Goal: Task Accomplishment & Management: Complete application form

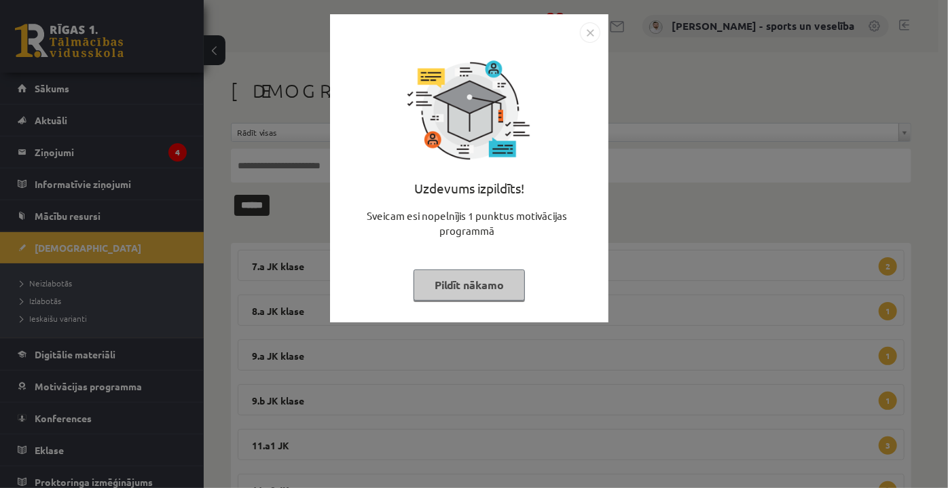
click at [586, 30] on img "Close" at bounding box center [590, 32] width 20 height 20
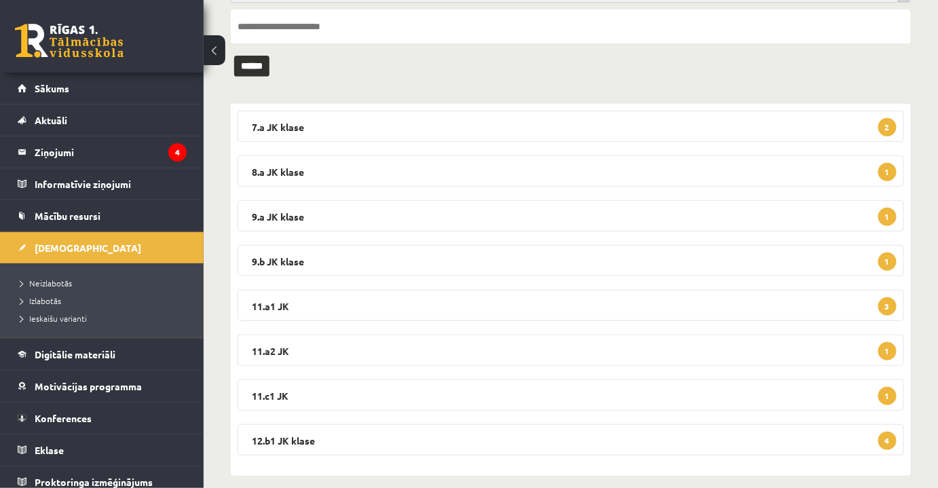
scroll to position [153, 0]
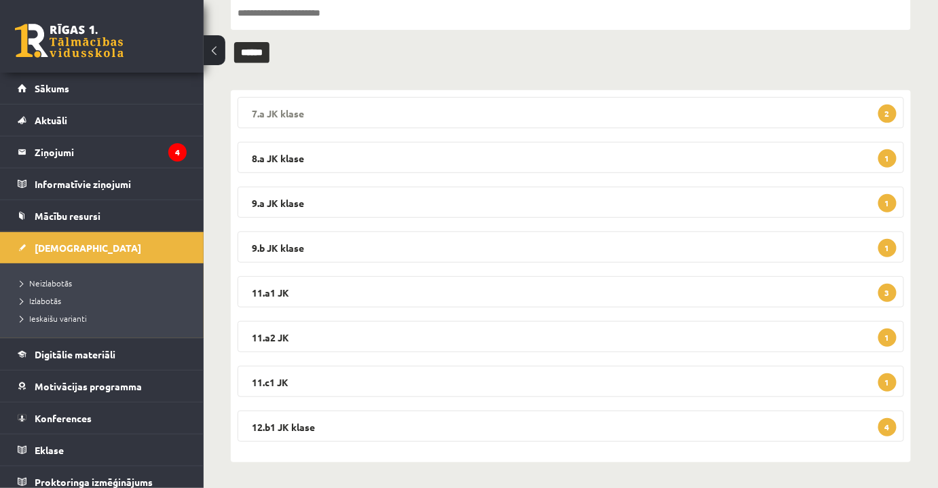
click at [447, 98] on legend "7.a JK klase 2" at bounding box center [571, 112] width 667 height 31
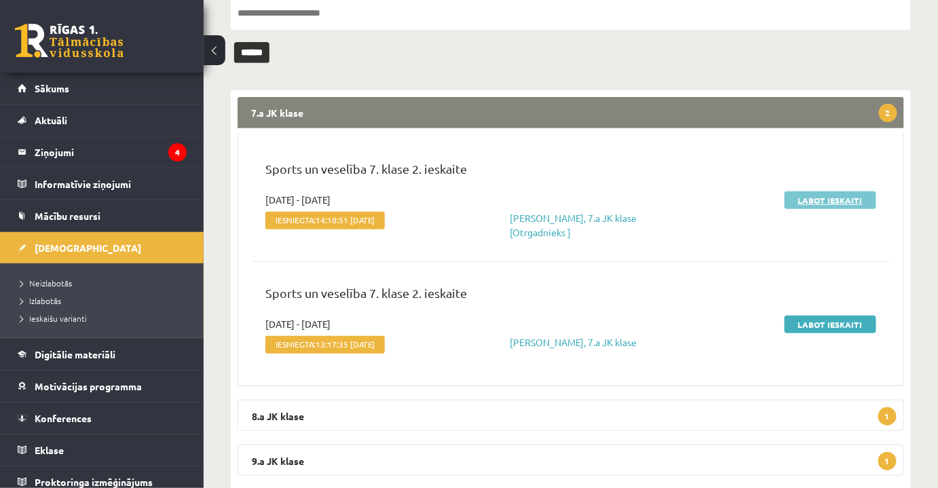
click at [832, 195] on link "Labot ieskaiti" at bounding box center [831, 200] width 92 height 18
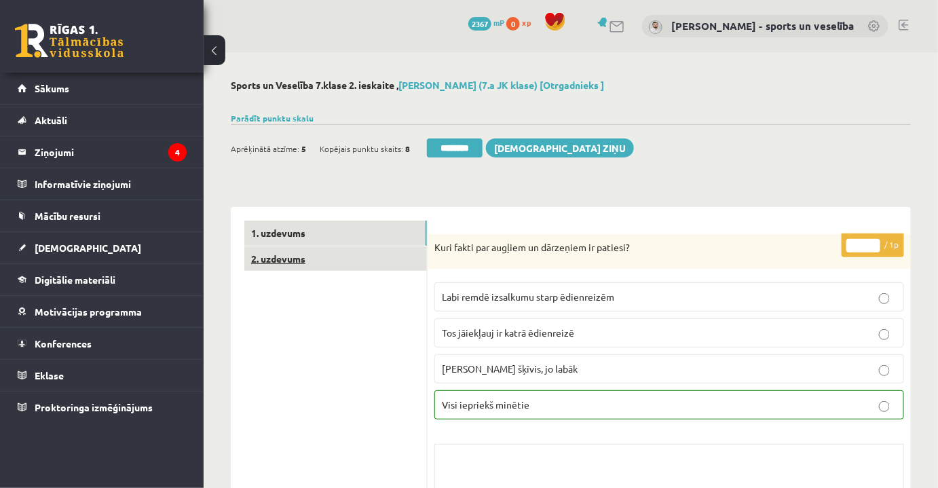
click at [367, 268] on link "2. uzdevums" at bounding box center [335, 258] width 183 height 25
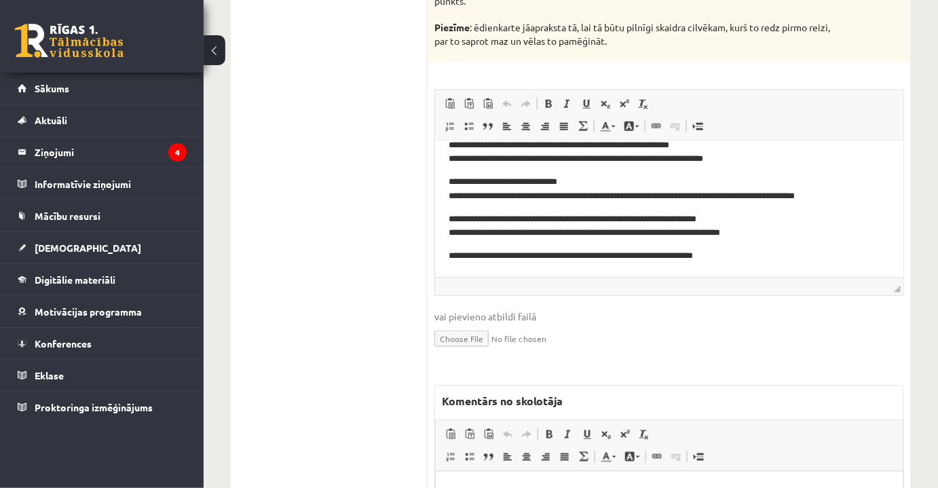
scroll to position [617, 0]
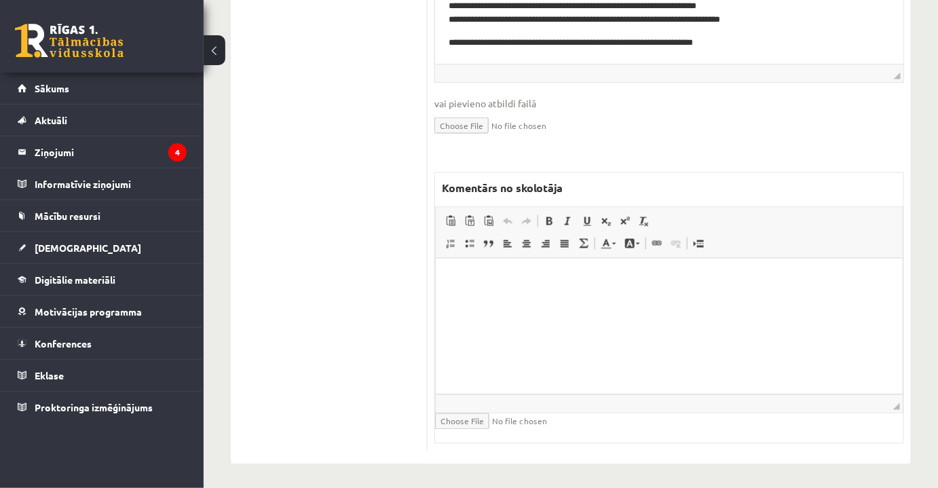
click at [586, 299] on html at bounding box center [668, 278] width 467 height 41
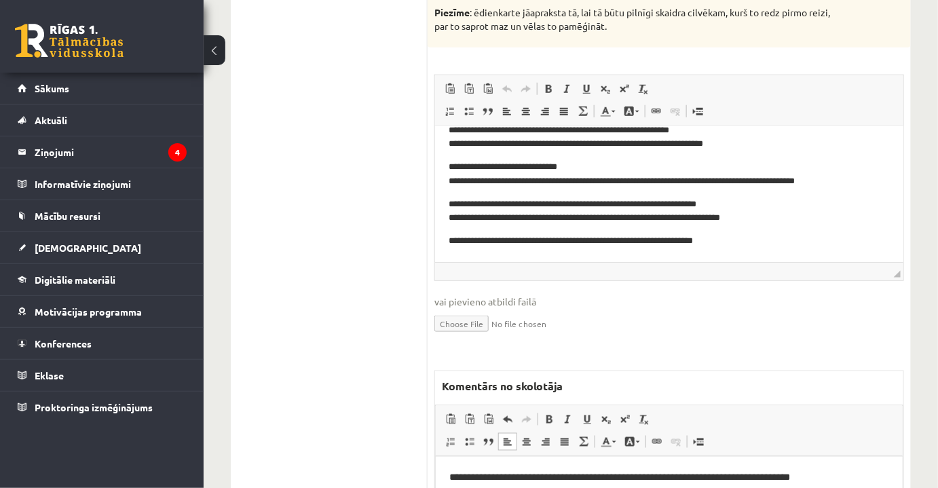
scroll to position [185, 0]
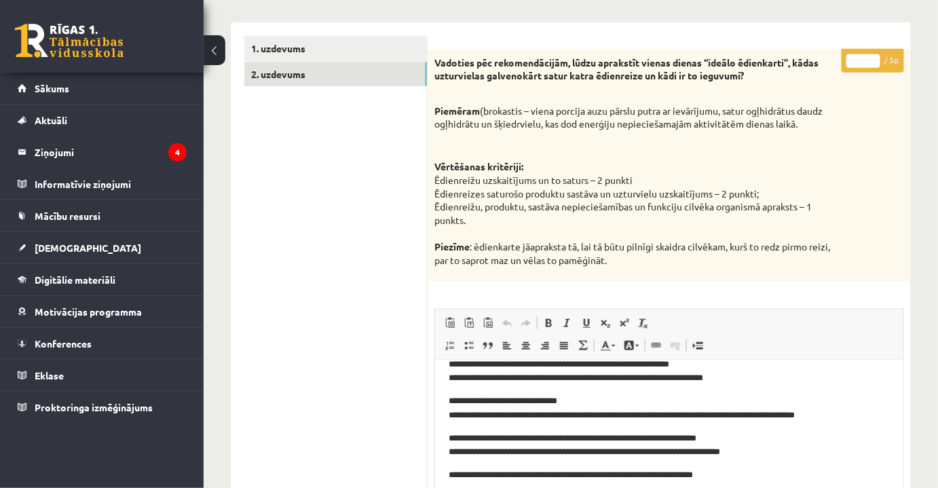
drag, startPoint x: 855, startPoint y: 60, endPoint x: 869, endPoint y: 62, distance: 14.5
click at [869, 62] on input "*" at bounding box center [863, 61] width 34 height 14
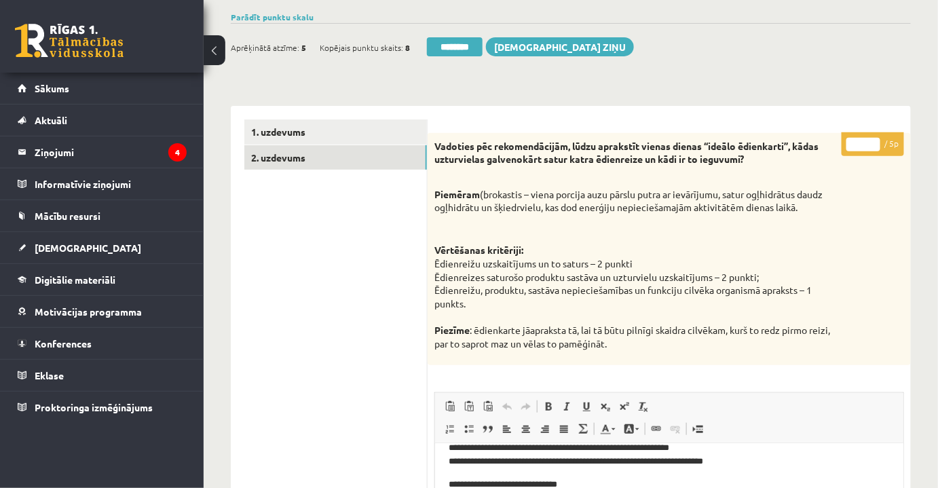
scroll to position [0, 0]
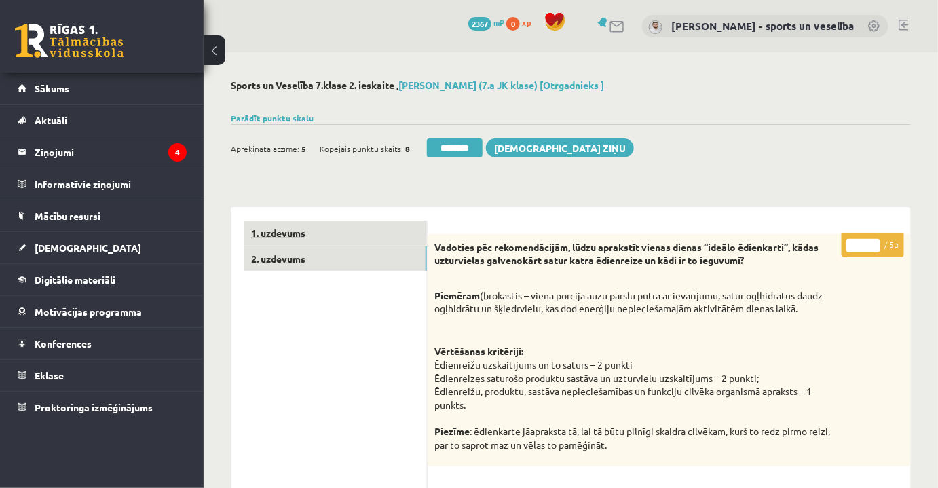
type input "*"
click at [387, 237] on link "1. uzdevums" at bounding box center [335, 233] width 183 height 25
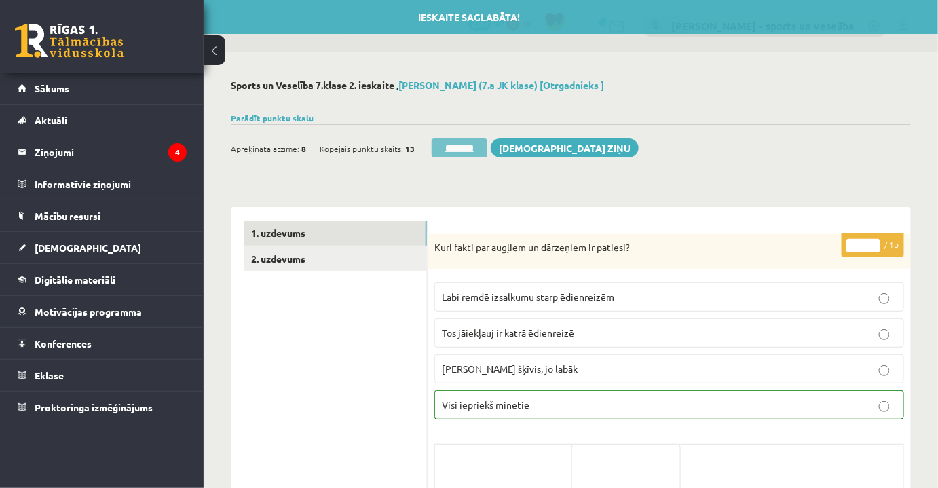
click at [454, 138] on input "********" at bounding box center [460, 147] width 56 height 19
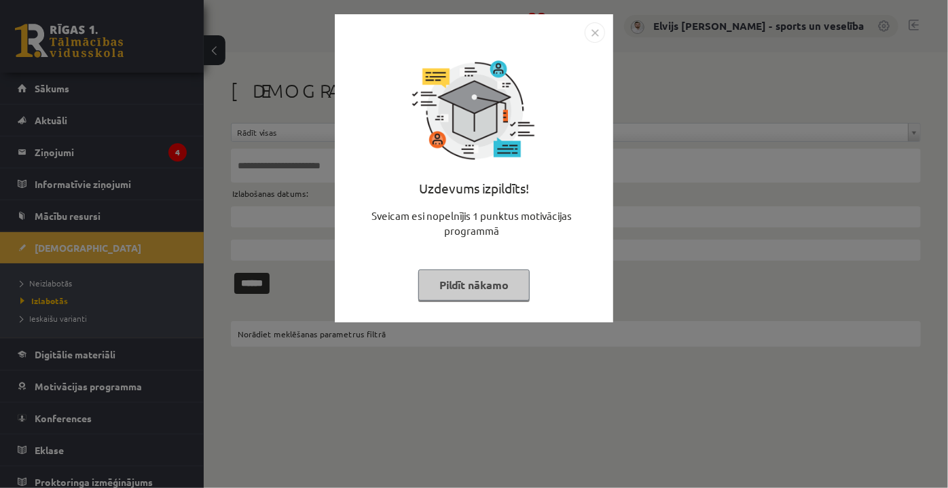
click at [594, 33] on img "Close" at bounding box center [594, 32] width 20 height 20
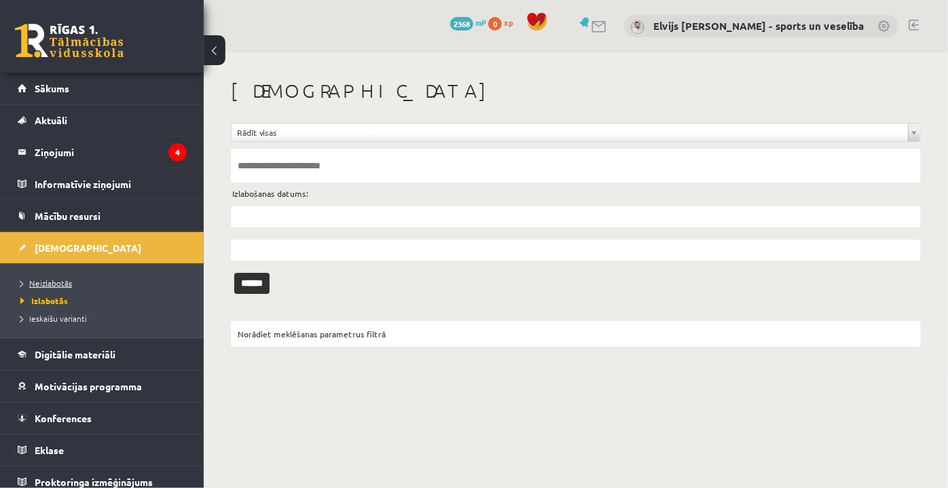
click at [89, 285] on link "Neizlabotās" at bounding box center [105, 283] width 170 height 12
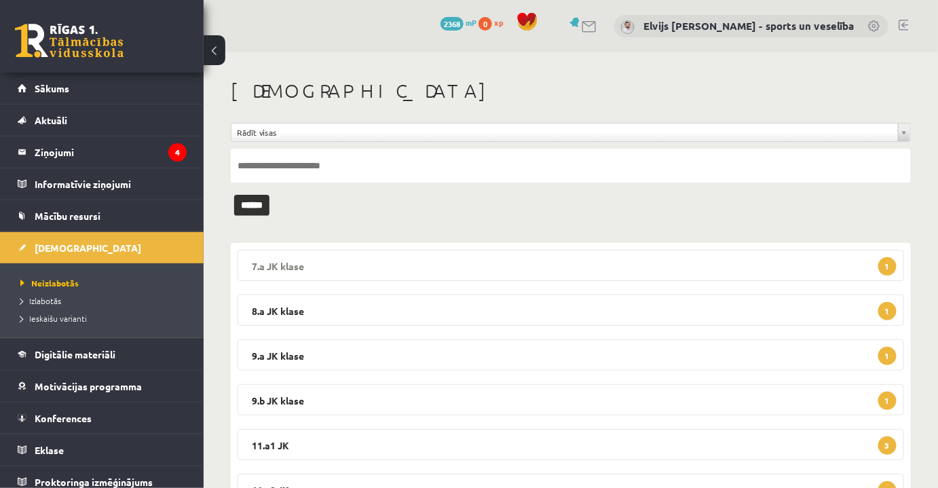
click at [434, 267] on legend "7.a JK klase 1" at bounding box center [571, 265] width 667 height 31
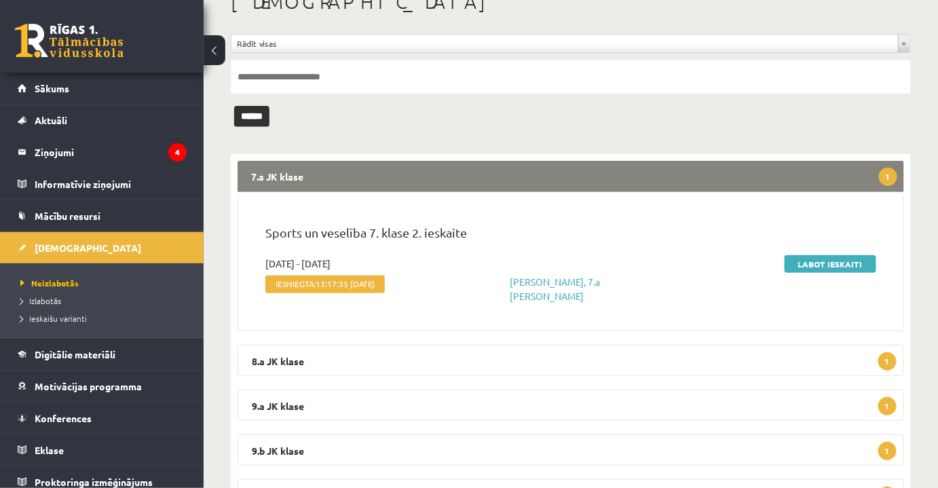
scroll to position [123, 0]
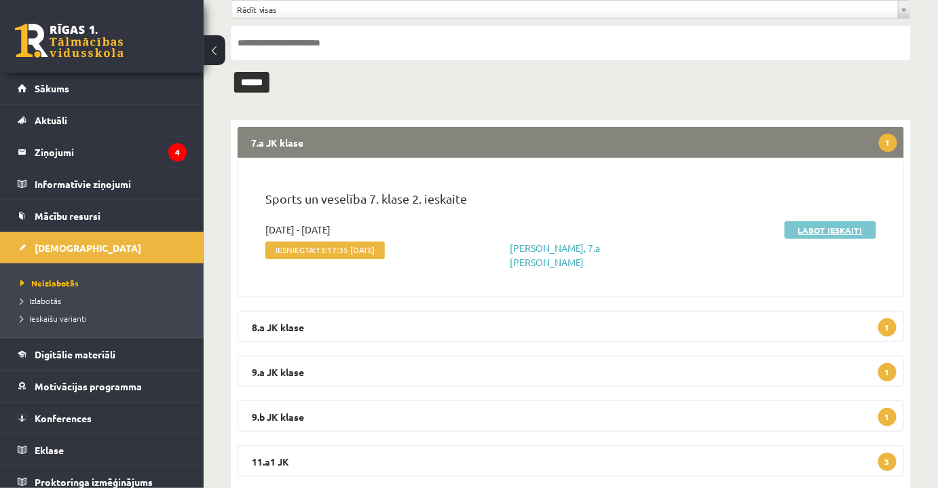
click at [822, 225] on link "Labot ieskaiti" at bounding box center [831, 230] width 92 height 18
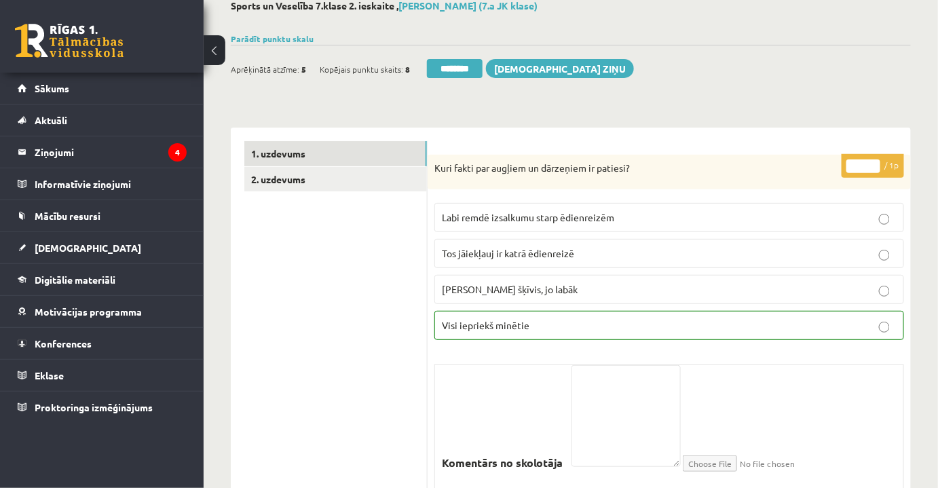
scroll to position [123, 0]
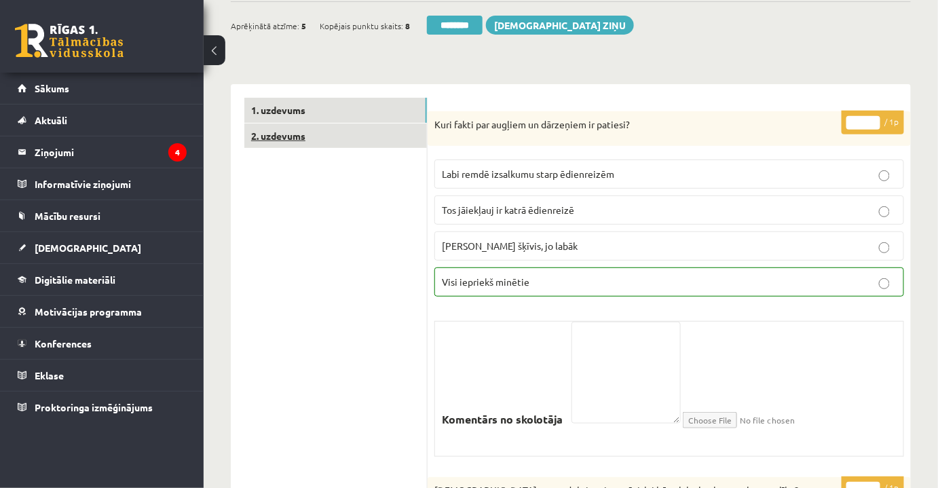
click at [327, 141] on link "2. uzdevums" at bounding box center [335, 136] width 183 height 25
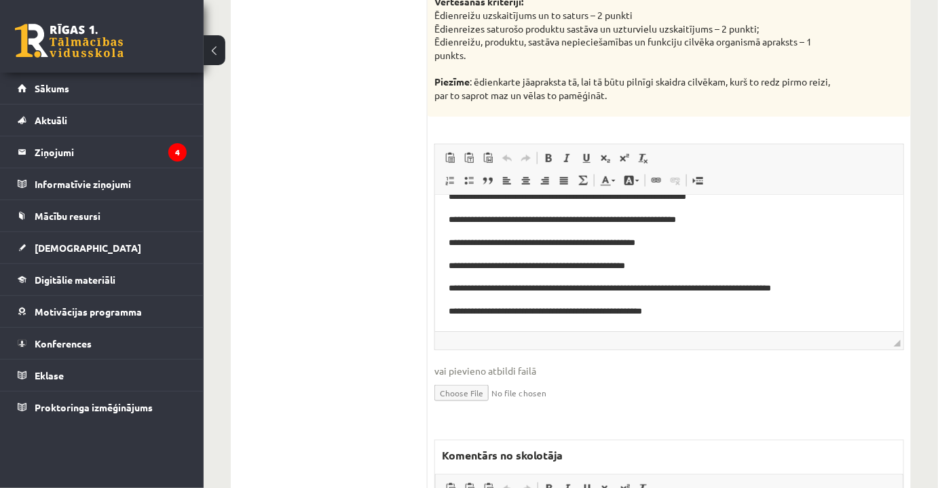
scroll to position [208, 0]
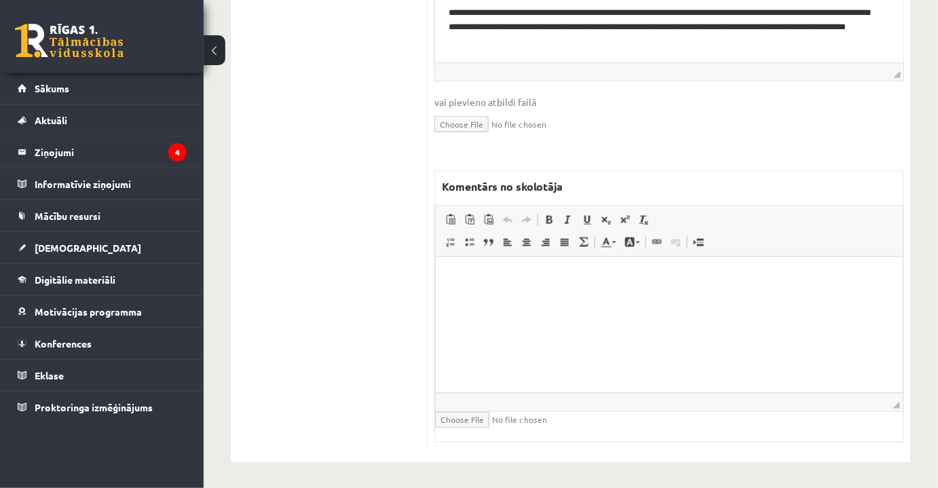
click at [673, 298] on html at bounding box center [668, 277] width 467 height 41
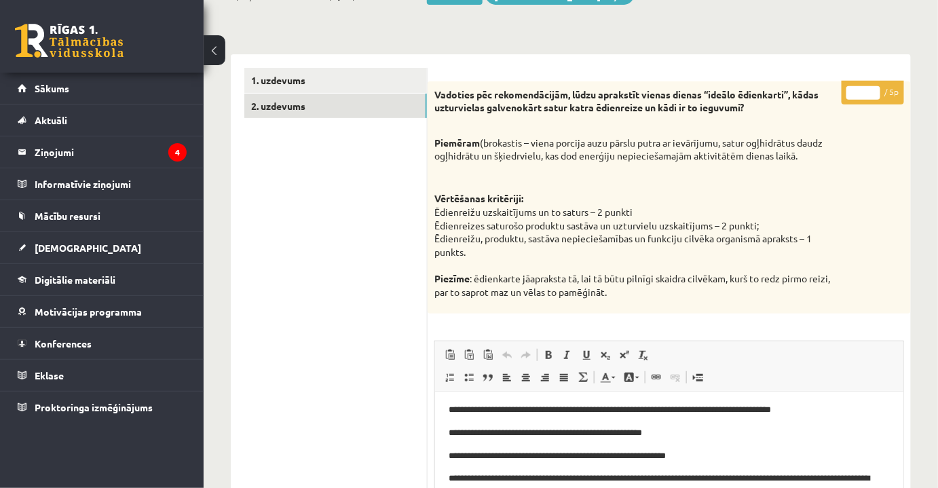
scroll to position [63, 0]
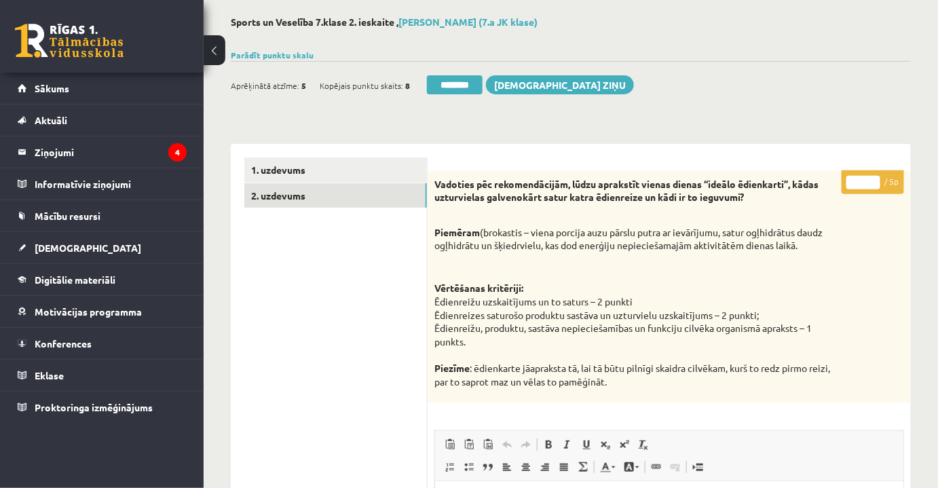
click at [870, 181] on input "*" at bounding box center [863, 183] width 34 height 14
type input "*"
click at [312, 163] on link "1. uzdevums" at bounding box center [335, 169] width 183 height 25
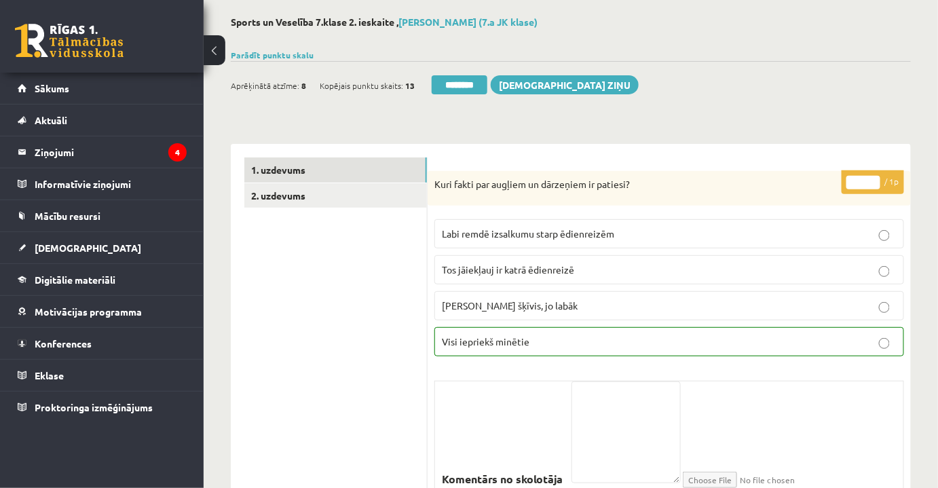
click at [461, 74] on div "Ieskaite saglabāta! Aprēķinātā atzīme: 8 Kopējais punktu skaits: 13 ******** Sū…" at bounding box center [571, 80] width 680 height 38
click at [461, 81] on input "********" at bounding box center [460, 84] width 56 height 19
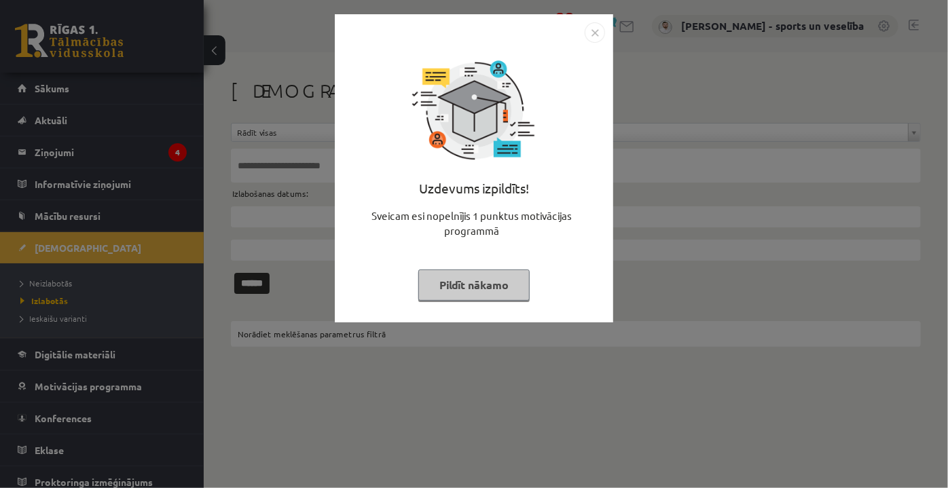
click at [587, 37] on img "Close" at bounding box center [594, 32] width 20 height 20
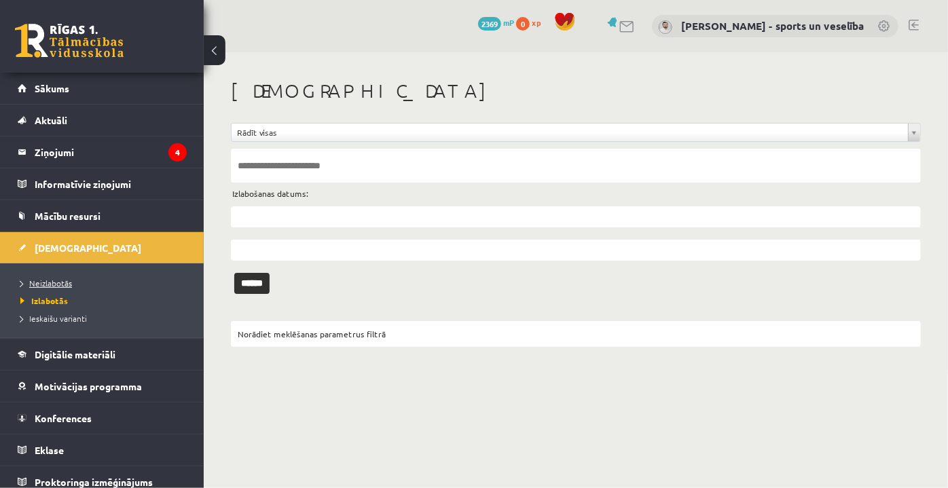
click at [50, 277] on link "Neizlabotās" at bounding box center [105, 283] width 170 height 12
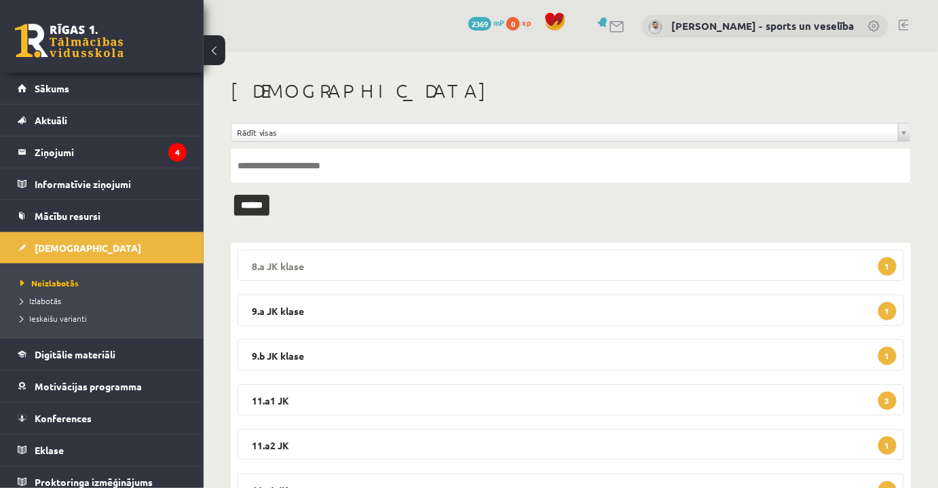
click at [482, 251] on legend "8.a JK klase 1" at bounding box center [571, 265] width 667 height 31
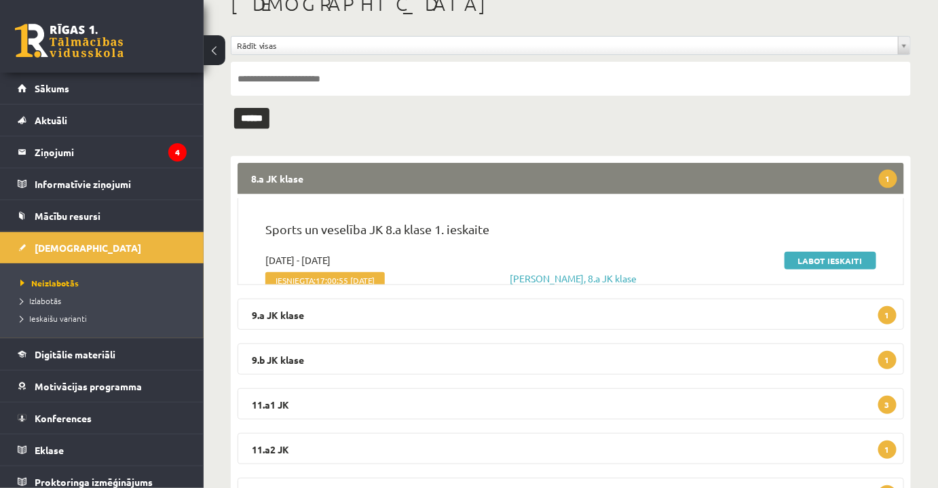
scroll to position [123, 0]
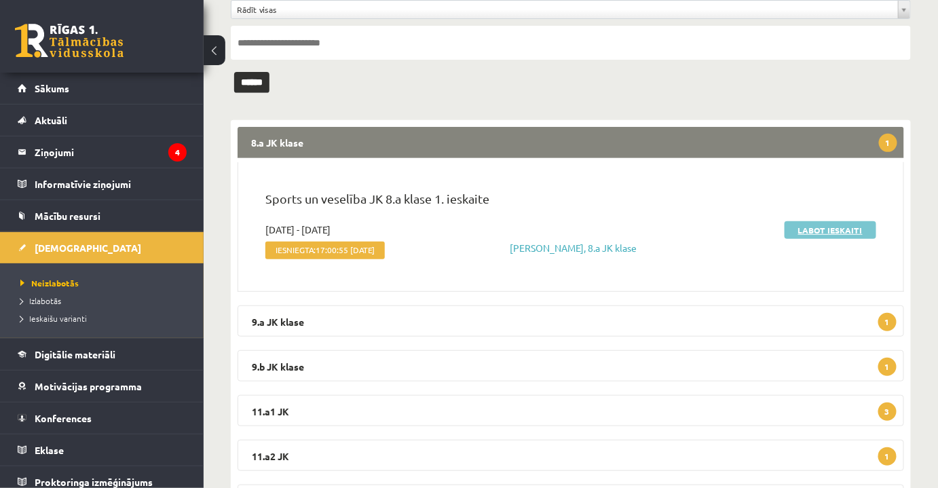
click at [813, 226] on link "Labot ieskaiti" at bounding box center [831, 230] width 92 height 18
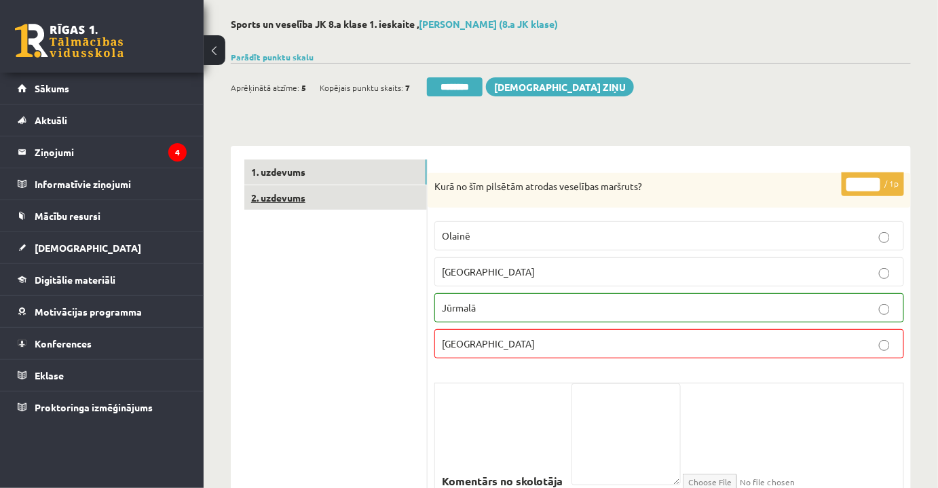
click at [356, 203] on link "2. uzdevums" at bounding box center [335, 197] width 183 height 25
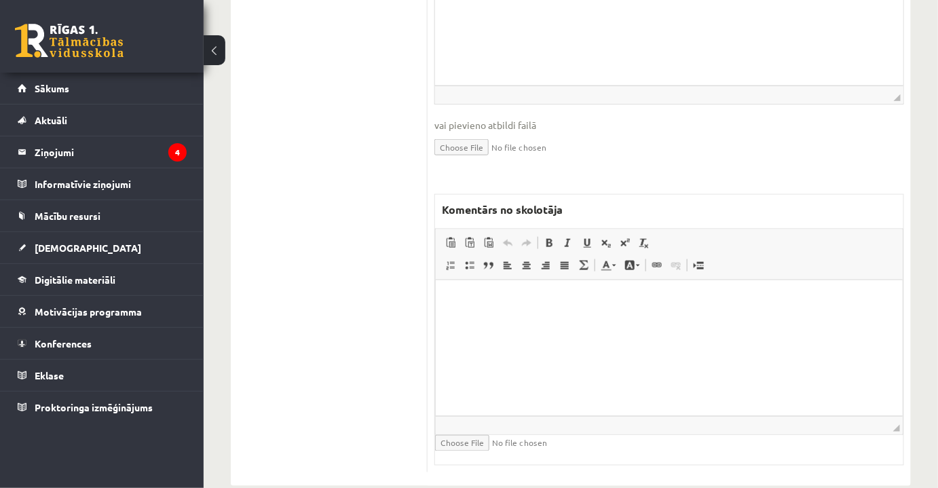
click at [587, 321] on html at bounding box center [668, 300] width 467 height 41
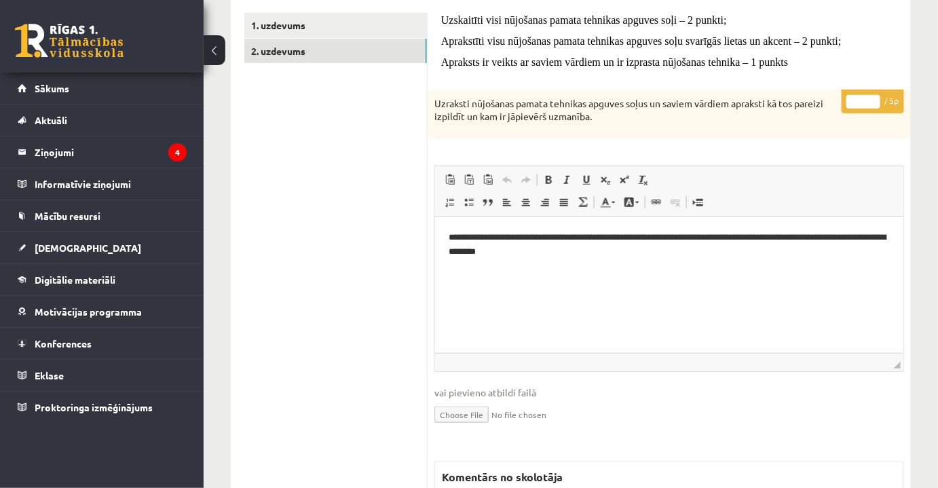
scroll to position [105, 0]
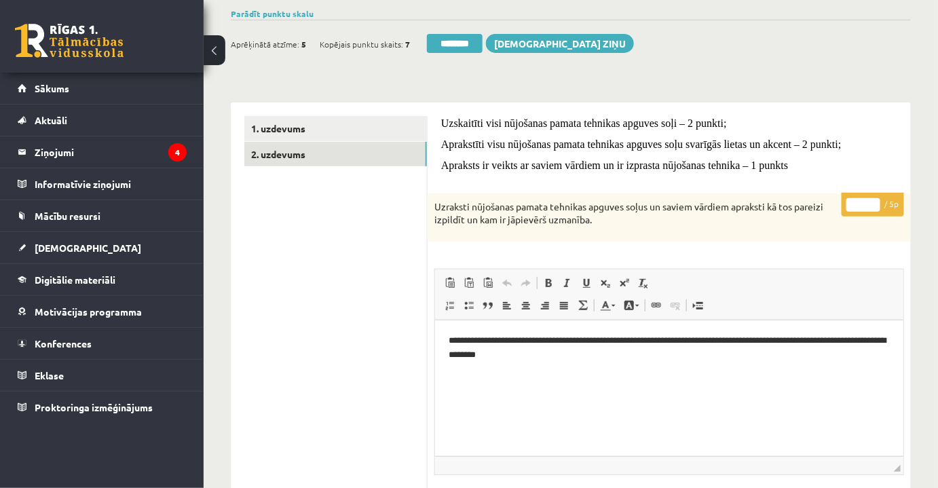
drag, startPoint x: 857, startPoint y: 202, endPoint x: 878, endPoint y: 204, distance: 20.5
click at [878, 204] on input "*" at bounding box center [863, 205] width 34 height 14
type input "*"
click at [352, 131] on link "1. uzdevums" at bounding box center [335, 128] width 183 height 25
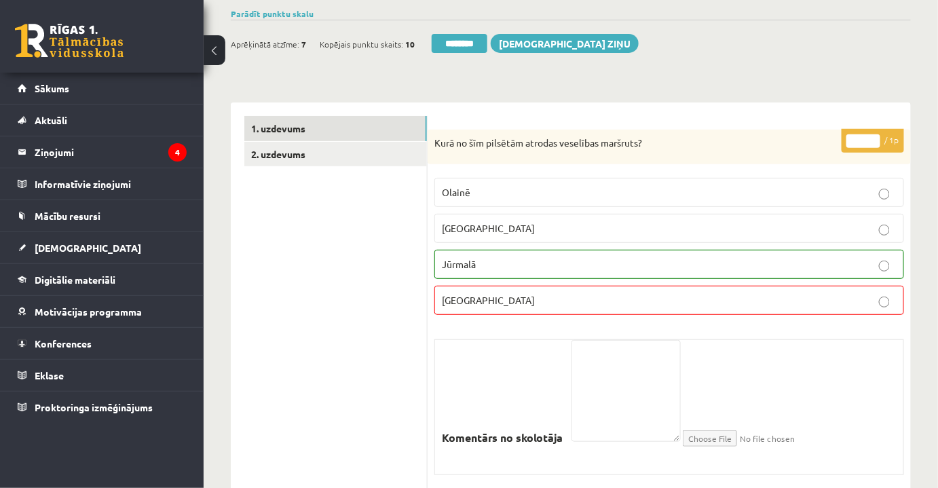
click at [449, 55] on div "Aprēķinātā atzīme: 7 Kopējais punktu skaits: 10 ******** Sūtīt ziņu" at bounding box center [435, 46] width 408 height 24
click at [464, 34] on input "********" at bounding box center [460, 43] width 56 height 19
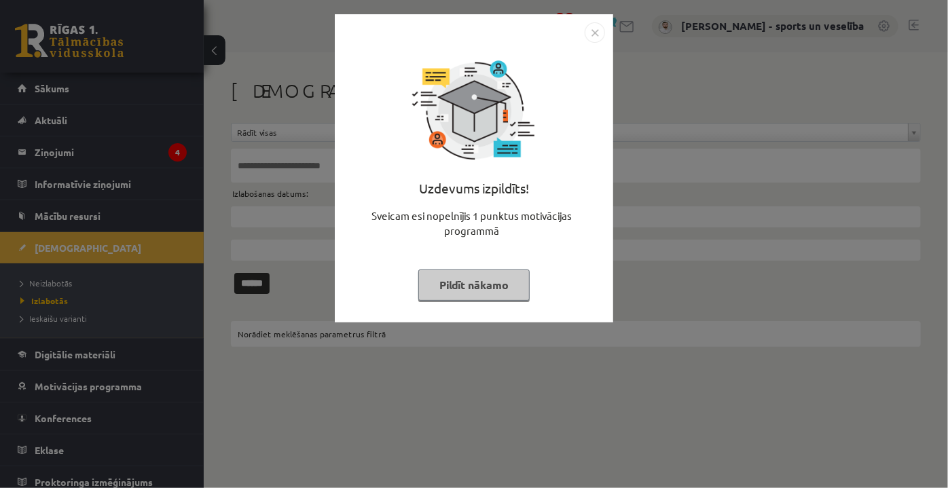
drag, startPoint x: 586, startPoint y: 33, endPoint x: 493, endPoint y: 81, distance: 105.0
click at [586, 33] on img "Close" at bounding box center [594, 32] width 20 height 20
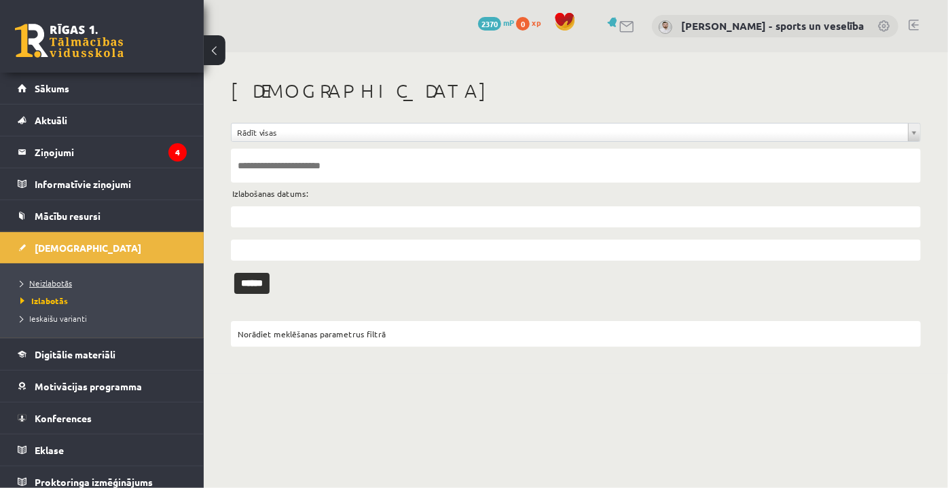
click at [71, 277] on link "Neizlabotās" at bounding box center [105, 283] width 170 height 12
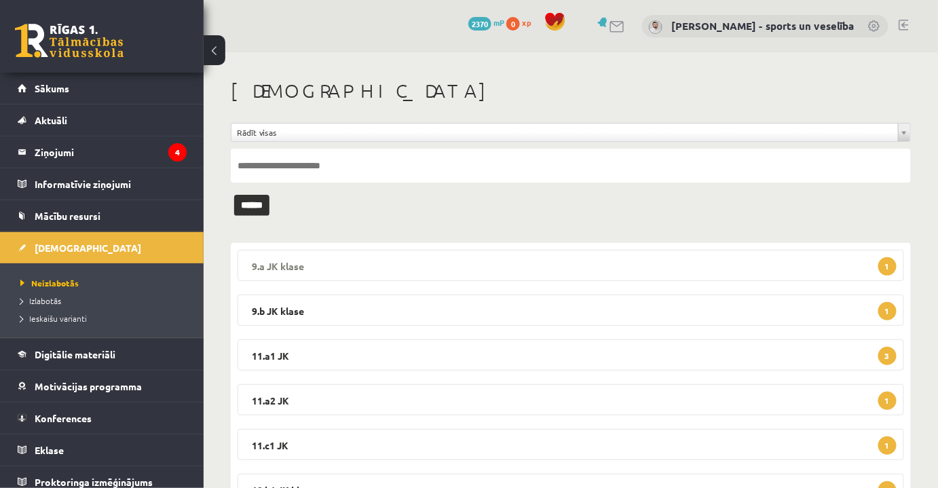
click at [367, 267] on legend "9.a JK klase 1" at bounding box center [571, 265] width 667 height 31
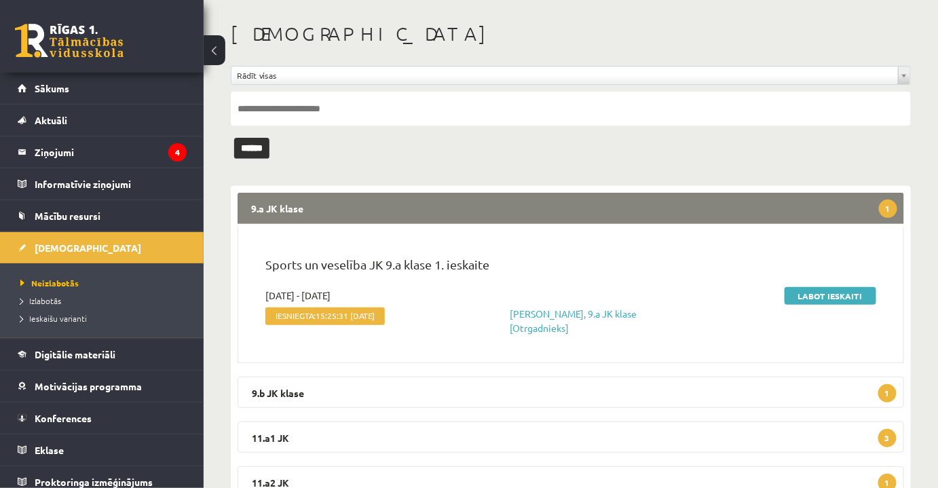
scroll to position [123, 0]
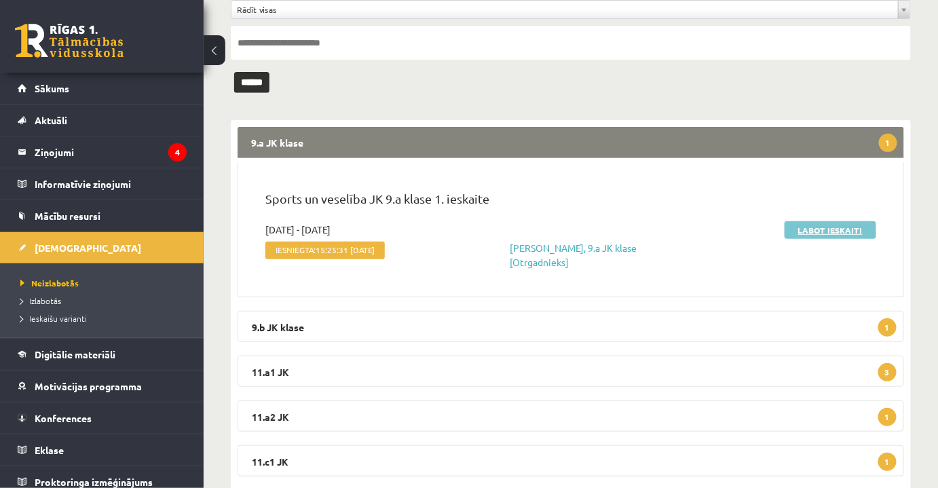
click at [829, 229] on link "Labot ieskaiti" at bounding box center [831, 230] width 92 height 18
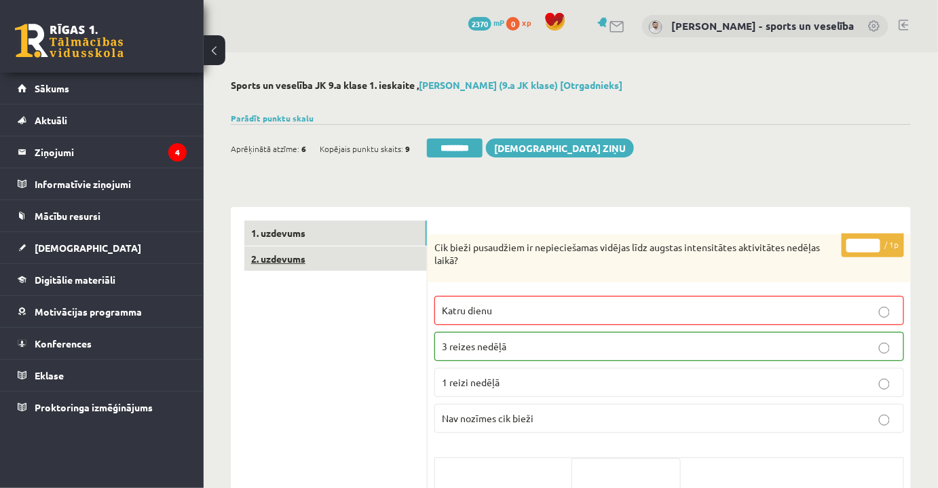
click at [373, 261] on link "2. uzdevums" at bounding box center [335, 258] width 183 height 25
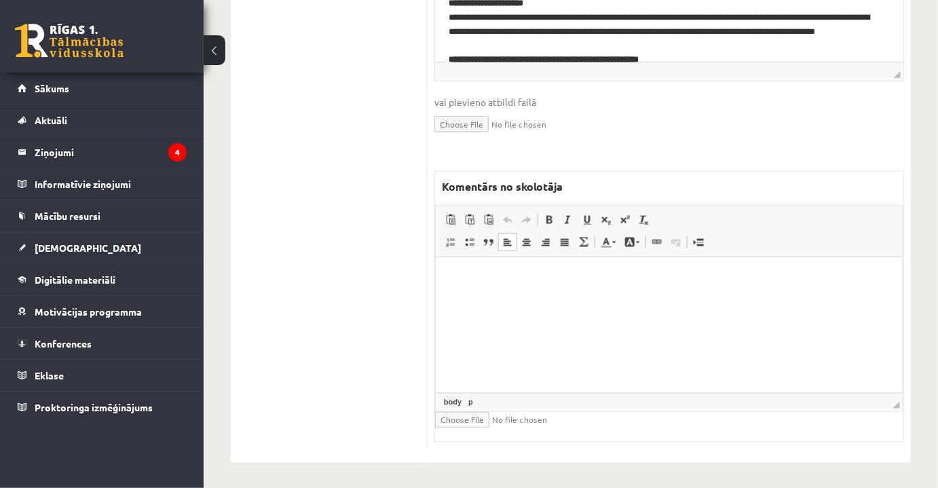
click at [620, 299] on html at bounding box center [668, 277] width 467 height 41
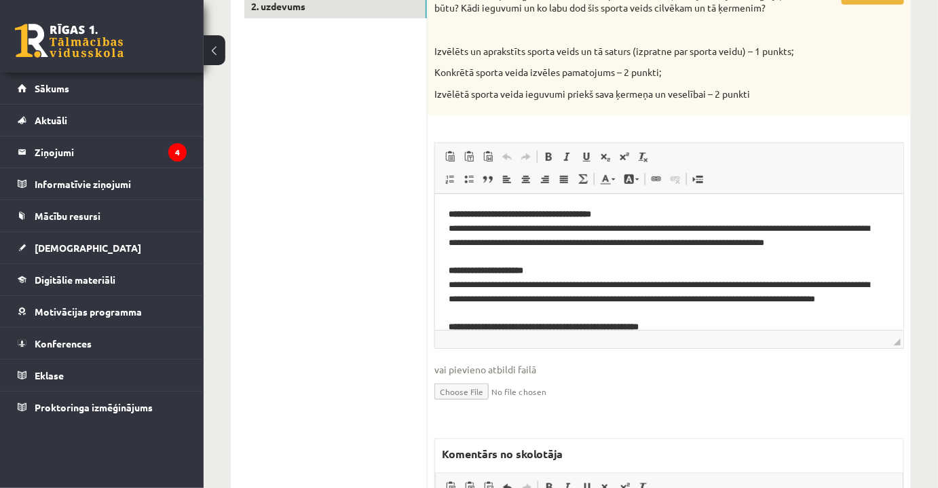
scroll to position [150, 0]
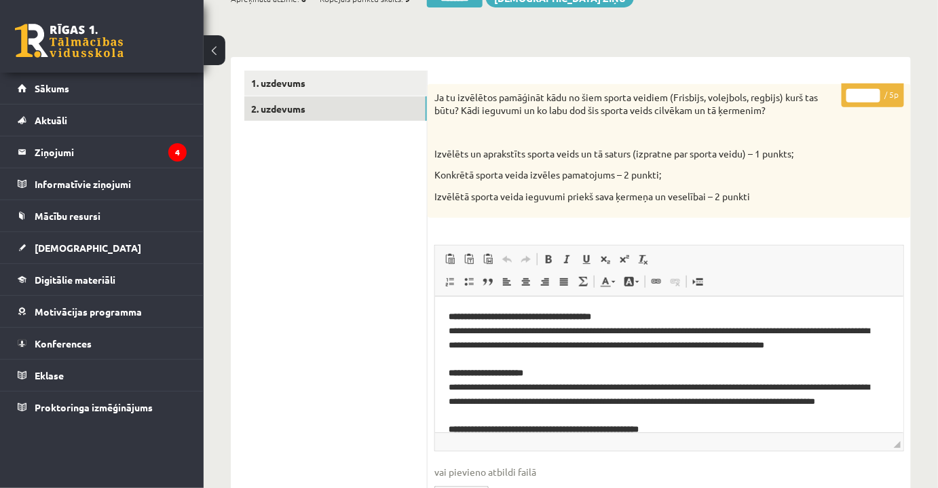
drag, startPoint x: 854, startPoint y: 94, endPoint x: 871, endPoint y: 100, distance: 17.8
click at [871, 100] on input "*" at bounding box center [863, 96] width 34 height 14
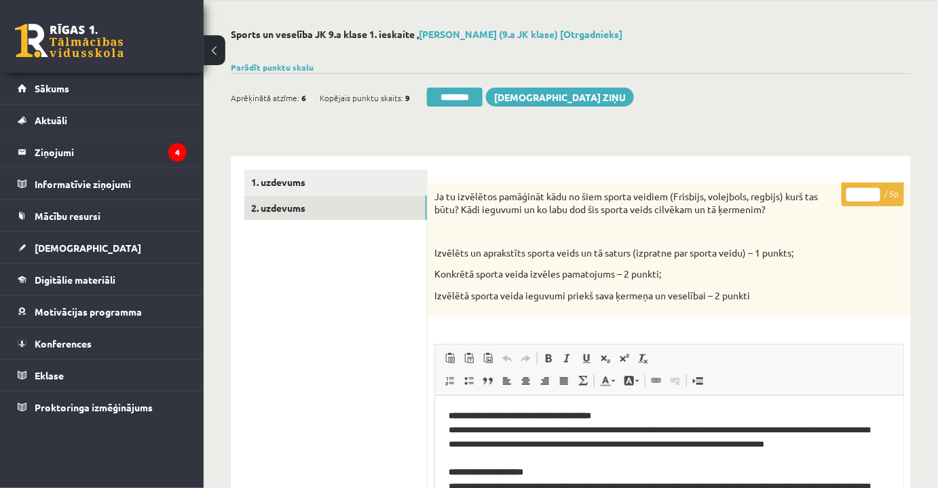
scroll to position [0, 0]
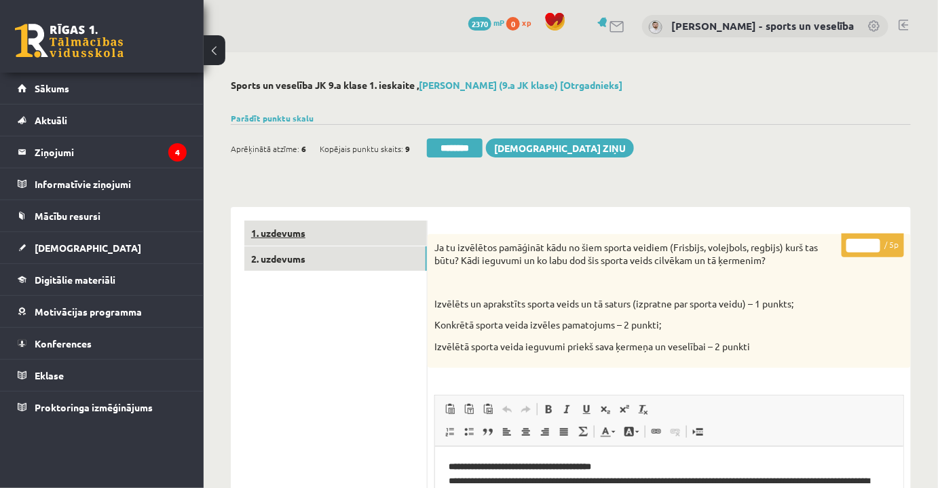
type input "*"
click at [384, 234] on link "1. uzdevums" at bounding box center [335, 233] width 183 height 25
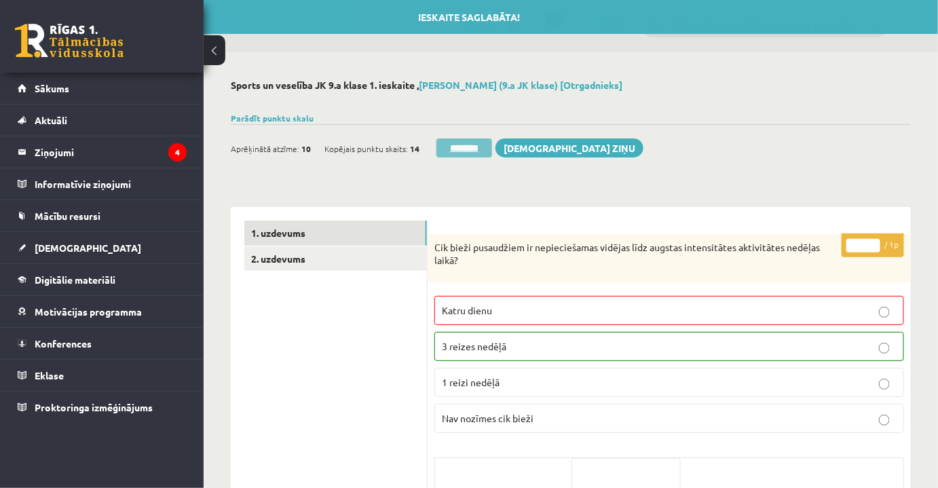
click at [452, 152] on input "********" at bounding box center [464, 147] width 56 height 19
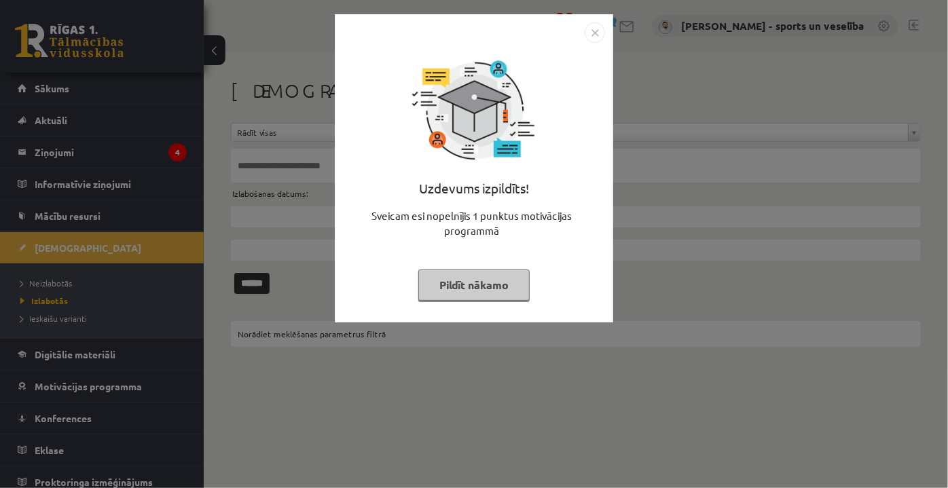
click at [592, 35] on img "Close" at bounding box center [594, 32] width 20 height 20
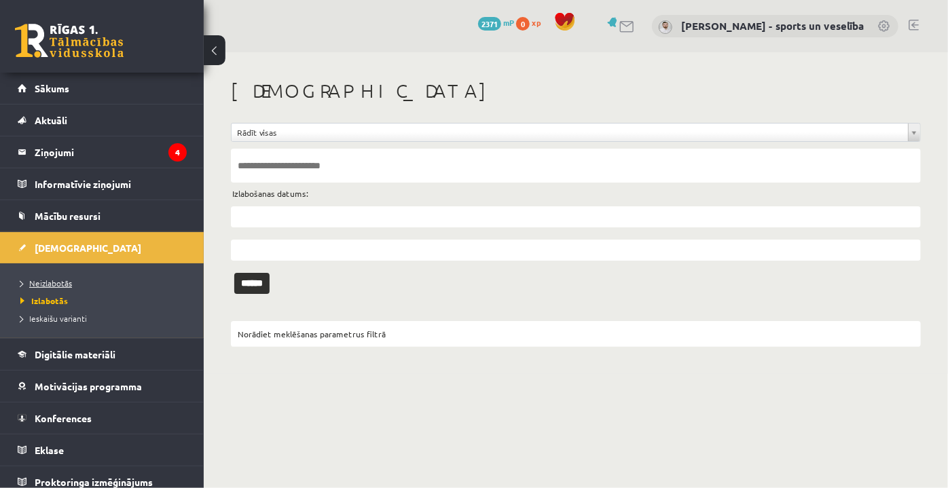
click at [96, 285] on link "Neizlabotās" at bounding box center [105, 283] width 170 height 12
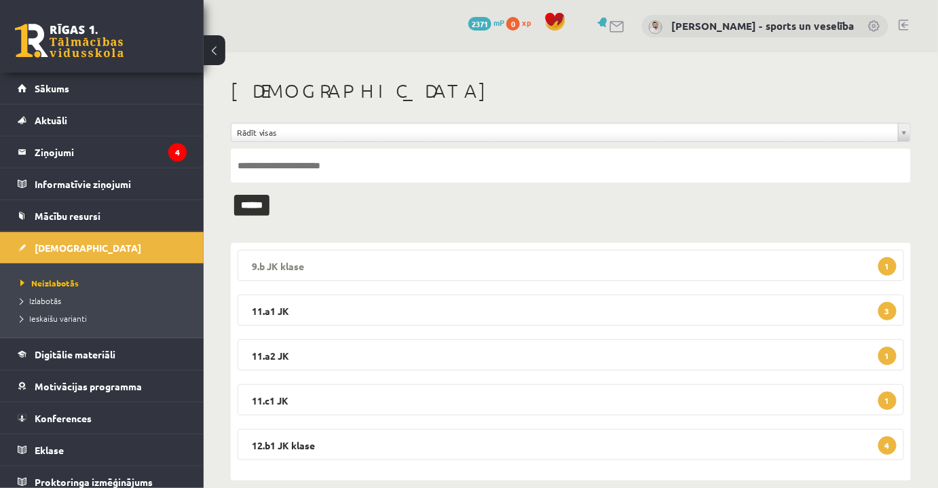
click at [447, 273] on legend "9.b JK klase 1" at bounding box center [571, 265] width 667 height 31
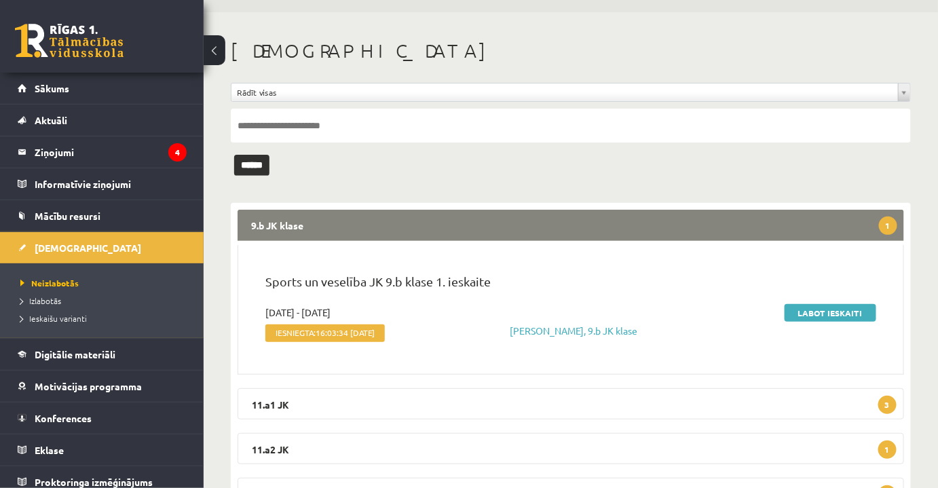
scroll to position [61, 0]
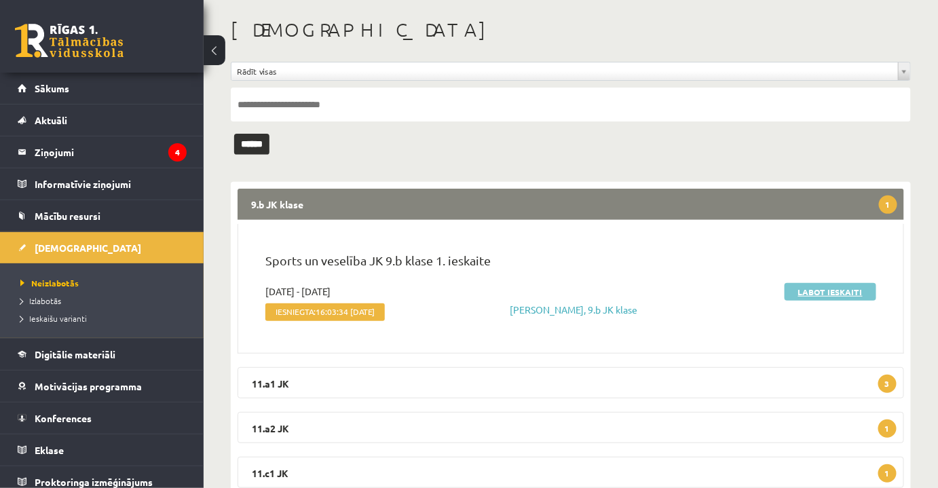
click at [846, 285] on link "Labot ieskaiti" at bounding box center [831, 292] width 92 height 18
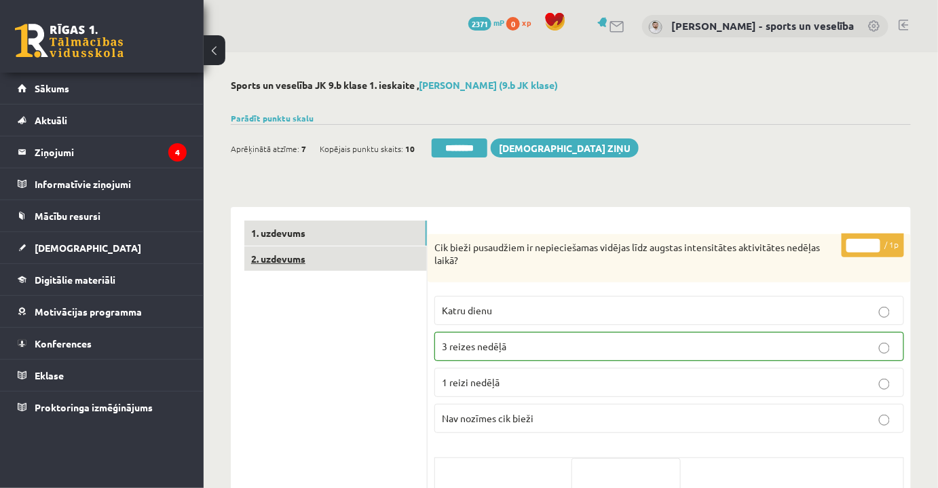
click at [373, 253] on link "2. uzdevums" at bounding box center [335, 258] width 183 height 25
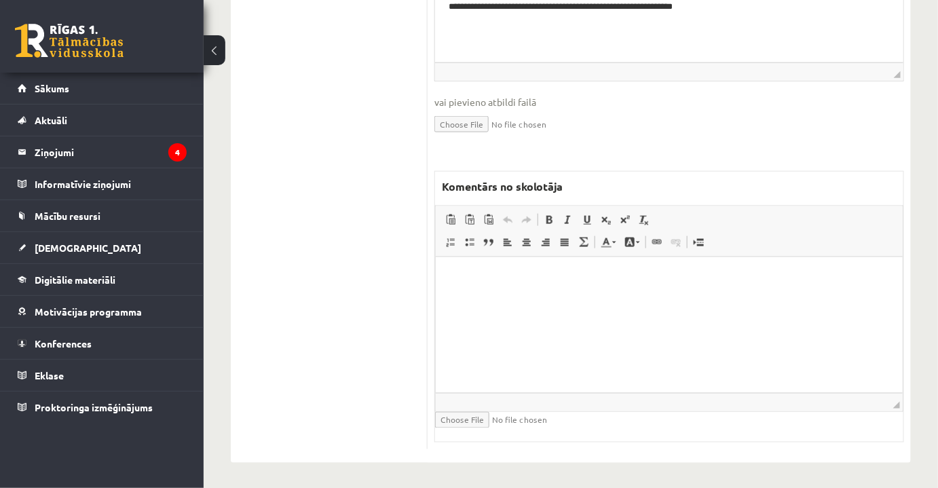
click at [641, 299] on html at bounding box center [668, 277] width 467 height 41
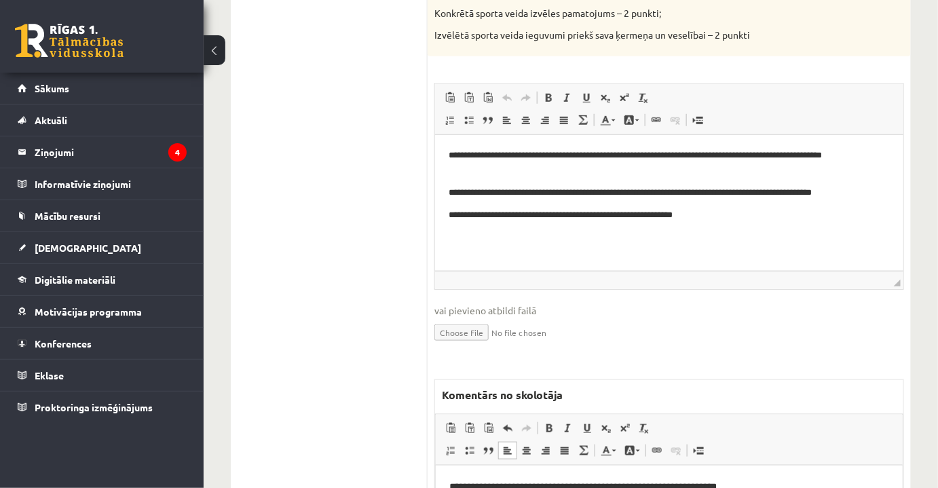
scroll to position [212, 0]
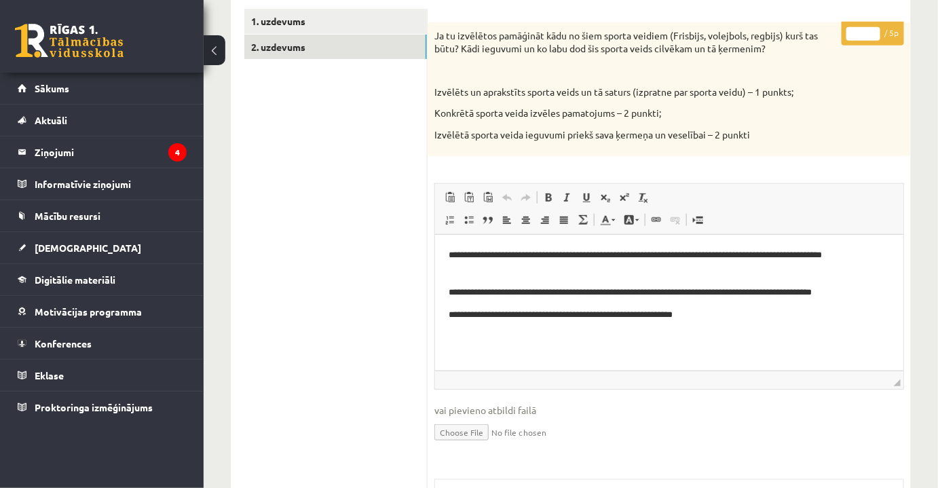
drag, startPoint x: 855, startPoint y: 34, endPoint x: 864, endPoint y: 35, distance: 9.6
click at [864, 35] on input "*" at bounding box center [863, 34] width 34 height 14
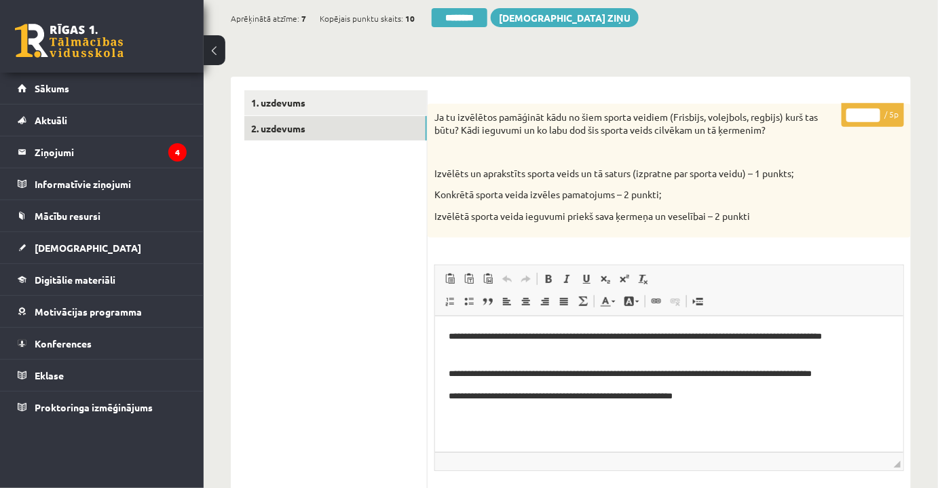
scroll to position [26, 0]
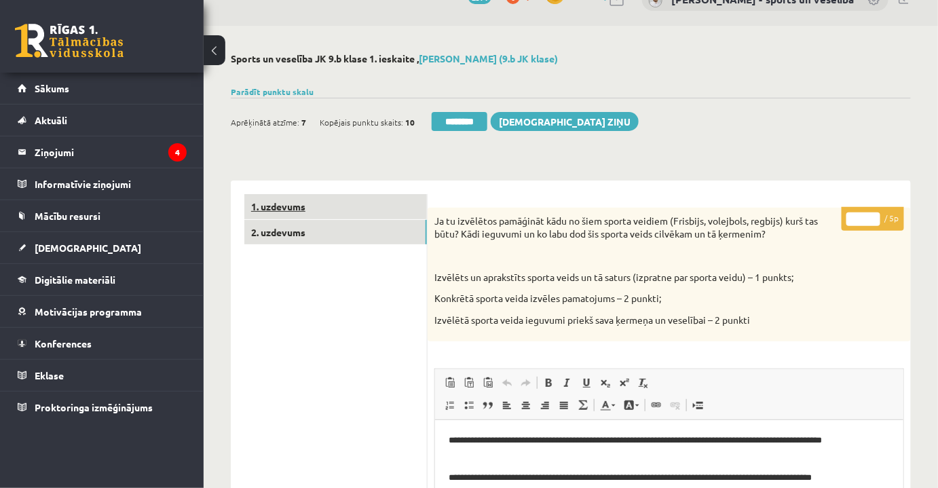
type input "*"
click at [369, 202] on link "1. uzdevums" at bounding box center [335, 206] width 183 height 25
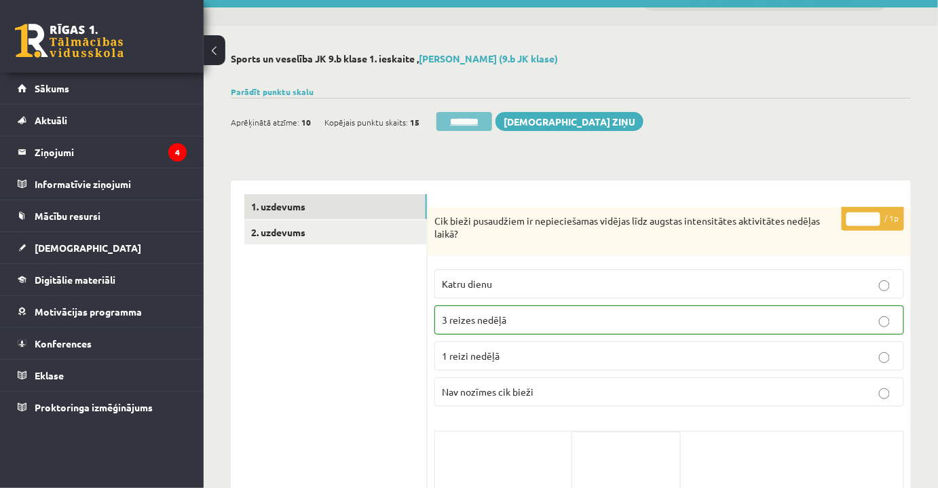
click at [470, 112] on input "********" at bounding box center [464, 121] width 56 height 19
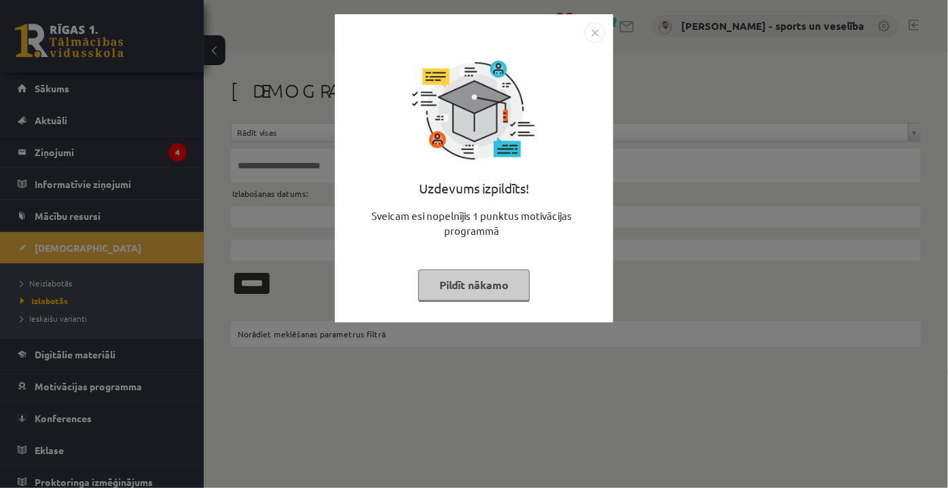
click at [591, 31] on img "Close" at bounding box center [594, 32] width 20 height 20
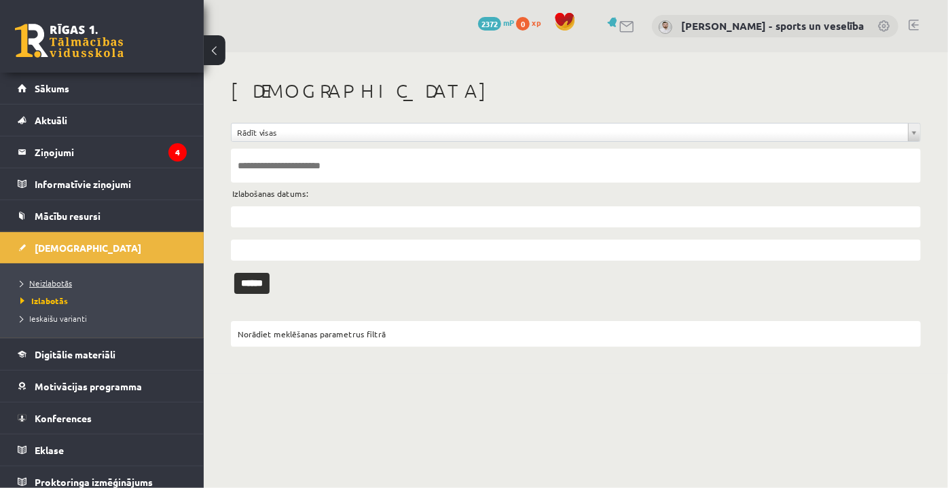
click at [53, 278] on span "Neizlabotās" at bounding box center [46, 283] width 52 height 11
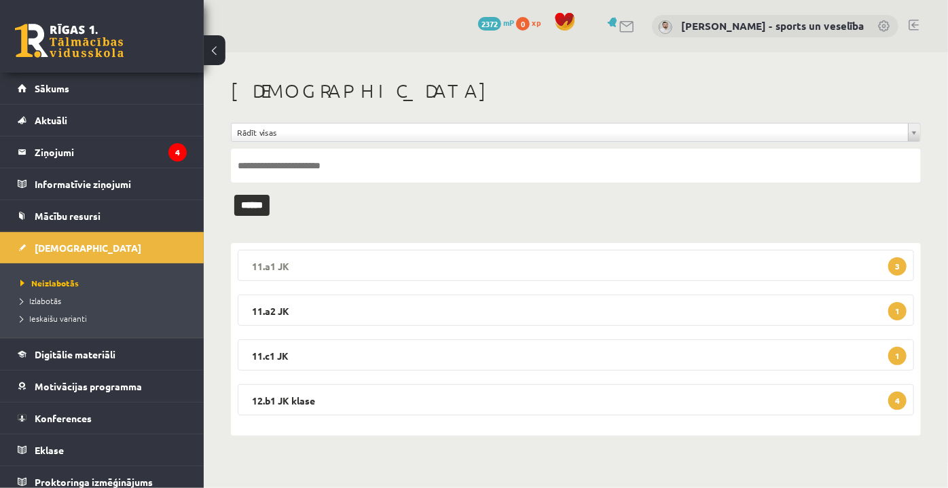
click at [523, 267] on legend "11.a1 JK 3" at bounding box center [576, 265] width 676 height 31
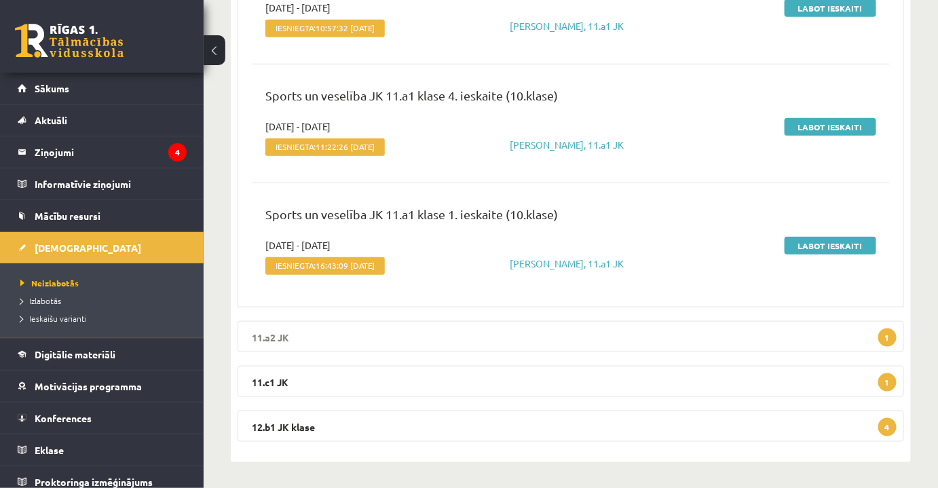
click at [764, 333] on legend "11.a2 JK 1" at bounding box center [571, 336] width 667 height 31
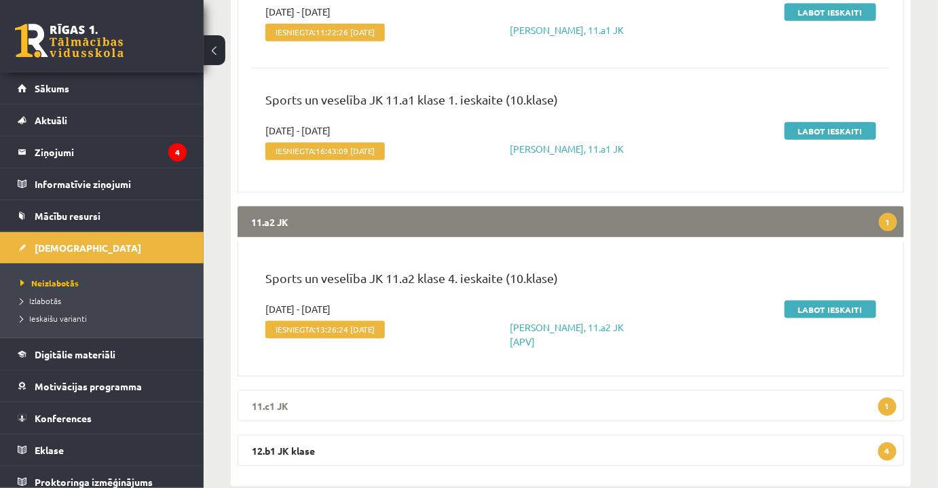
click at [658, 399] on legend "11.c1 JK 1" at bounding box center [571, 405] width 667 height 31
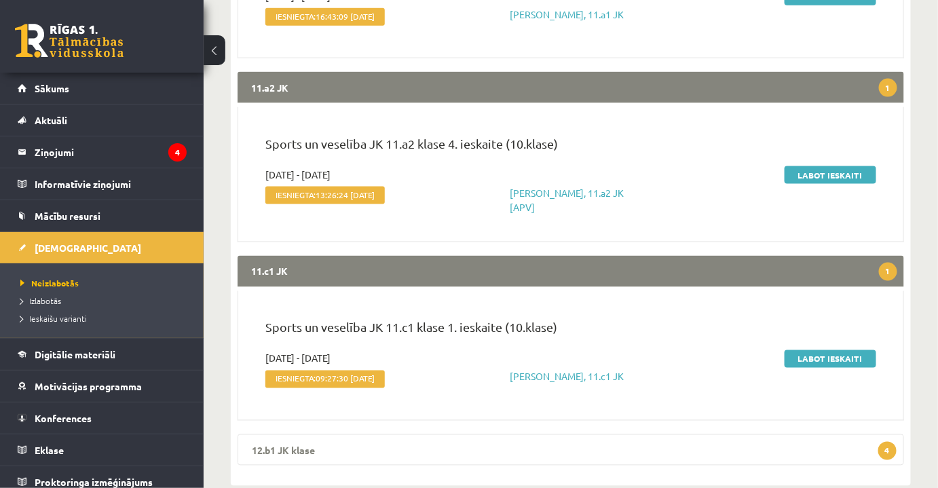
click at [593, 448] on legend "12.b1 JK klase 4" at bounding box center [571, 449] width 667 height 31
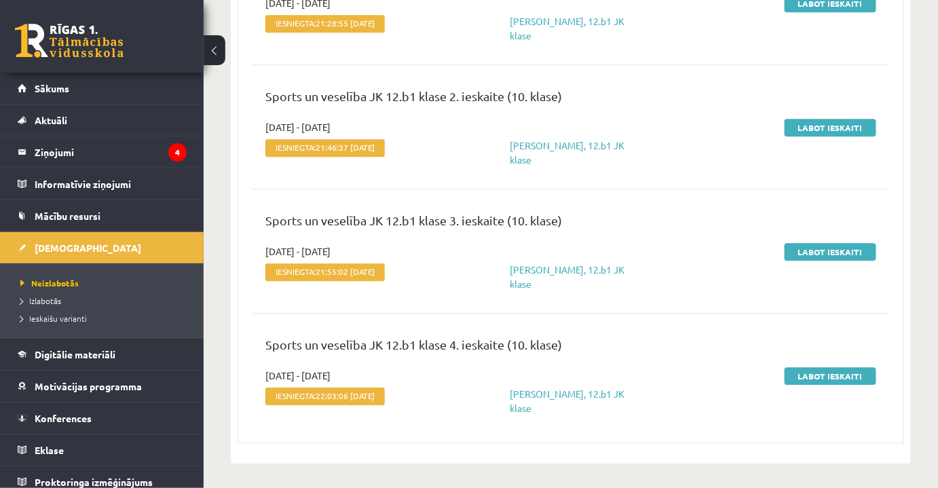
scroll to position [820, 0]
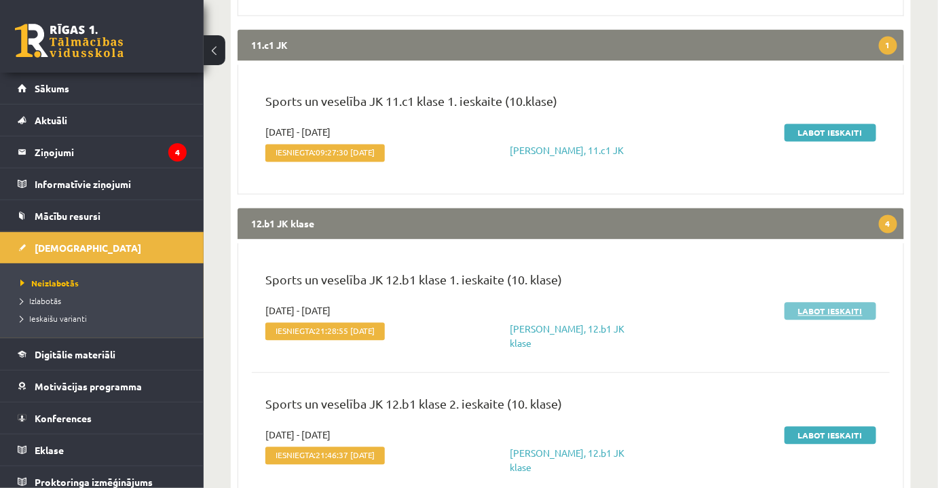
click at [832, 310] on link "Labot ieskaiti" at bounding box center [831, 312] width 92 height 18
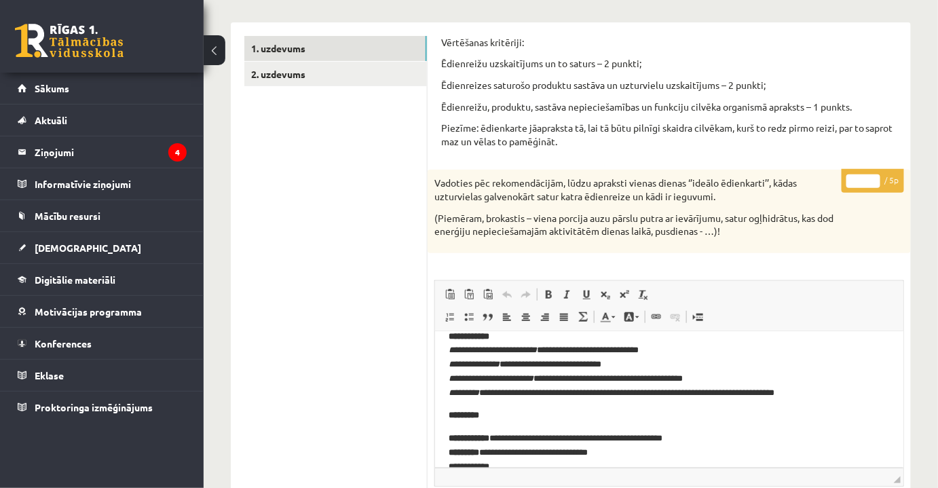
scroll to position [432, 0]
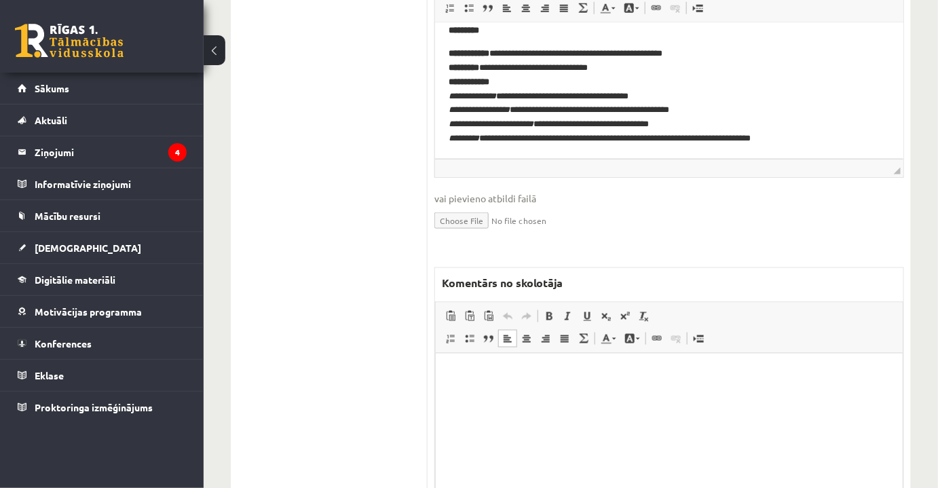
click at [622, 379] on p "Bagātinātā teksta redaktors, wiswyg-editor-47433744274920-1760279901-328" at bounding box center [669, 374] width 440 height 14
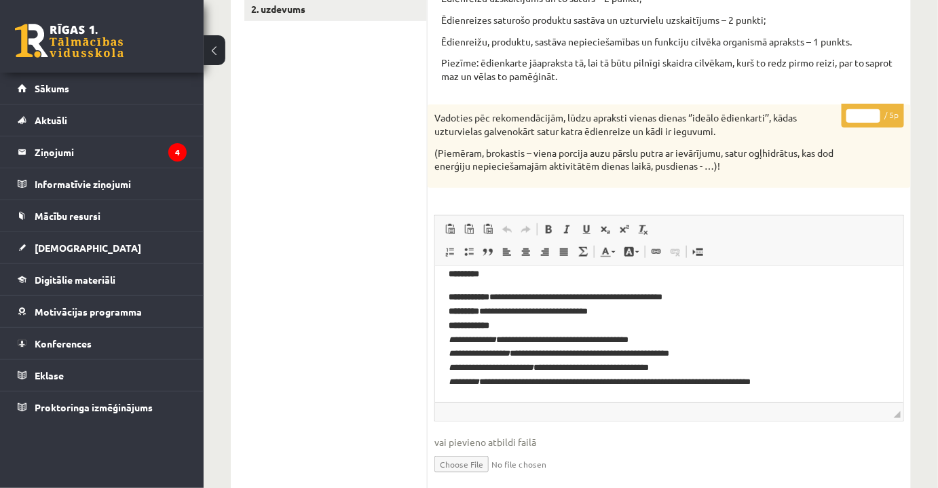
scroll to position [123, 0]
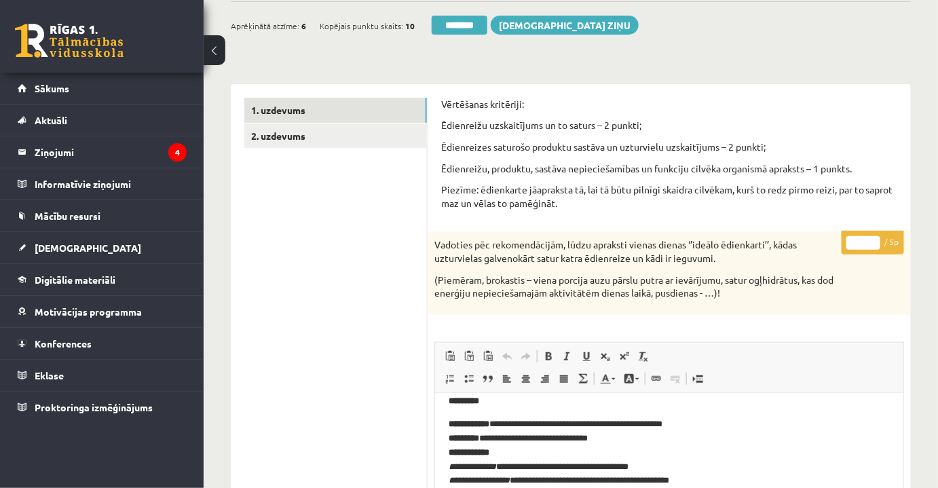
drag, startPoint x: 855, startPoint y: 239, endPoint x: 865, endPoint y: 235, distance: 11.6
click at [876, 235] on p "* / 5p" at bounding box center [873, 243] width 62 height 24
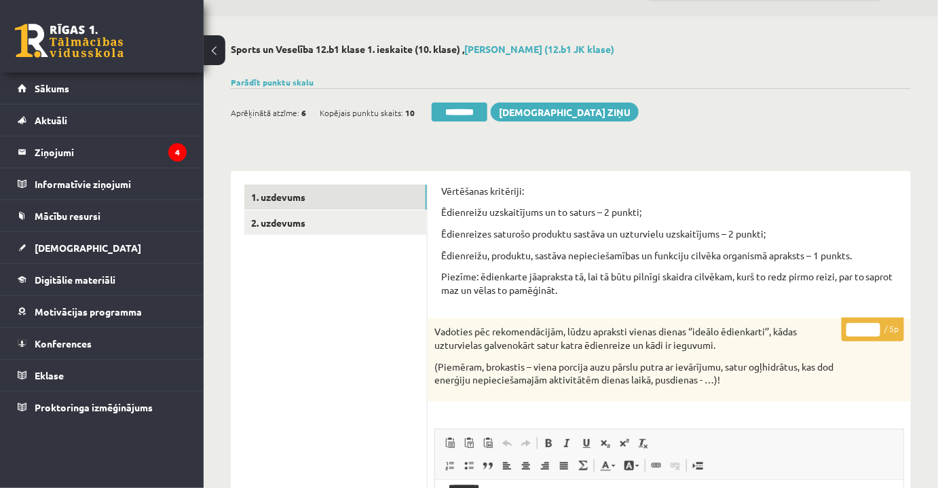
scroll to position [0, 0]
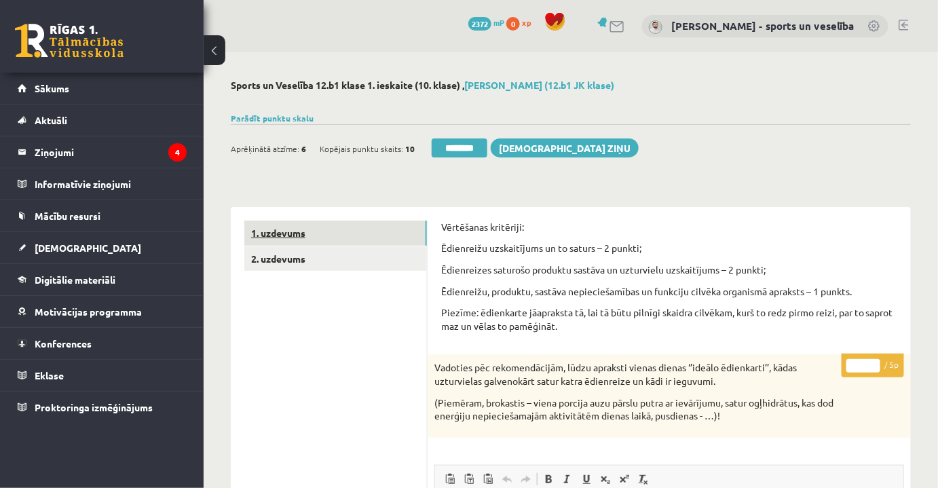
type input "*"
click at [380, 223] on link "1. uzdevums" at bounding box center [335, 233] width 183 height 25
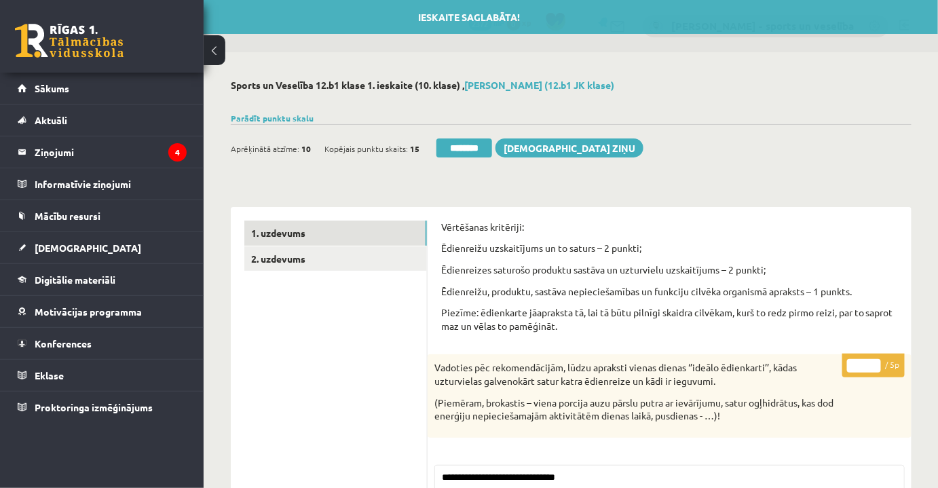
click at [436, 155] on input "********" at bounding box center [464, 147] width 56 height 19
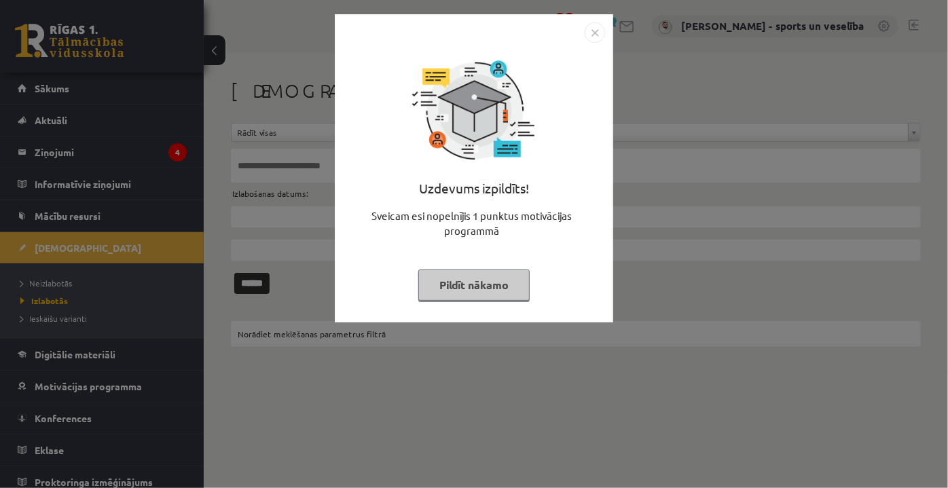
click at [595, 32] on img "Close" at bounding box center [594, 32] width 20 height 20
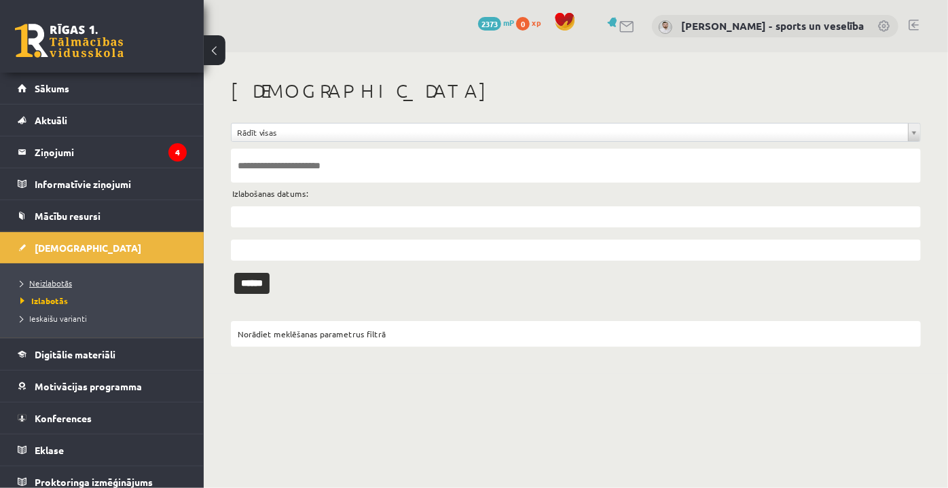
click at [72, 284] on link "Neizlabotās" at bounding box center [105, 283] width 170 height 12
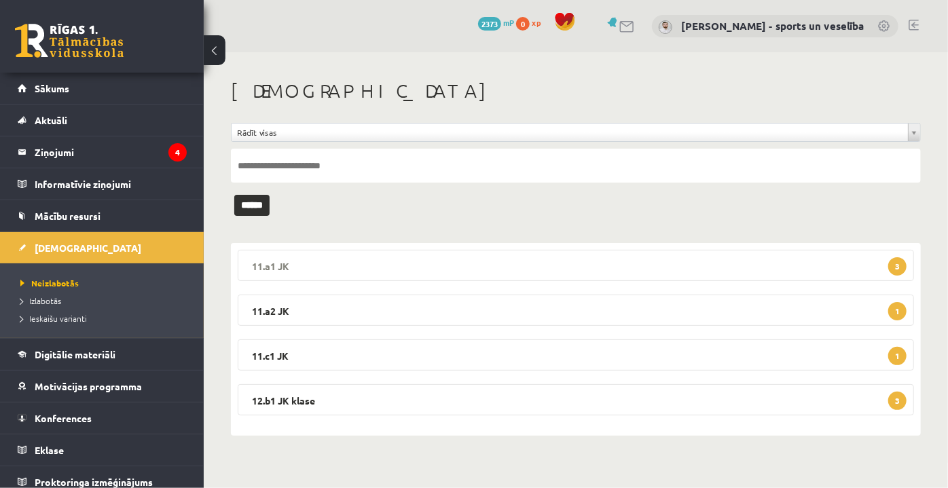
click at [521, 274] on legend "11.a1 JK 3" at bounding box center [576, 265] width 676 height 31
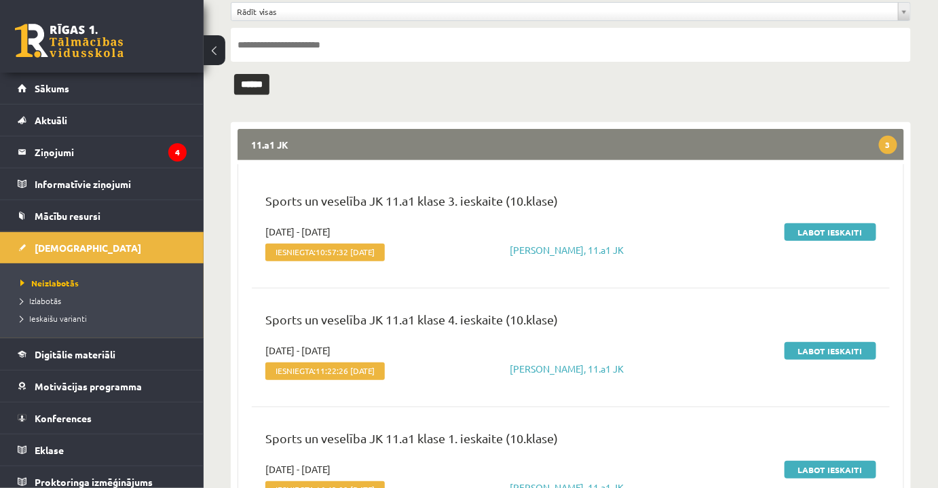
scroll to position [185, 0]
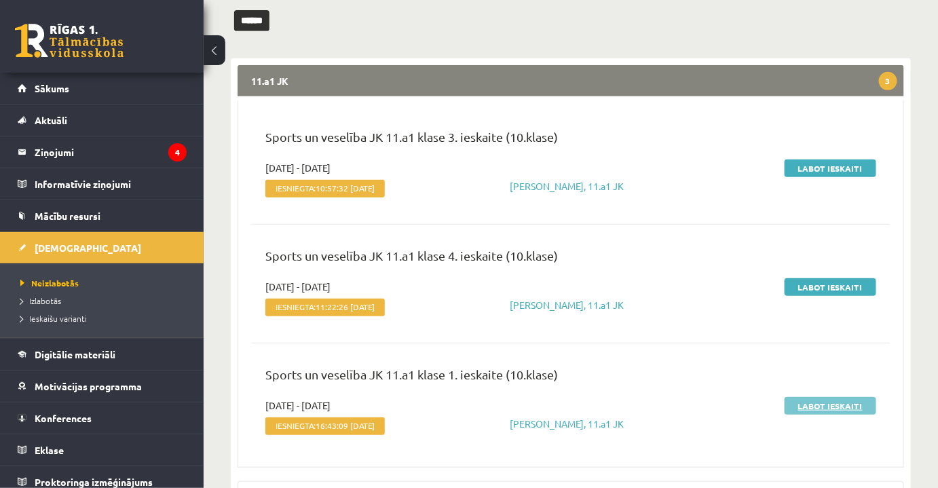
click at [830, 403] on link "Labot ieskaiti" at bounding box center [831, 406] width 92 height 18
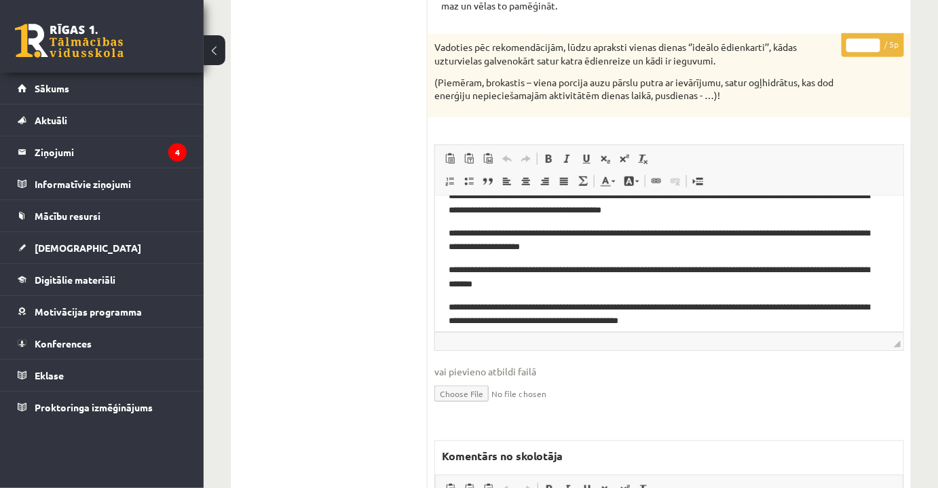
scroll to position [31, 0]
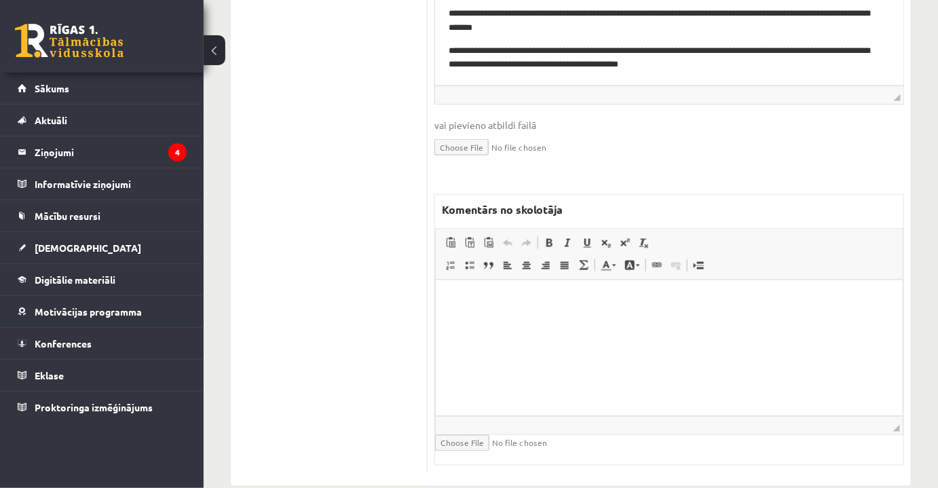
click at [677, 321] on html at bounding box center [668, 300] width 467 height 41
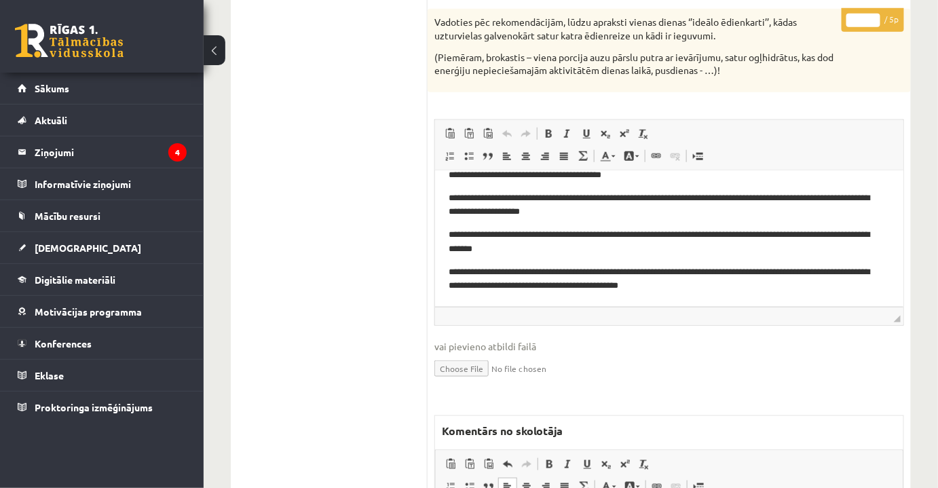
scroll to position [135, 0]
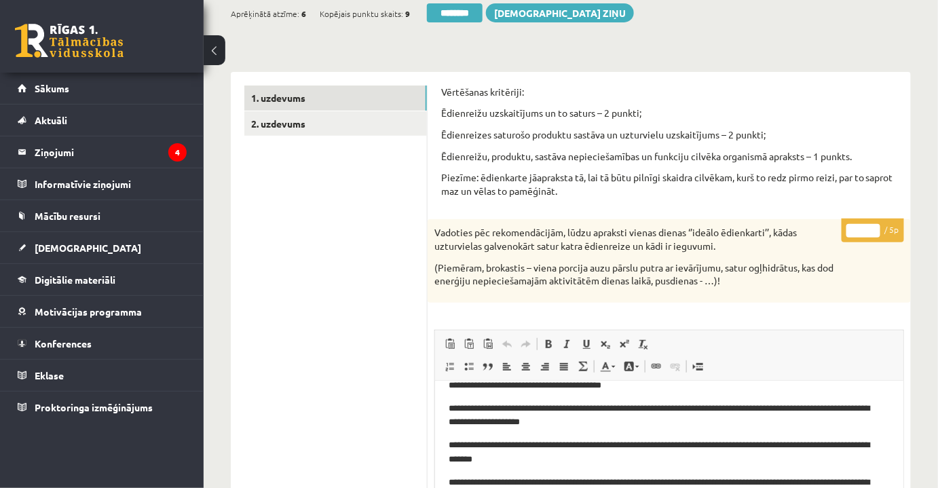
drag, startPoint x: 861, startPoint y: 231, endPoint x: 834, endPoint y: 232, distance: 27.2
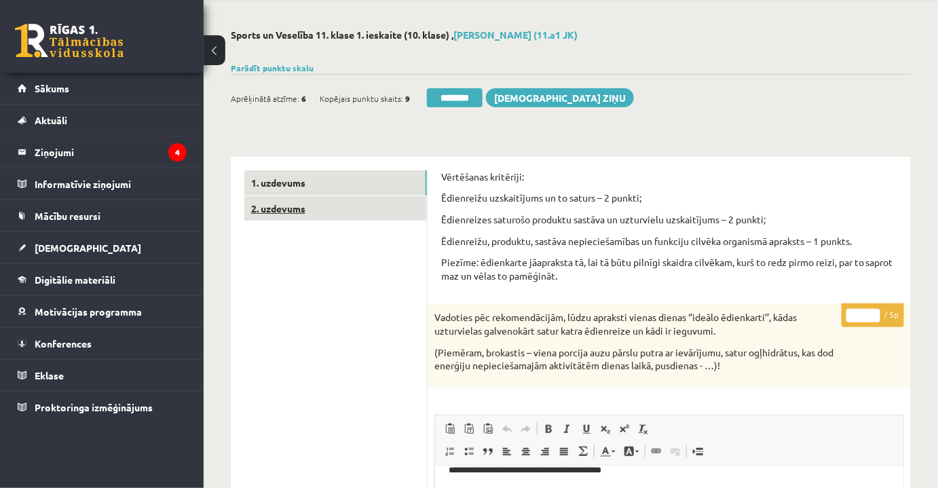
scroll to position [0, 0]
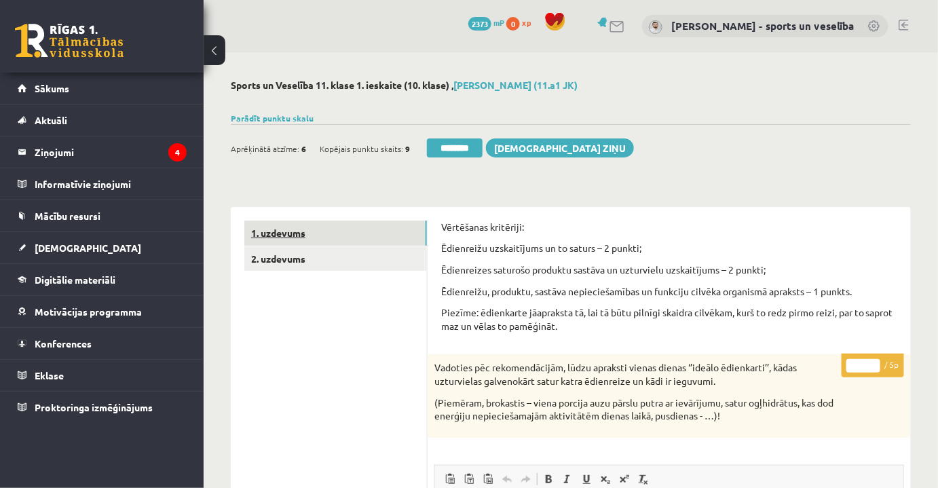
type input "*"
click at [348, 241] on link "1. uzdevums" at bounding box center [335, 233] width 183 height 25
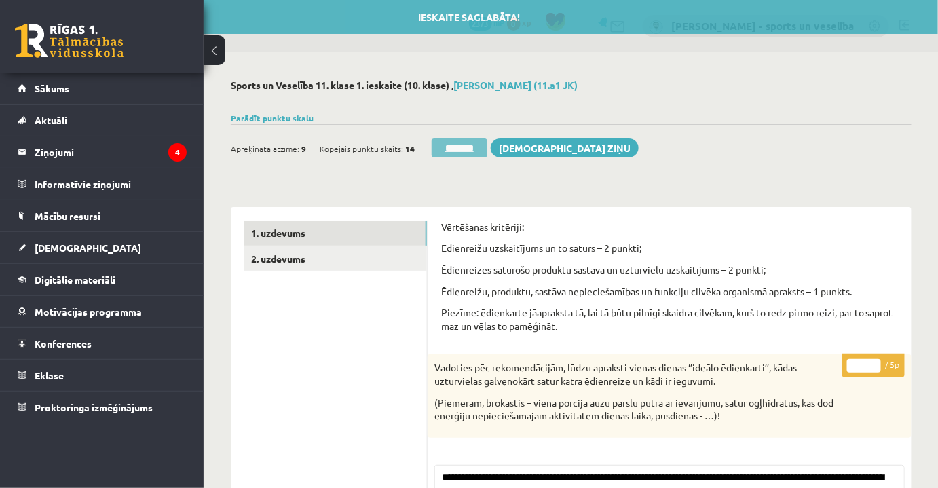
click at [462, 149] on input "********" at bounding box center [460, 147] width 56 height 19
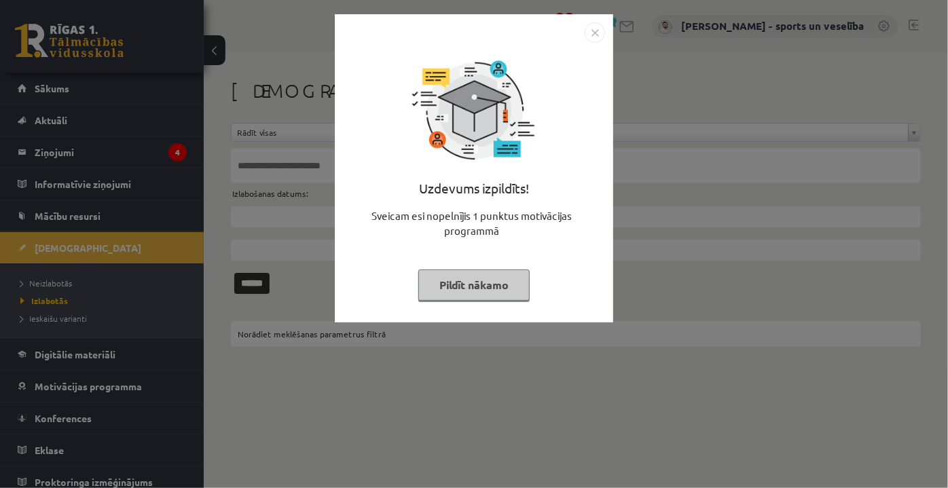
click at [599, 31] on img "Close" at bounding box center [594, 32] width 20 height 20
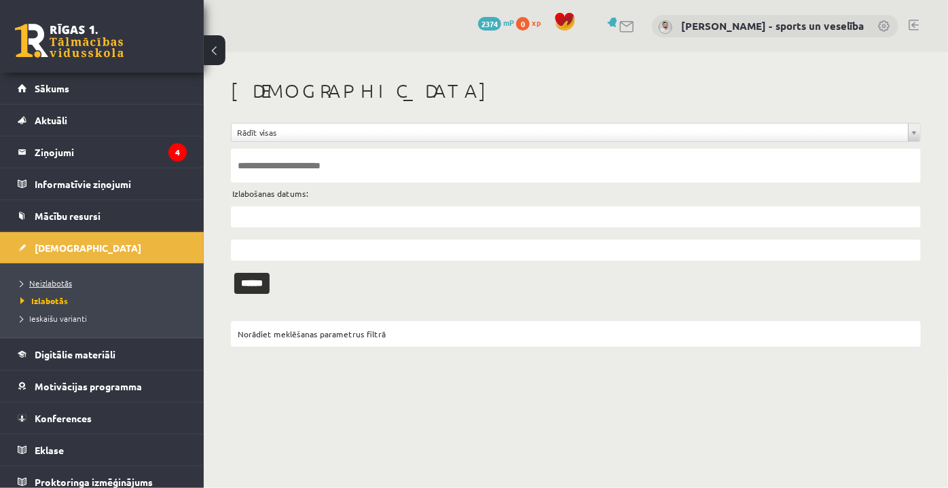
click at [60, 278] on span "Neizlabotās" at bounding box center [46, 283] width 52 height 11
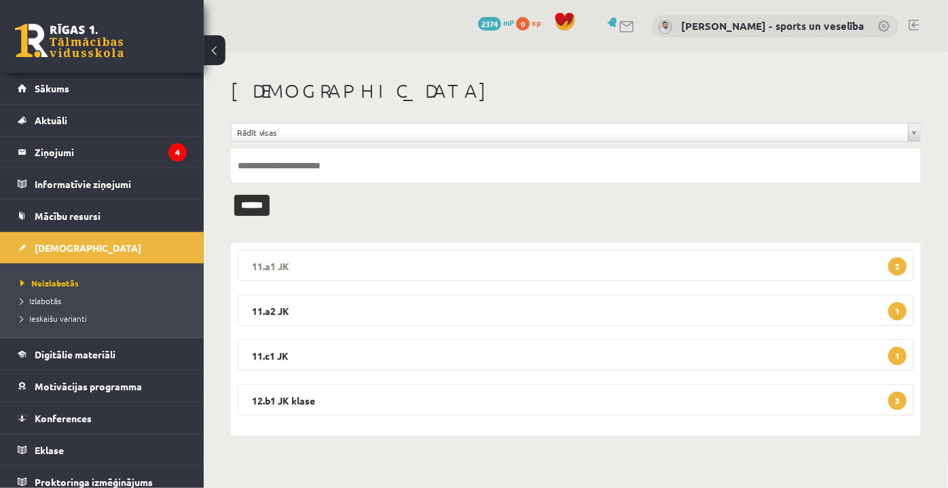
click at [484, 263] on legend "11.a1 JK 2" at bounding box center [576, 265] width 676 height 31
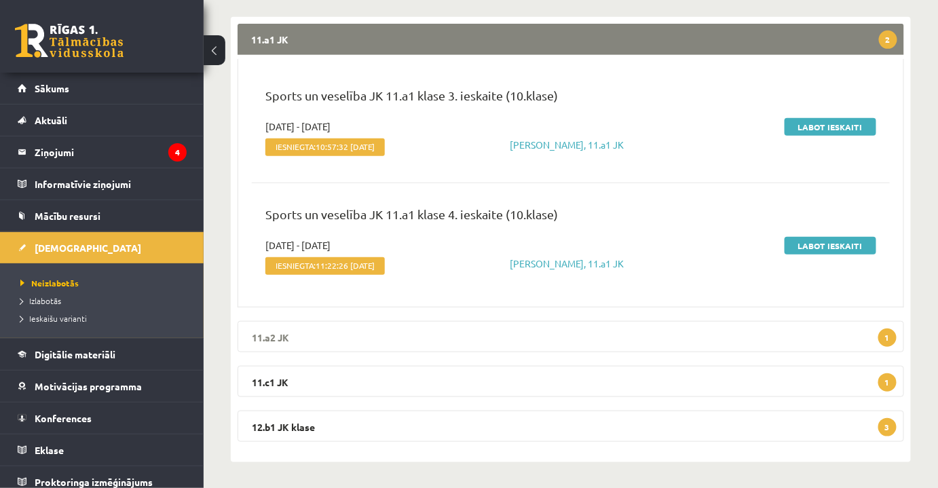
click at [504, 329] on legend "11.a2 JK 1" at bounding box center [571, 336] width 667 height 31
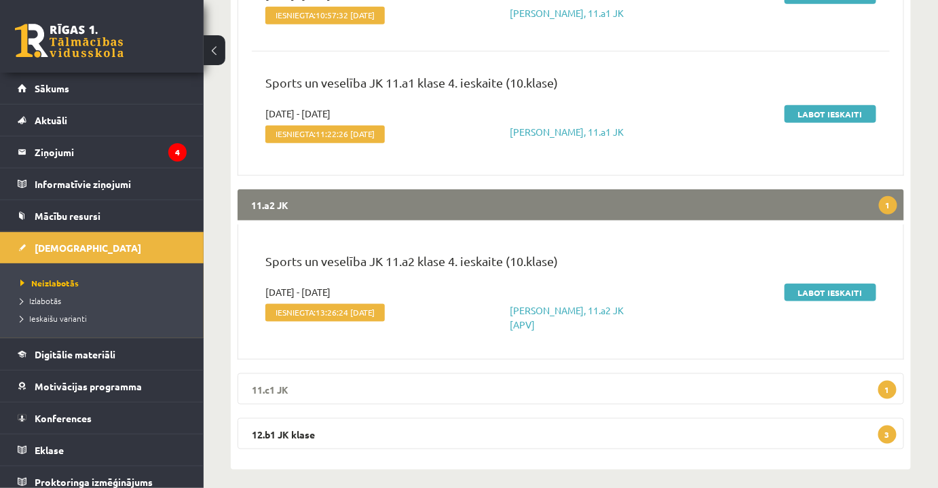
click at [513, 389] on legend "11.c1 JK 1" at bounding box center [571, 388] width 667 height 31
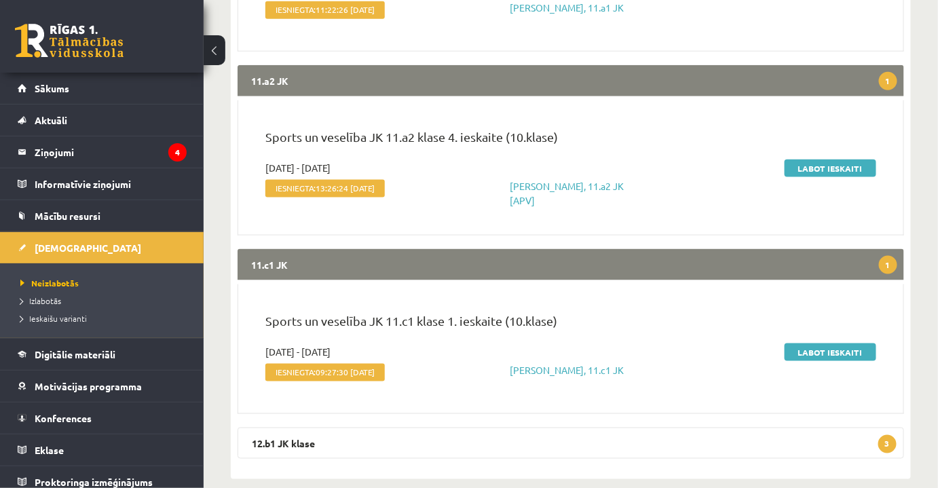
scroll to position [484, 0]
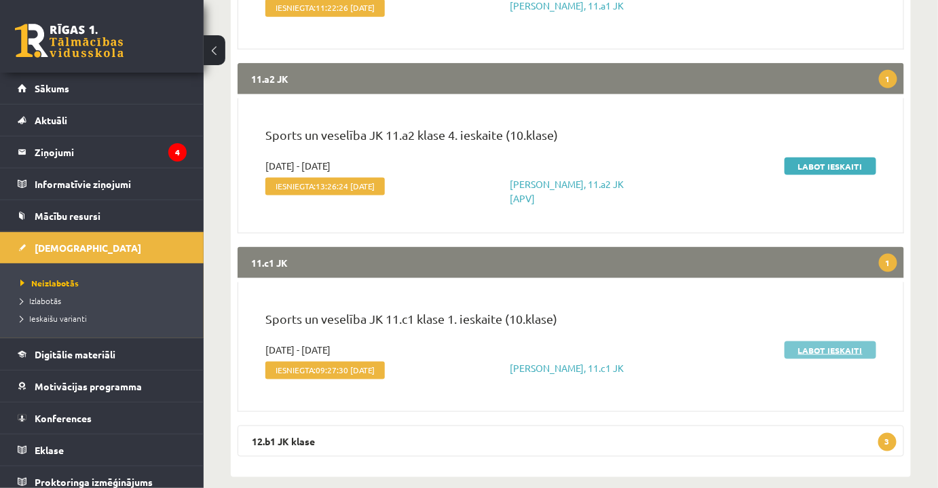
click at [853, 350] on link "Labot ieskaiti" at bounding box center [831, 350] width 92 height 18
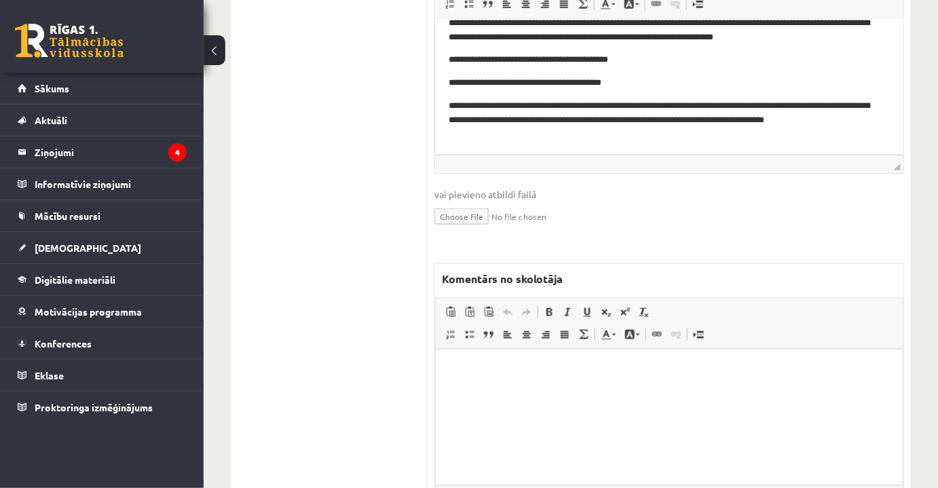
scroll to position [590, 0]
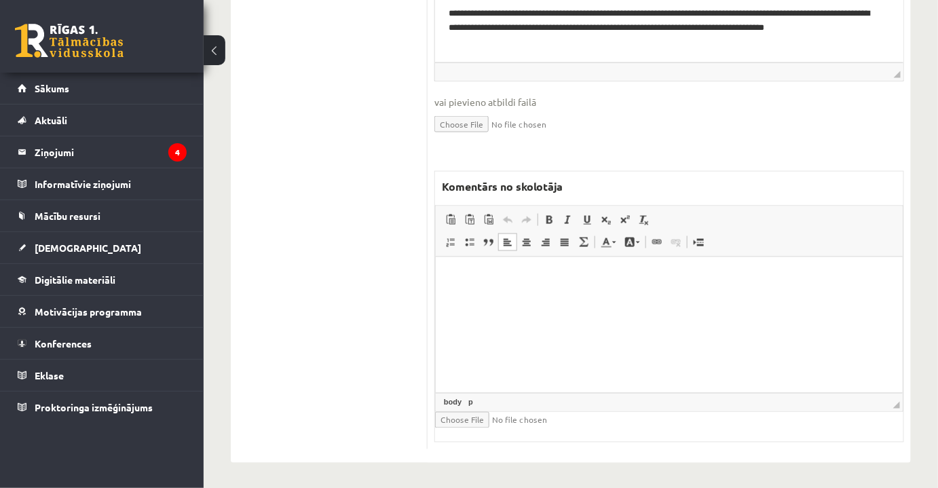
click at [618, 298] on html at bounding box center [668, 277] width 467 height 41
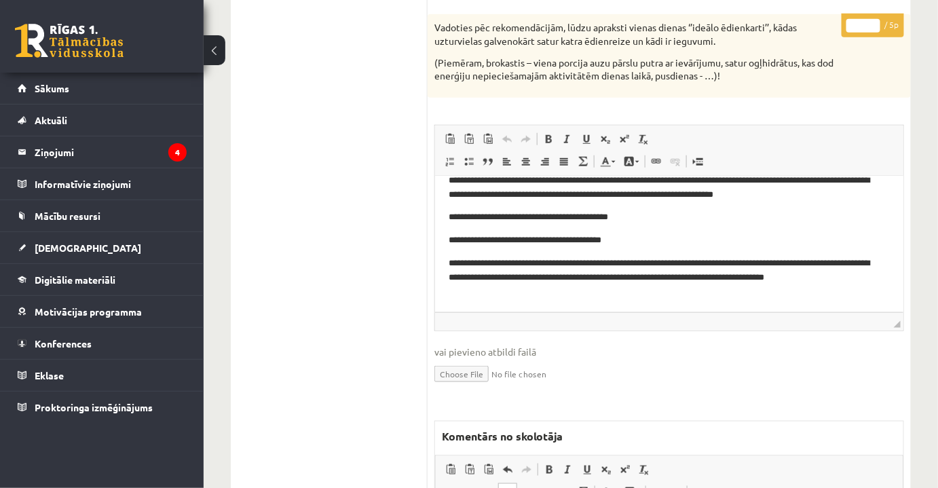
scroll to position [157, 0]
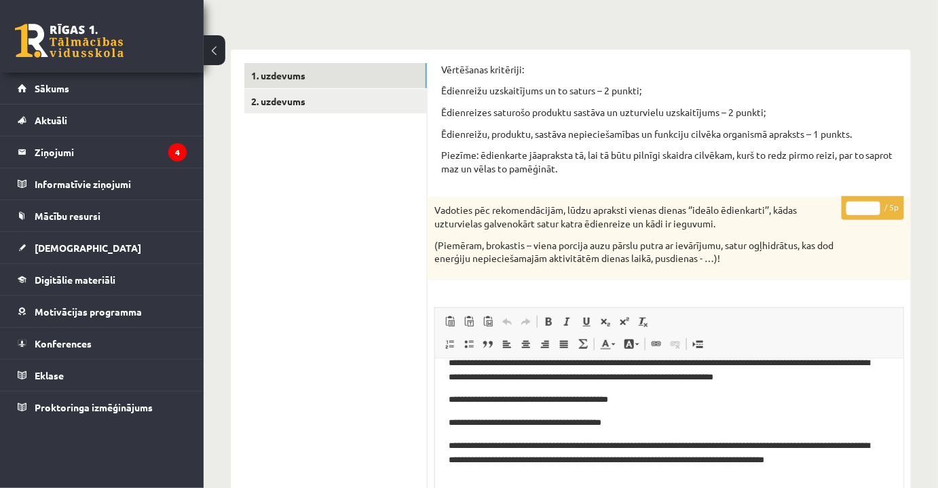
click at [865, 205] on input "*" at bounding box center [863, 209] width 34 height 14
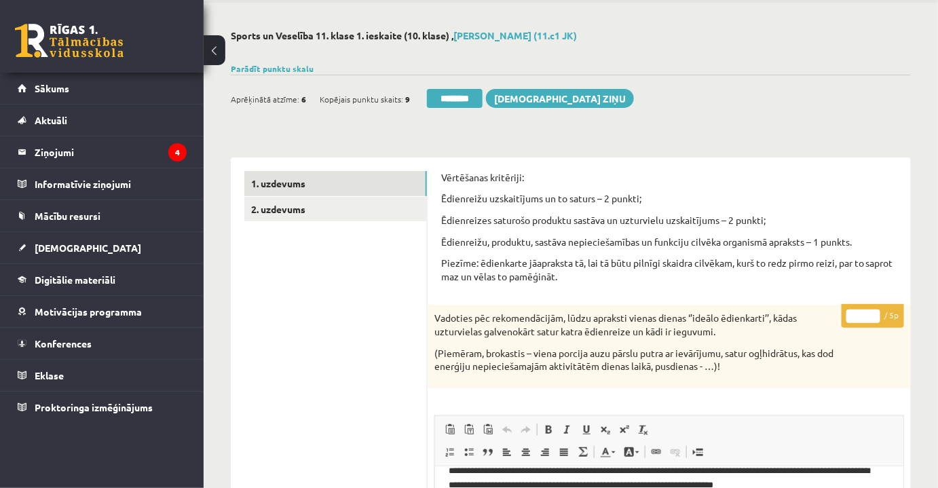
scroll to position [0, 0]
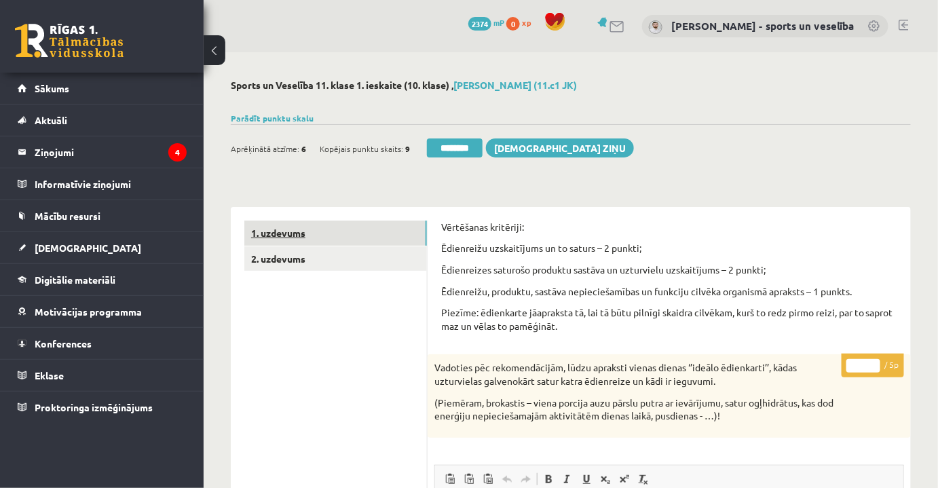
type input "*"
click at [333, 235] on link "1. uzdevums" at bounding box center [335, 233] width 183 height 25
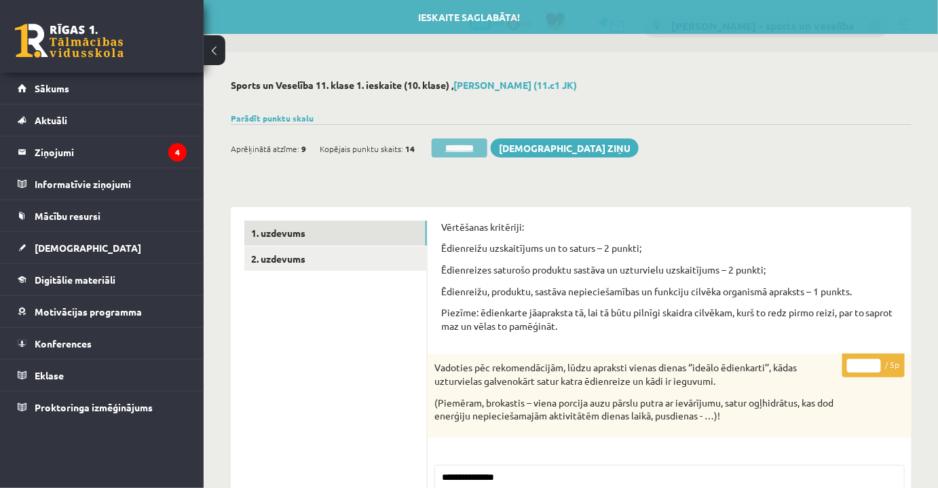
click at [460, 141] on input "********" at bounding box center [460, 147] width 56 height 19
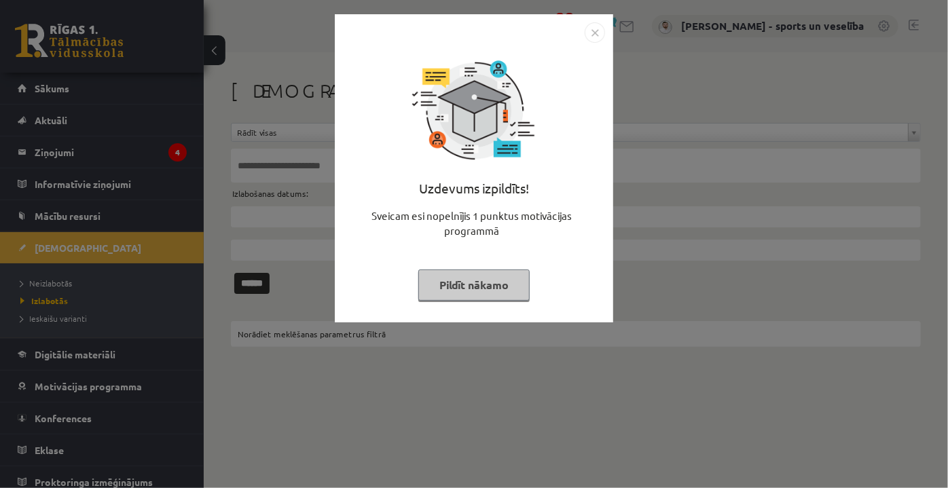
click at [591, 29] on img "Close" at bounding box center [594, 32] width 20 height 20
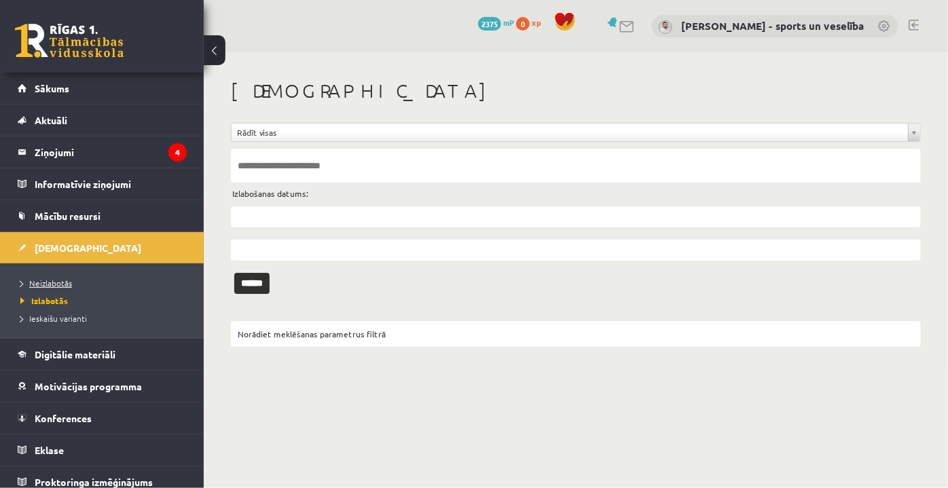
click at [80, 282] on link "Neizlabotās" at bounding box center [105, 283] width 170 height 12
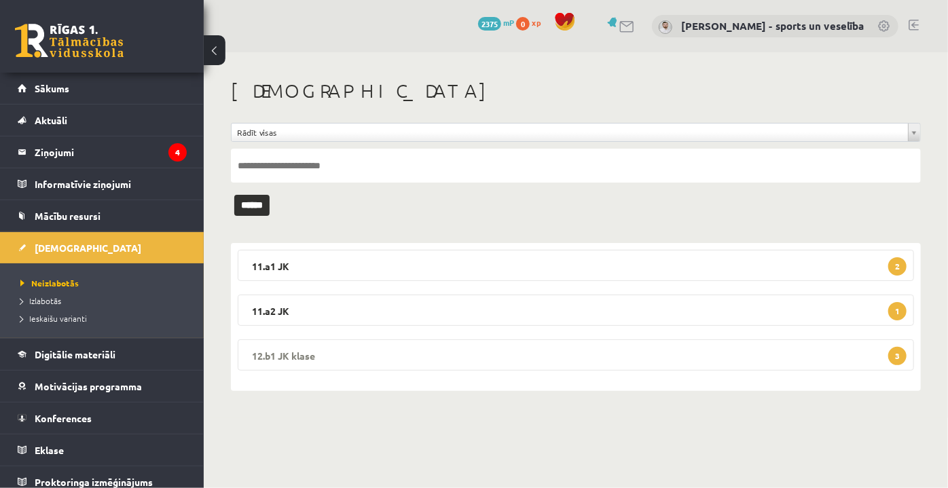
drag, startPoint x: 483, startPoint y: 345, endPoint x: 490, endPoint y: 340, distance: 8.3
click at [484, 345] on legend "12.b1 JK klase 3" at bounding box center [576, 354] width 676 height 31
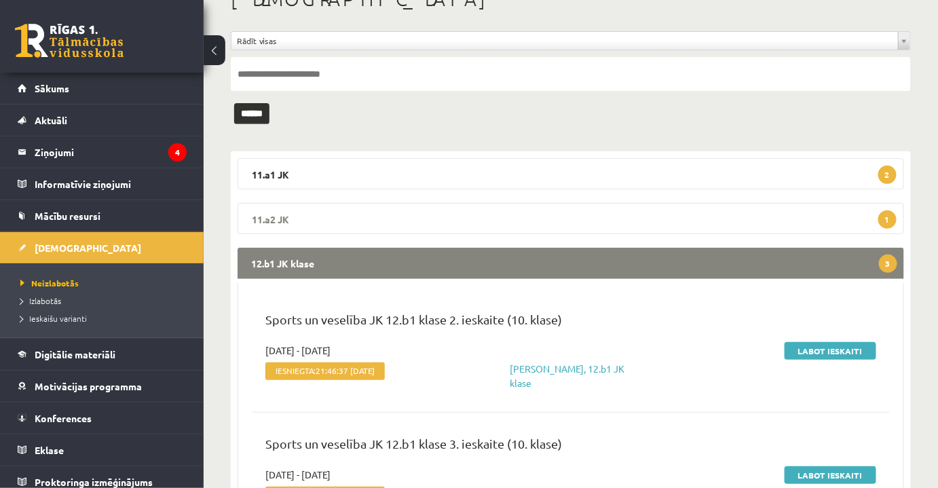
click at [472, 216] on legend "11.a2 JK 1" at bounding box center [571, 218] width 667 height 31
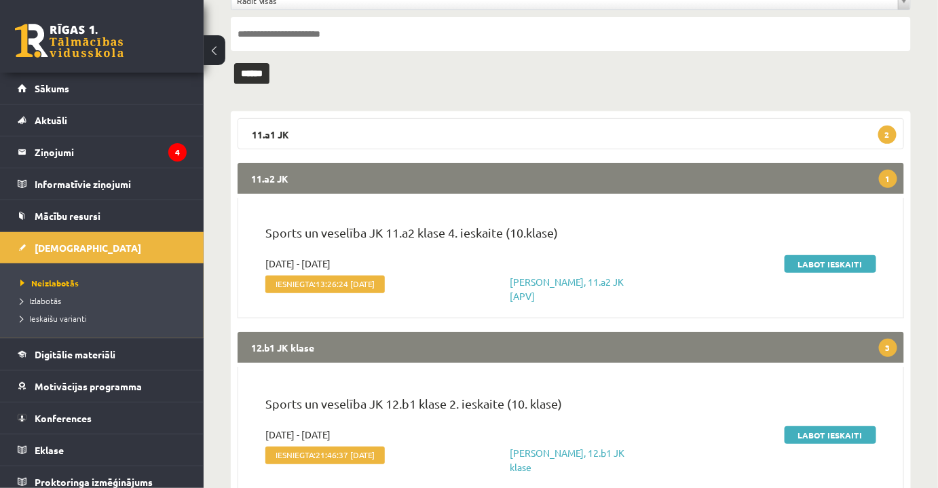
scroll to position [153, 0]
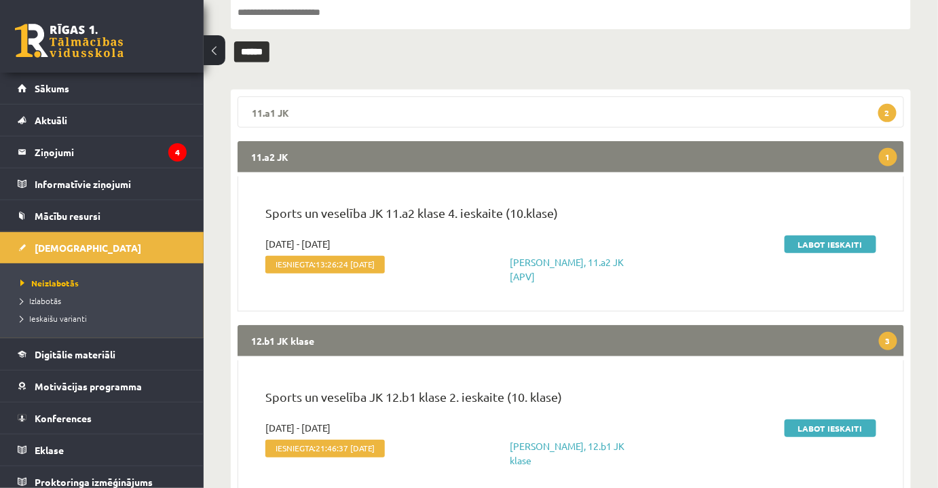
click at [664, 119] on legend "11.a1 JK 2" at bounding box center [571, 111] width 667 height 31
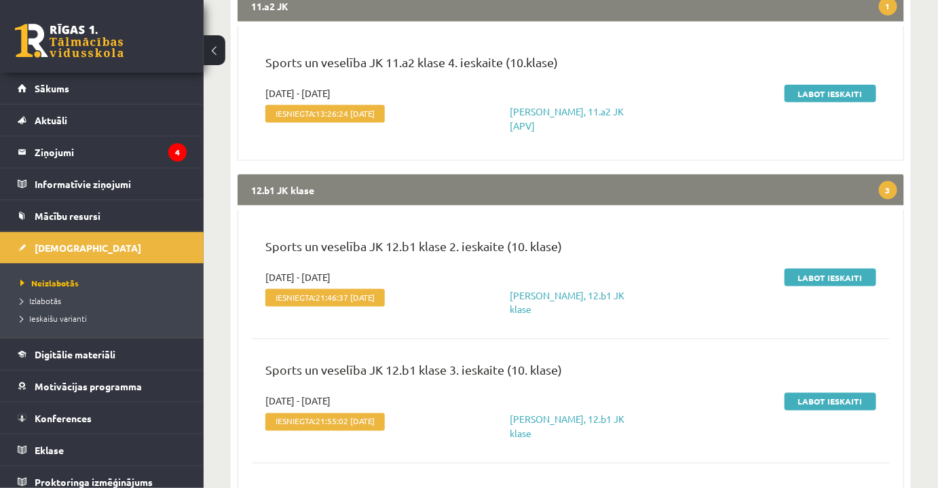
scroll to position [707, 0]
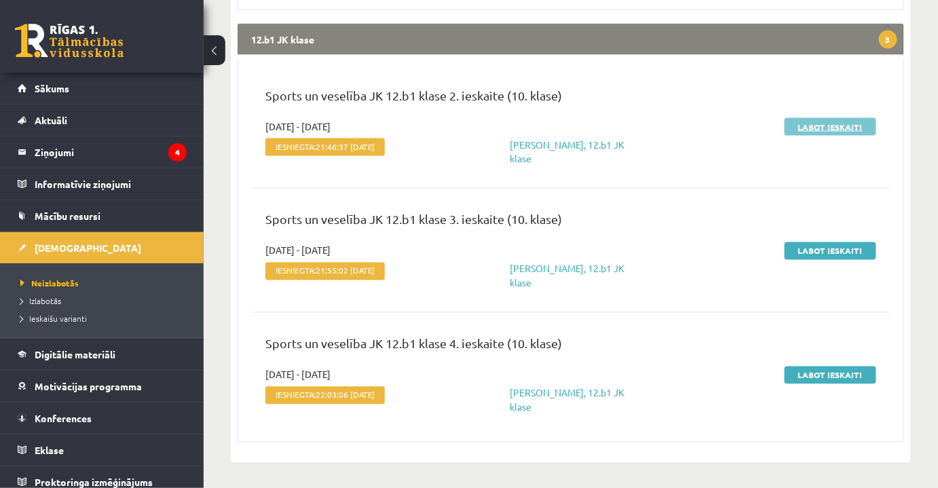
click at [863, 126] on link "Labot ieskaiti" at bounding box center [831, 127] width 92 height 18
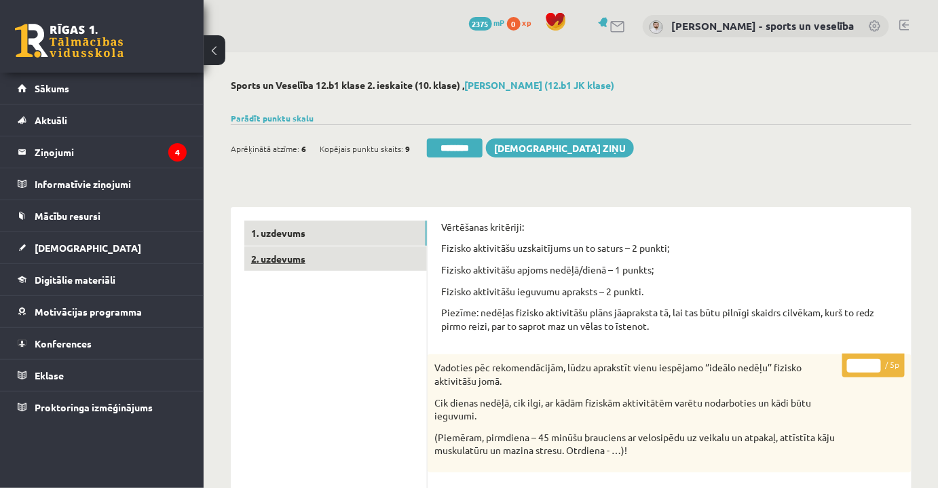
click at [387, 256] on link "2. uzdevums" at bounding box center [335, 258] width 183 height 25
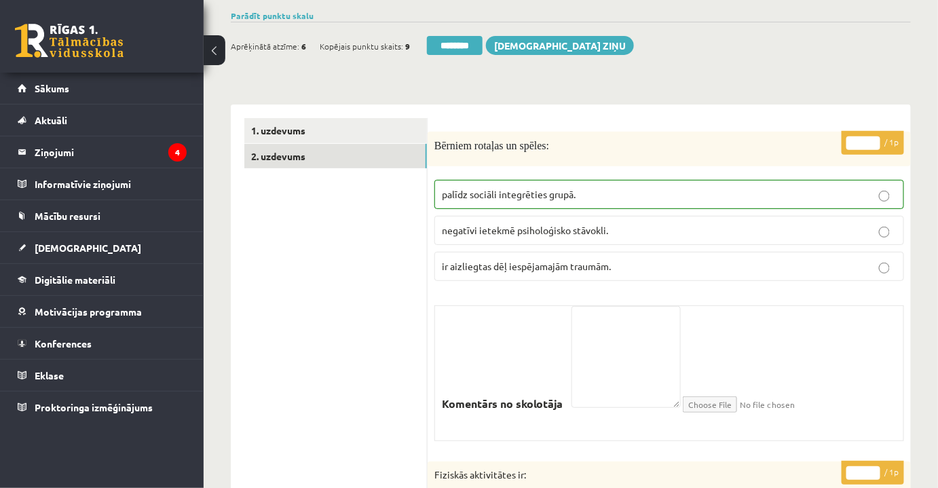
scroll to position [123, 0]
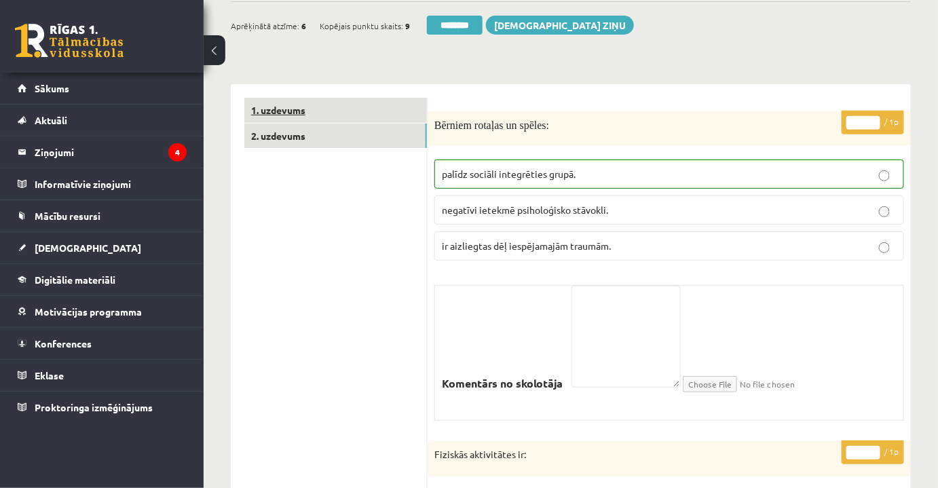
click at [378, 110] on link "1. uzdevums" at bounding box center [335, 110] width 183 height 25
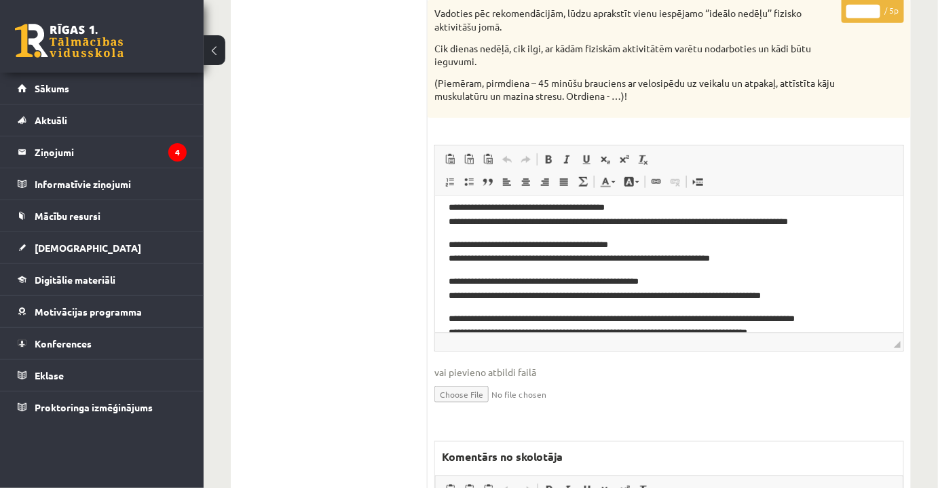
scroll to position [142, 0]
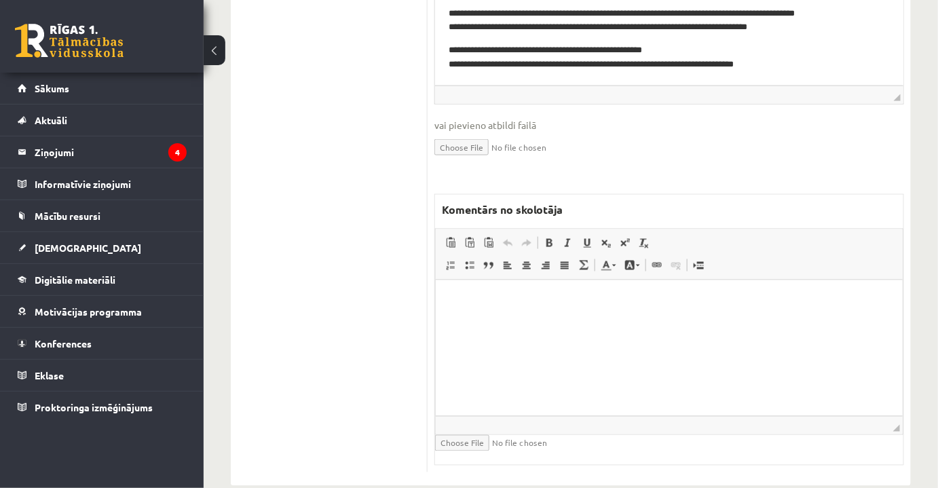
click at [615, 321] on html at bounding box center [668, 300] width 467 height 41
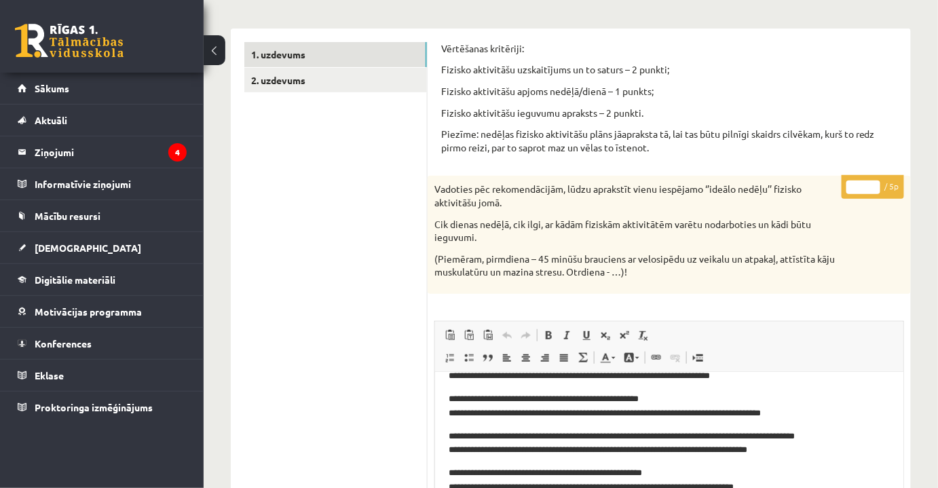
scroll to position [170, 0]
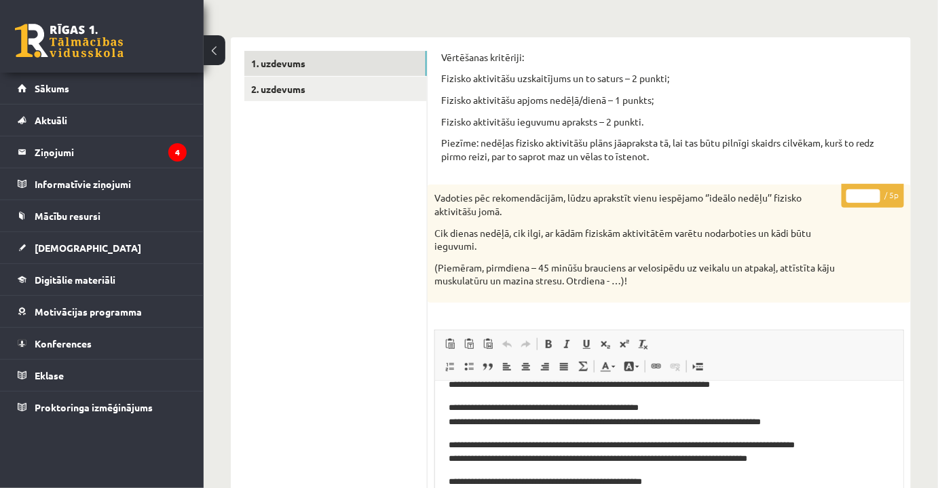
click at [863, 200] on input "*" at bounding box center [863, 196] width 34 height 14
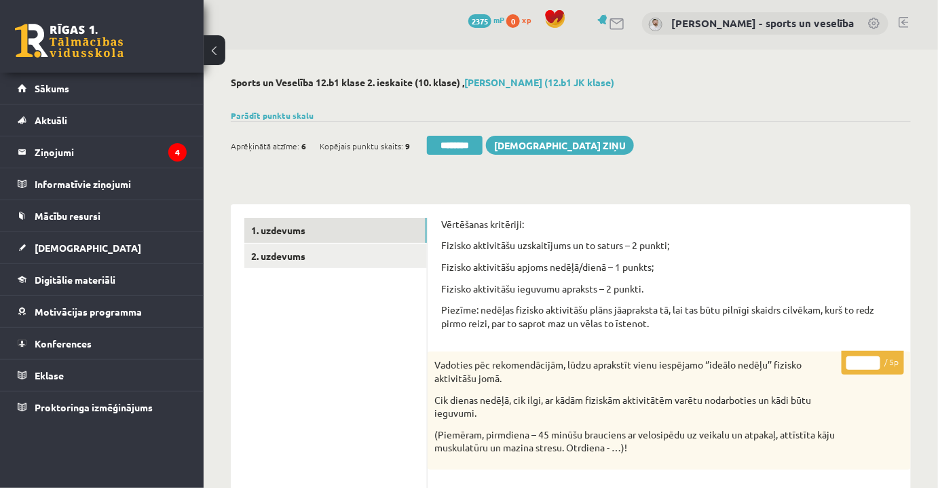
scroll to position [0, 0]
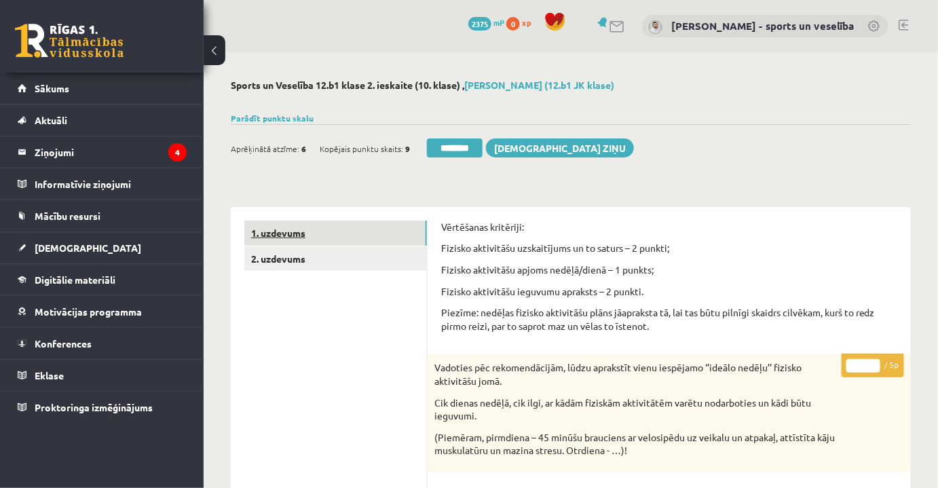
type input "*"
click at [365, 229] on link "1. uzdevums" at bounding box center [335, 233] width 183 height 25
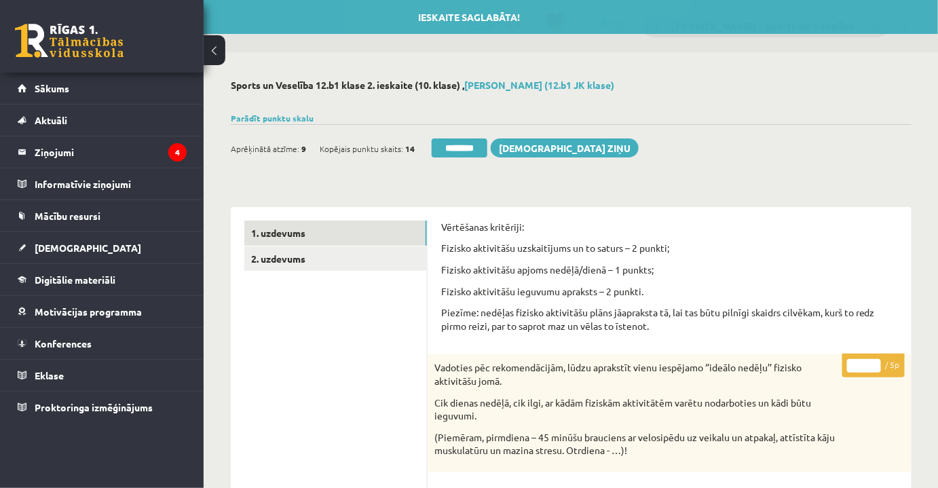
click at [447, 147] on input "********" at bounding box center [460, 147] width 56 height 19
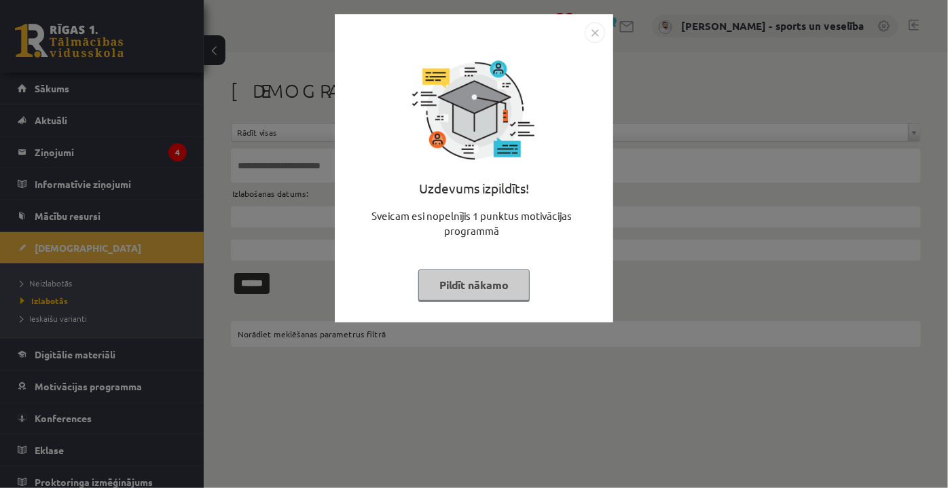
click at [605, 33] on div "Uzdevums izpildīts! Sveicam esi nopelnījis 1 punktus motivācijas programmā Pild…" at bounding box center [474, 168] width 278 height 308
click at [590, 24] on img "Close" at bounding box center [594, 32] width 20 height 20
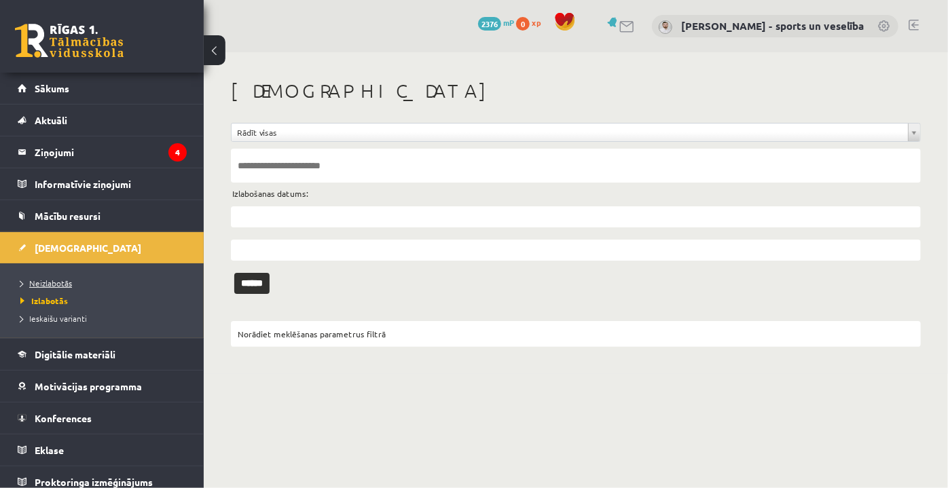
click at [63, 277] on link "Neizlabotās" at bounding box center [105, 283] width 170 height 12
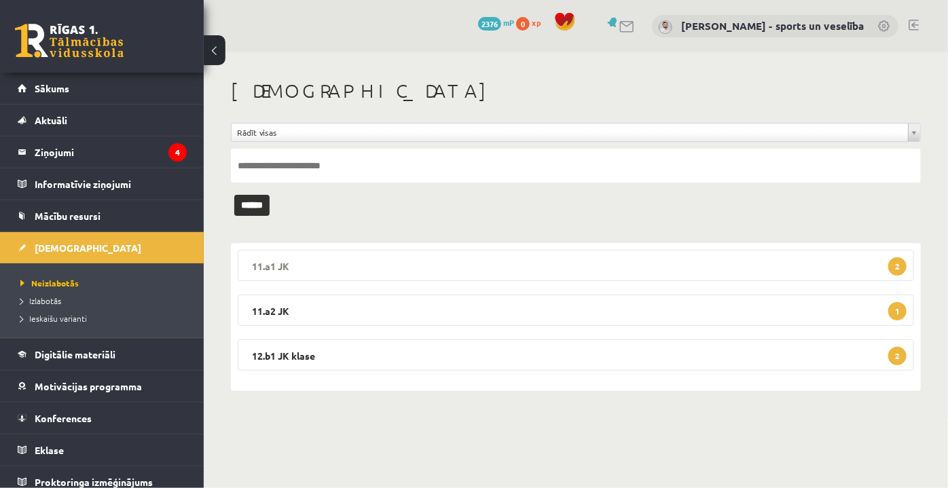
click at [529, 261] on legend "11.a1 JK 2" at bounding box center [576, 265] width 676 height 31
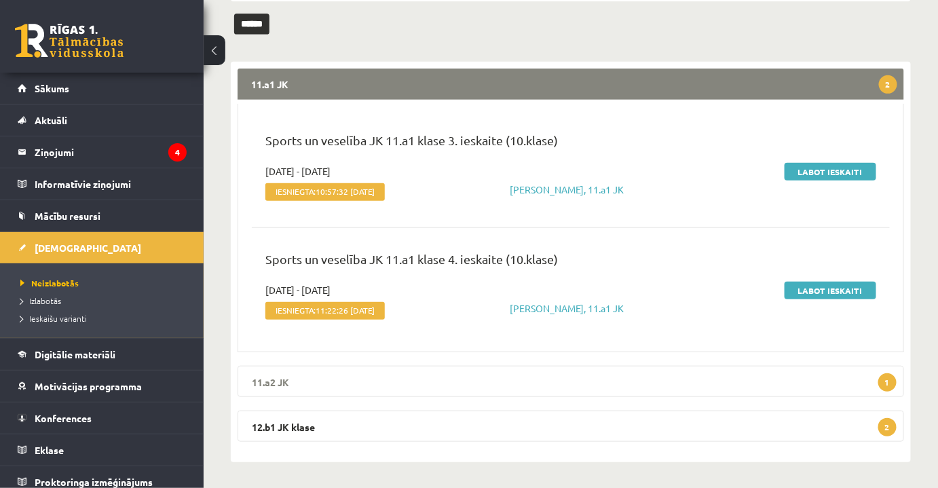
click at [618, 372] on legend "11.a2 JK 1" at bounding box center [571, 381] width 667 height 31
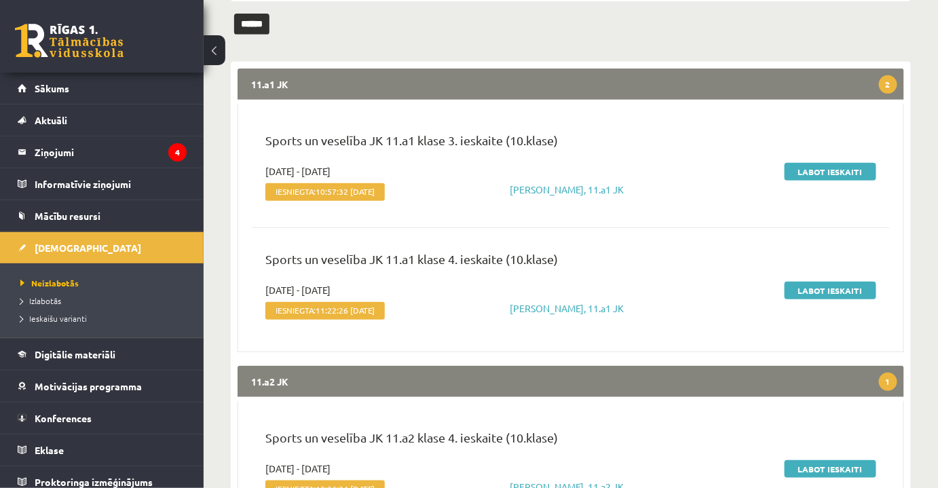
scroll to position [320, 0]
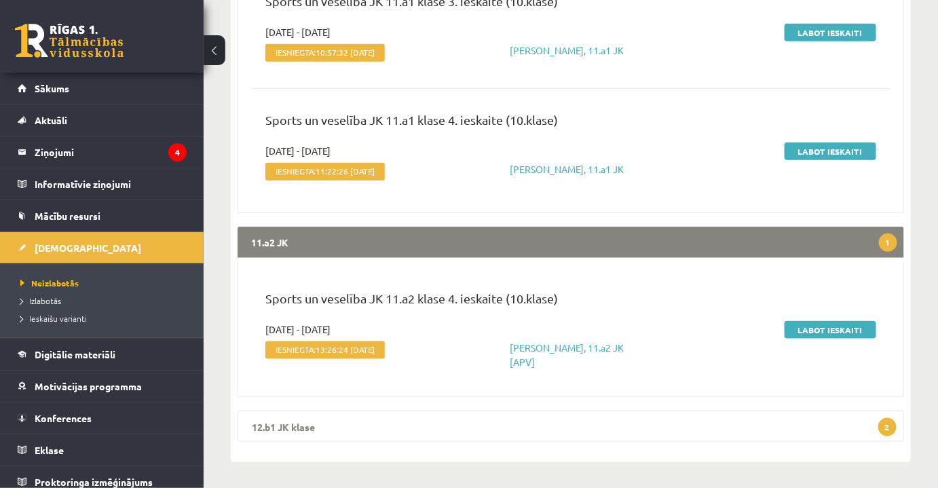
click at [619, 424] on legend "12.b1 JK klase 2" at bounding box center [571, 426] width 667 height 31
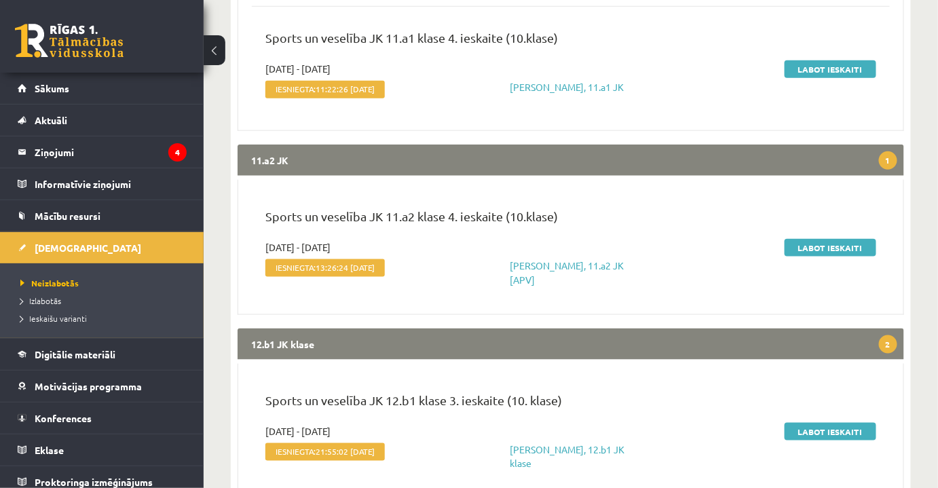
scroll to position [505, 0]
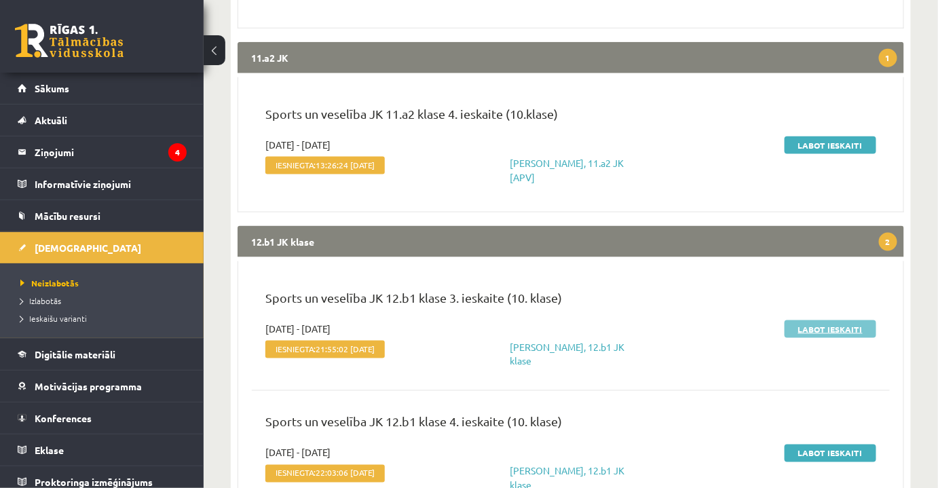
click at [861, 327] on link "Labot ieskaiti" at bounding box center [831, 329] width 92 height 18
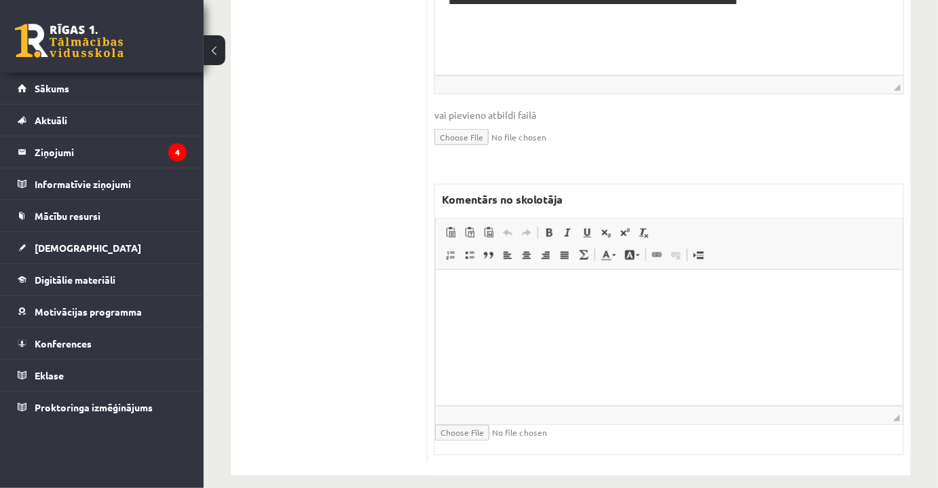
drag, startPoint x: 665, startPoint y: 343, endPoint x: 667, endPoint y: 336, distance: 7.1
click at [665, 311] on html at bounding box center [668, 289] width 467 height 41
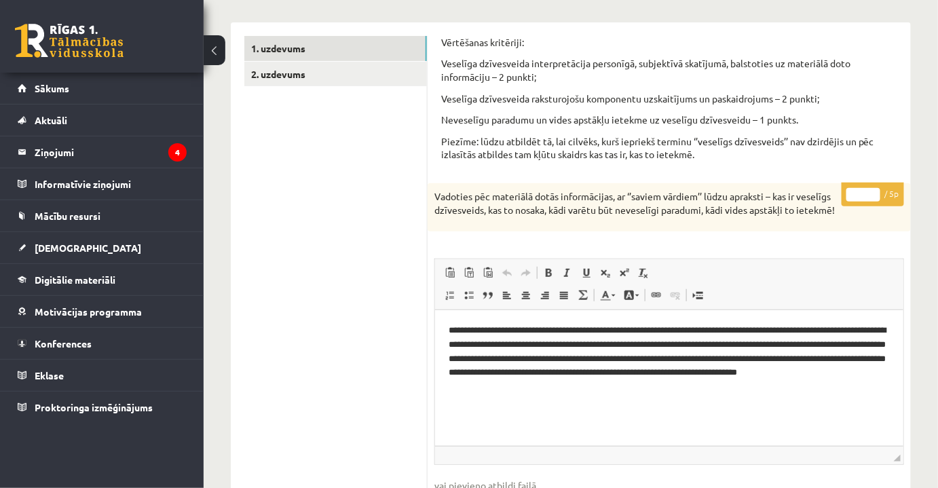
drag, startPoint x: 850, startPoint y: 199, endPoint x: 871, endPoint y: 195, distance: 21.4
click at [871, 195] on input "*" at bounding box center [863, 195] width 34 height 14
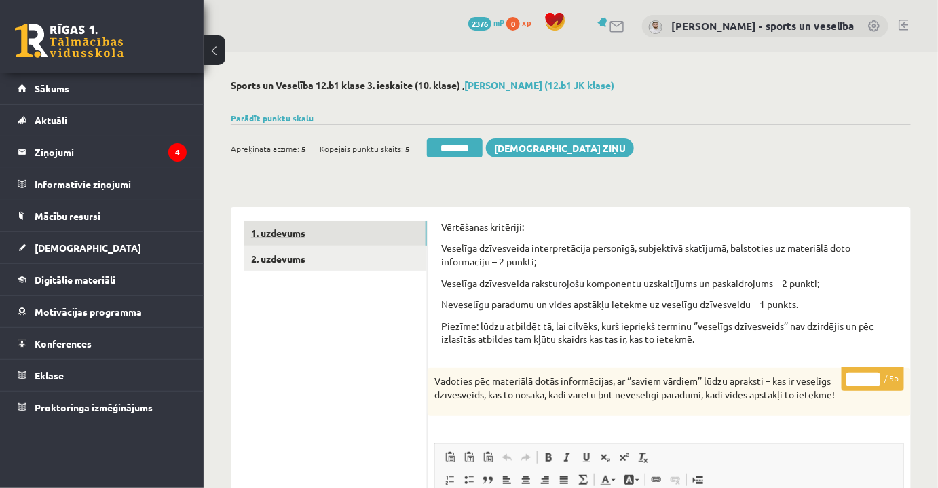
type input "*"
click at [312, 227] on link "1. uzdevums" at bounding box center [335, 233] width 183 height 25
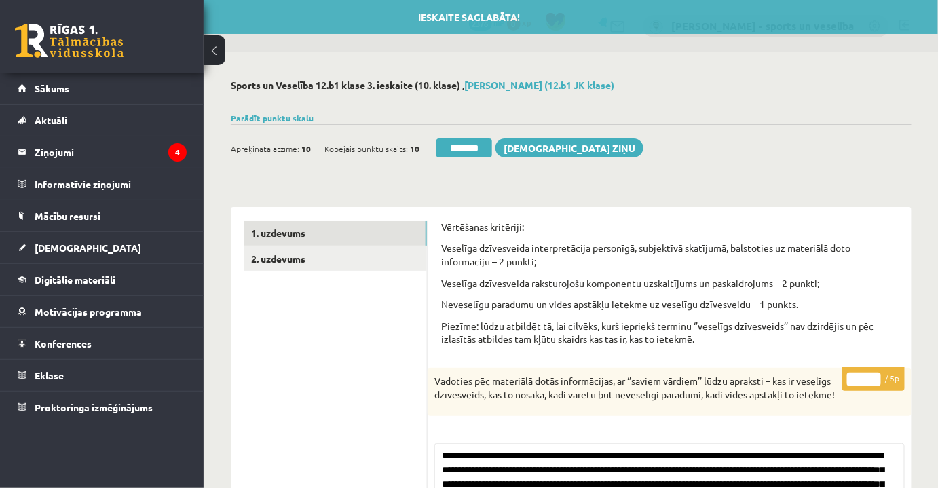
drag, startPoint x: 500, startPoint y: 146, endPoint x: 536, endPoint y: 40, distance: 111.6
click at [492, 146] on input "********" at bounding box center [464, 147] width 56 height 19
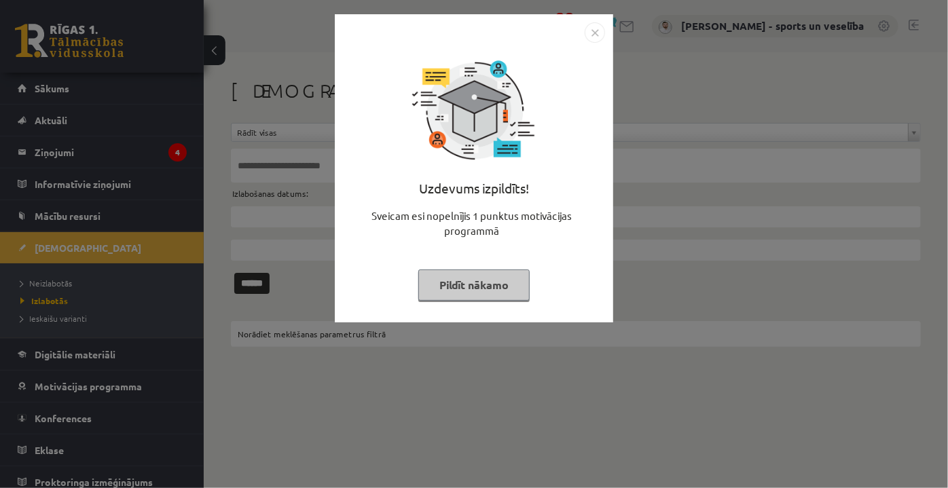
click at [593, 36] on img "Close" at bounding box center [594, 32] width 20 height 20
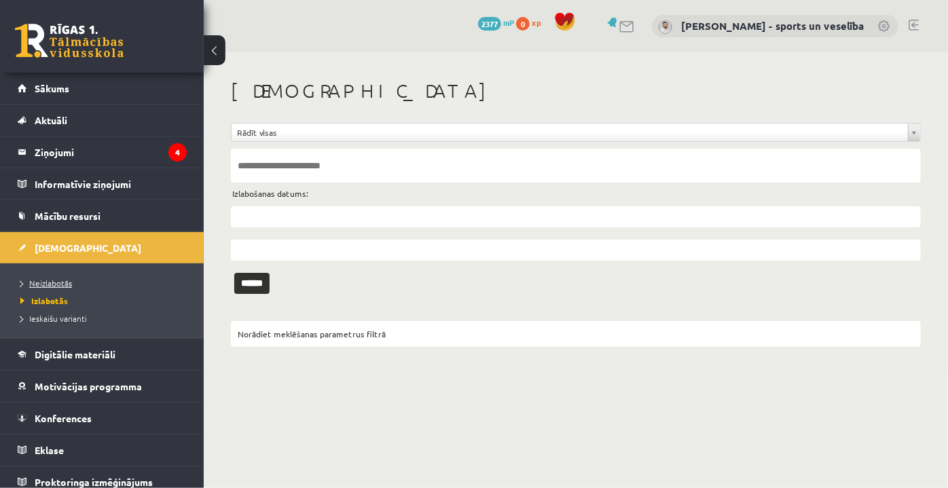
click at [58, 277] on link "Neizlabotās" at bounding box center [105, 283] width 170 height 12
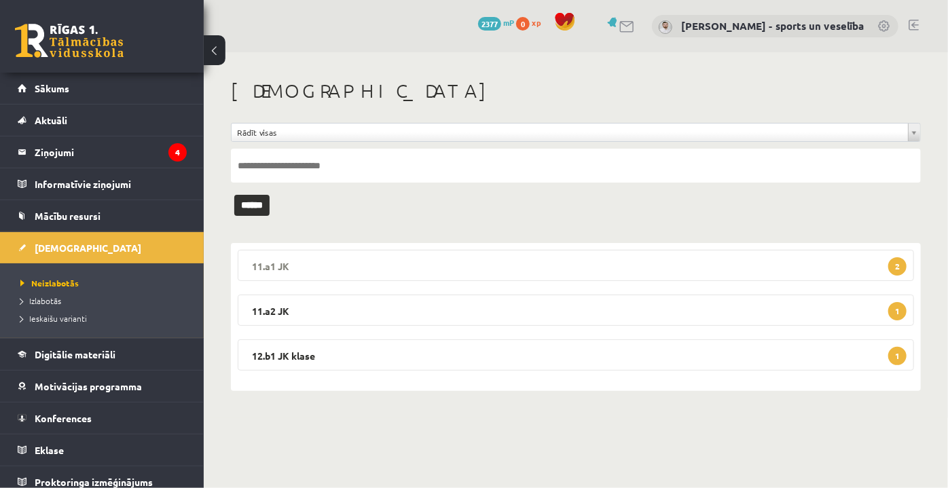
click at [508, 257] on legend "11.a1 JK 2" at bounding box center [576, 265] width 676 height 31
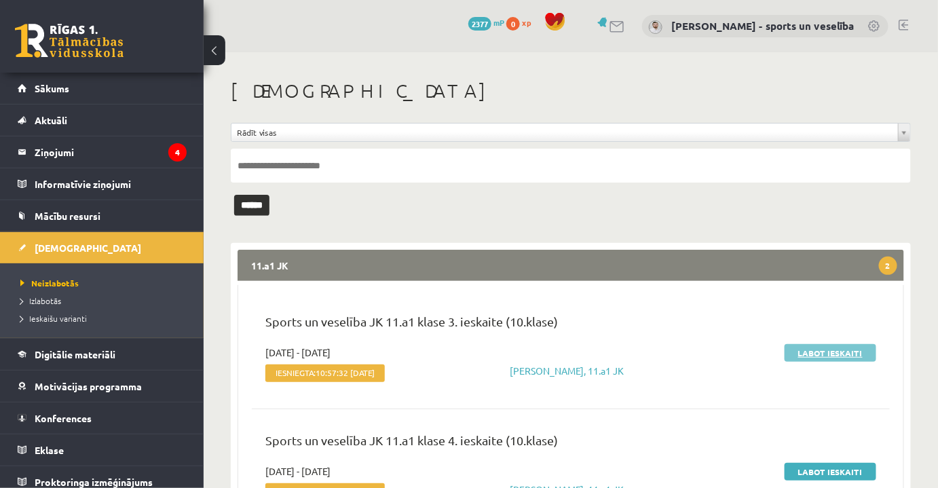
click at [858, 349] on link "Labot ieskaiti" at bounding box center [831, 353] width 92 height 18
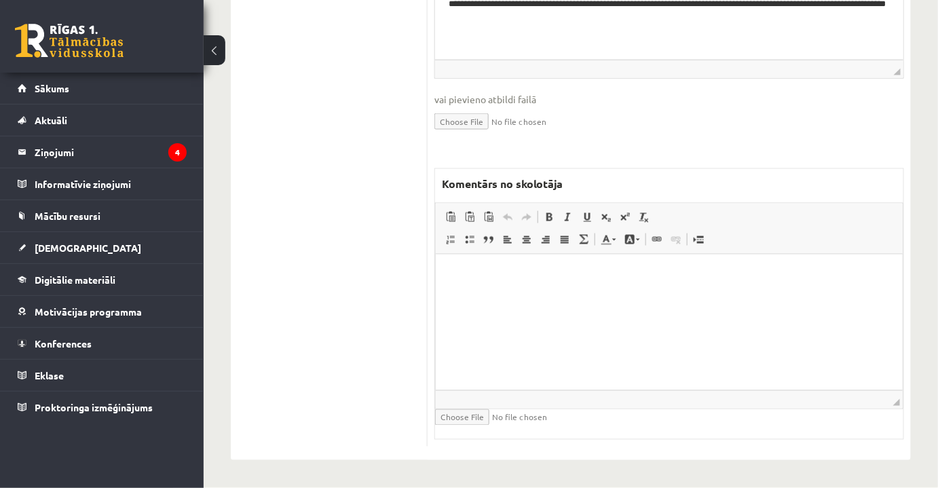
click at [634, 293] on html at bounding box center [668, 275] width 467 height 41
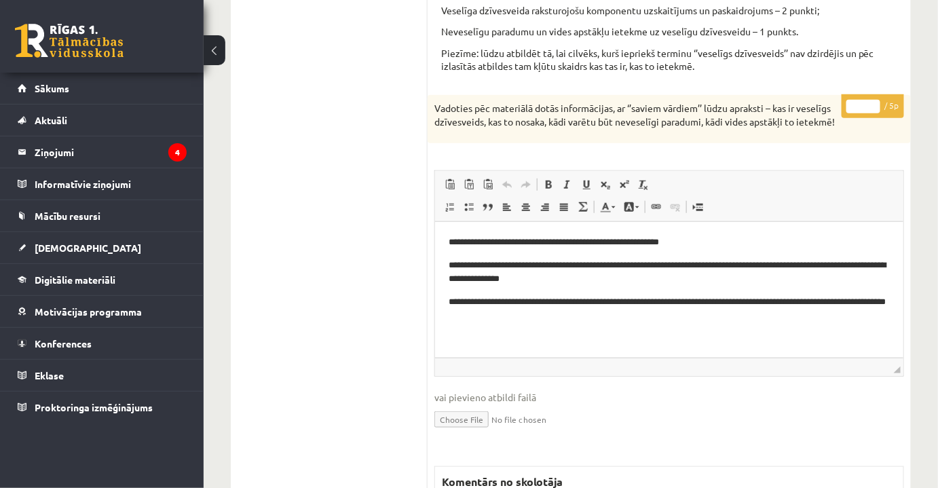
drag, startPoint x: 855, startPoint y: 106, endPoint x: 871, endPoint y: 109, distance: 16.6
click at [871, 109] on input "*" at bounding box center [863, 107] width 34 height 14
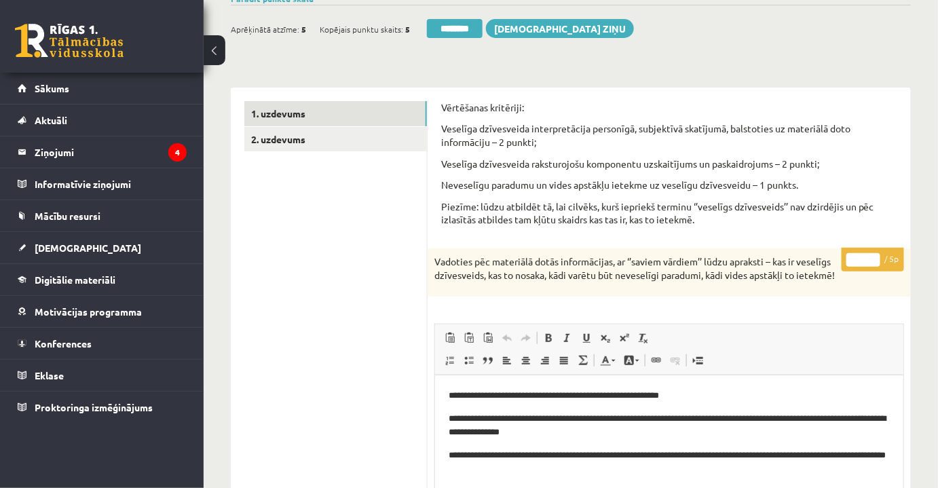
scroll to position [26, 0]
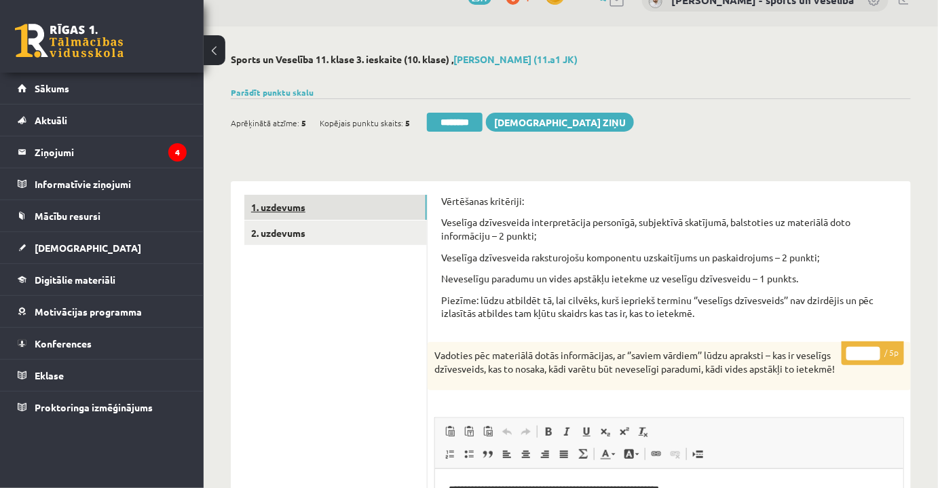
type input "*"
click at [381, 202] on link "1. uzdevums" at bounding box center [335, 207] width 183 height 25
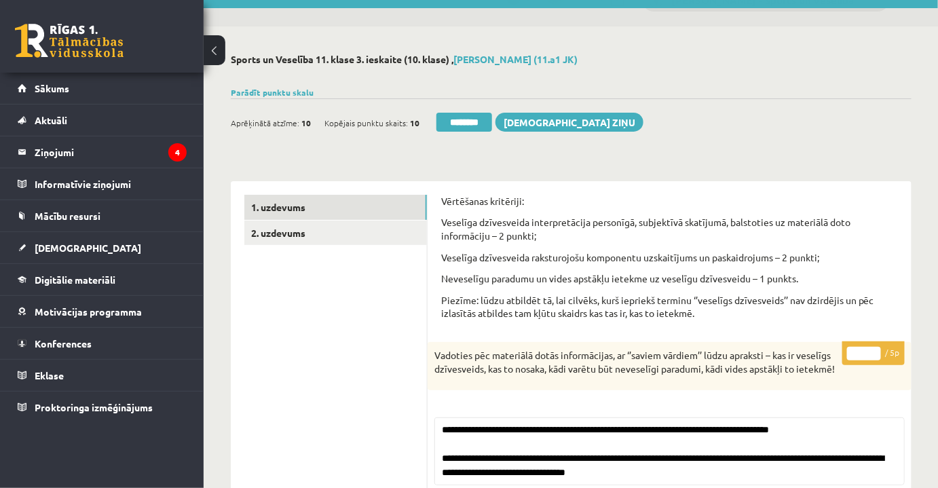
click at [464, 110] on div "Ieskaite saglabāta! Aprēķinātā atzīme: 10 Kopējais punktu skaits: 10 ******** S…" at bounding box center [571, 117] width 681 height 38
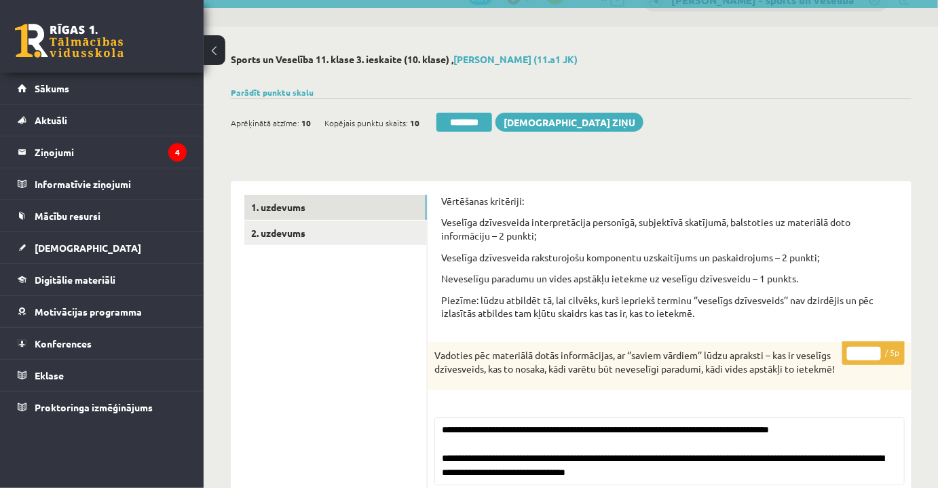
click at [467, 117] on input "********" at bounding box center [464, 122] width 56 height 19
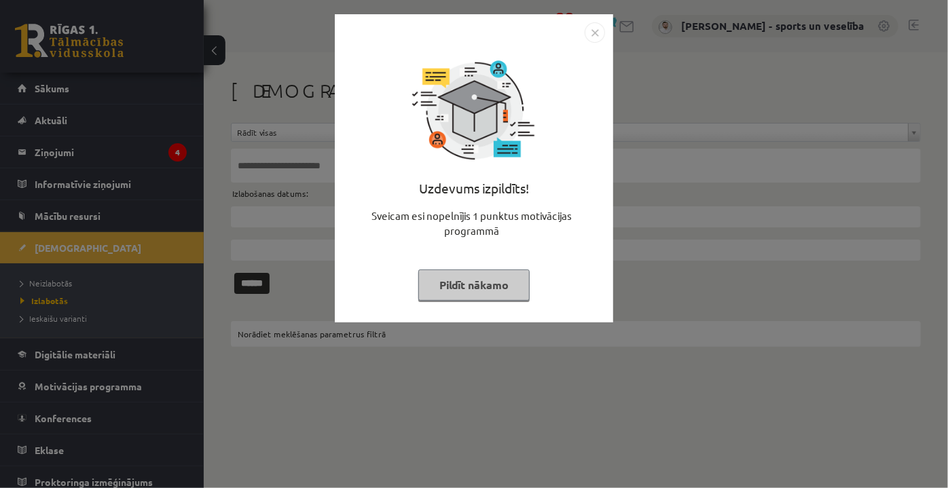
click at [595, 34] on img "Close" at bounding box center [594, 32] width 20 height 20
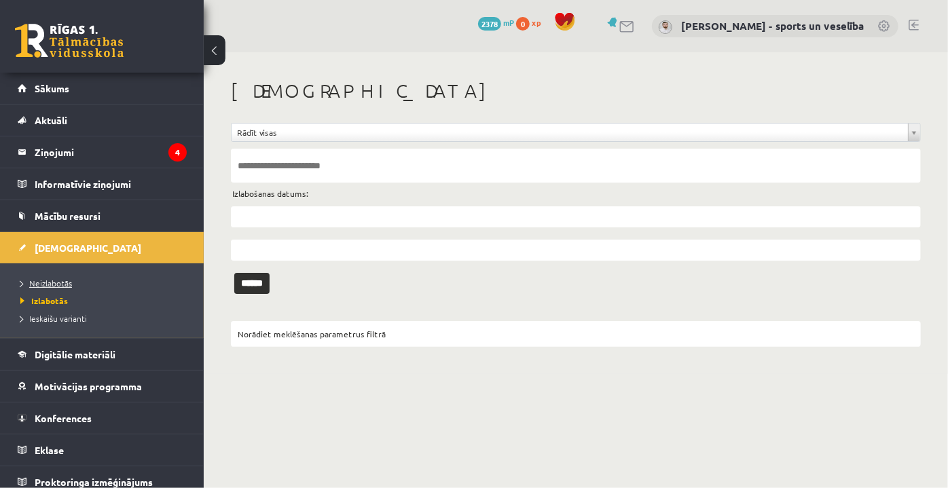
click at [88, 282] on link "Neizlabotās" at bounding box center [105, 283] width 170 height 12
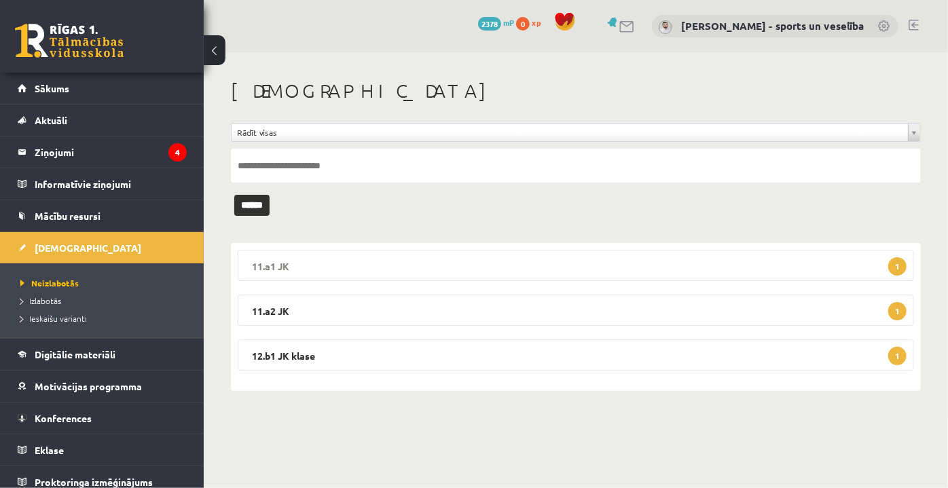
click at [404, 258] on legend "11.a1 JK 1" at bounding box center [576, 265] width 676 height 31
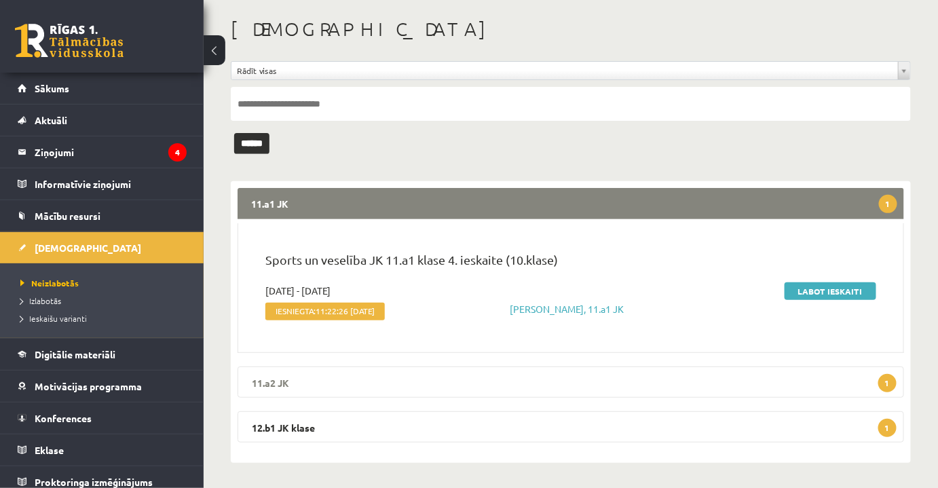
click at [538, 383] on legend "11.a2 JK 1" at bounding box center [571, 382] width 667 height 31
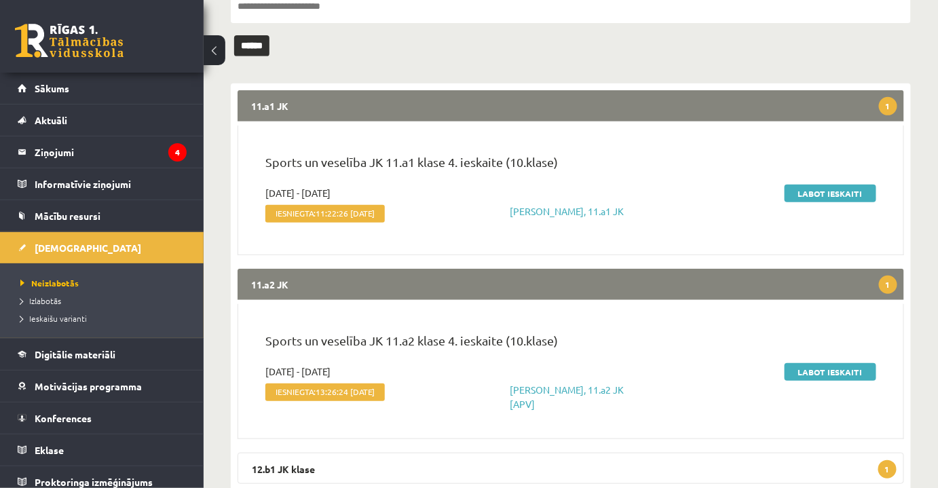
click at [541, 448] on div "11.a1 JK 1 Sports un veselība JK 11.a1 klase 4. ieskaite (10.klase) [DATE] - [D…" at bounding box center [571, 293] width 680 height 421
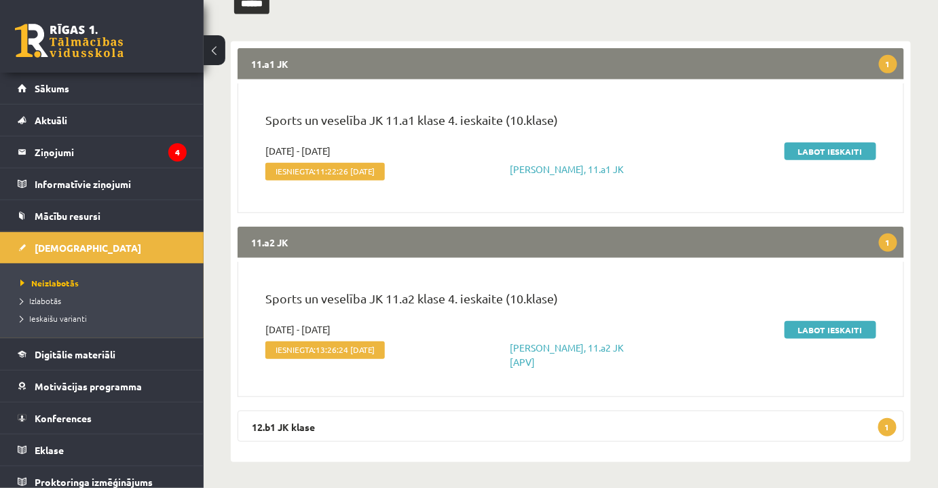
click at [584, 453] on div "11.a1 JK 1 Sports un veselība JK 11.a1 klase 4. ieskaite (10.klase) [DATE] - [D…" at bounding box center [571, 251] width 680 height 421
click at [591, 411] on legend "12.b1 JK klase 1" at bounding box center [571, 426] width 667 height 31
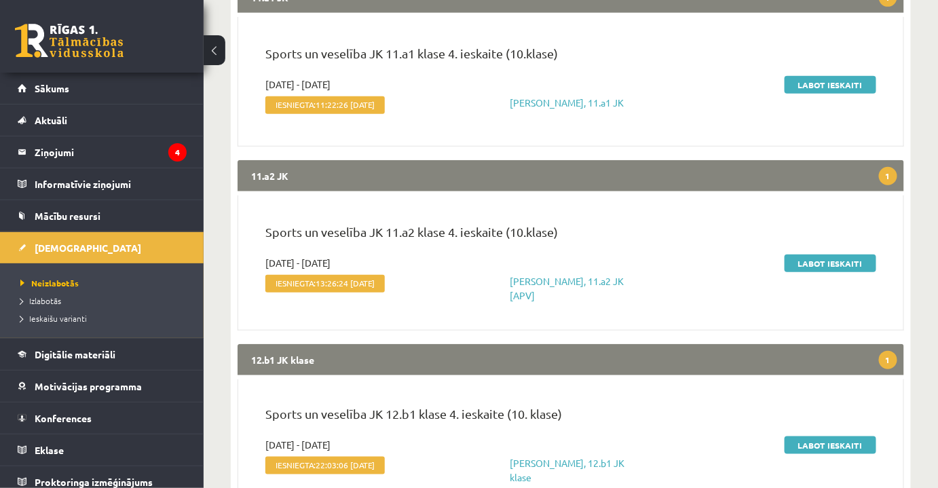
scroll to position [330, 0]
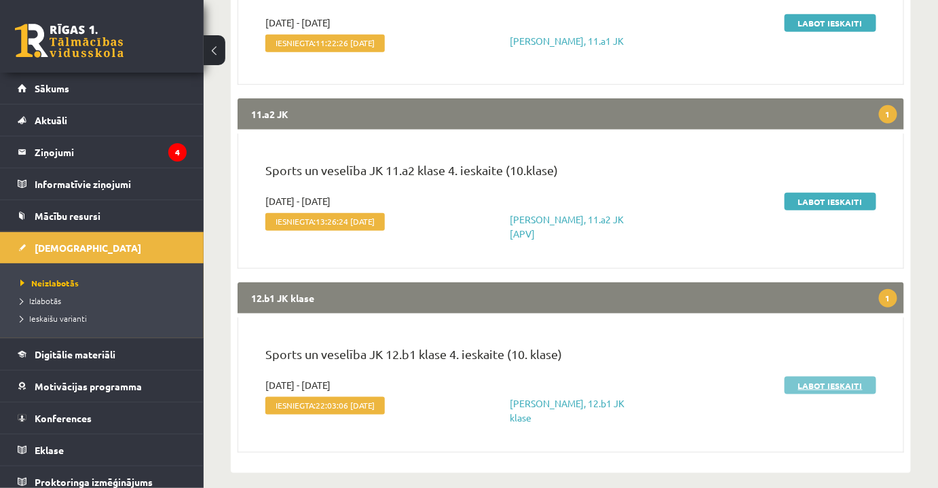
click at [833, 379] on link "Labot ieskaiti" at bounding box center [831, 386] width 92 height 18
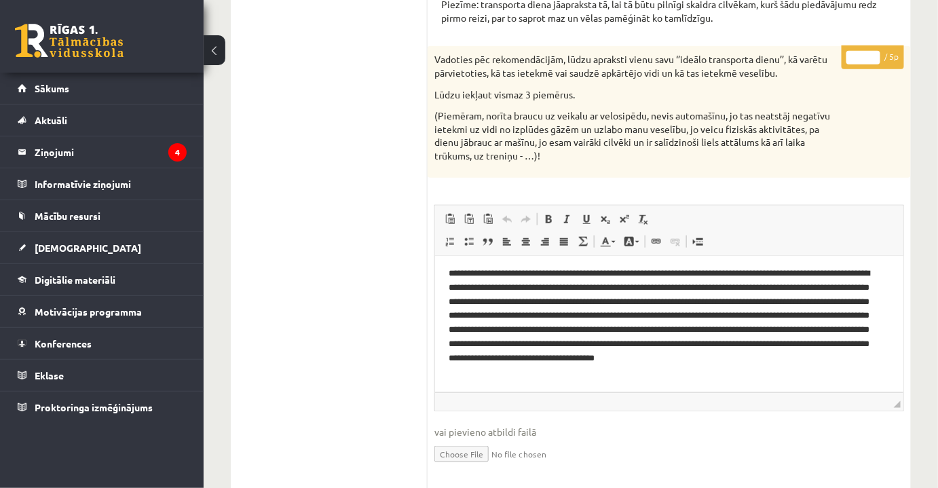
scroll to position [4, 0]
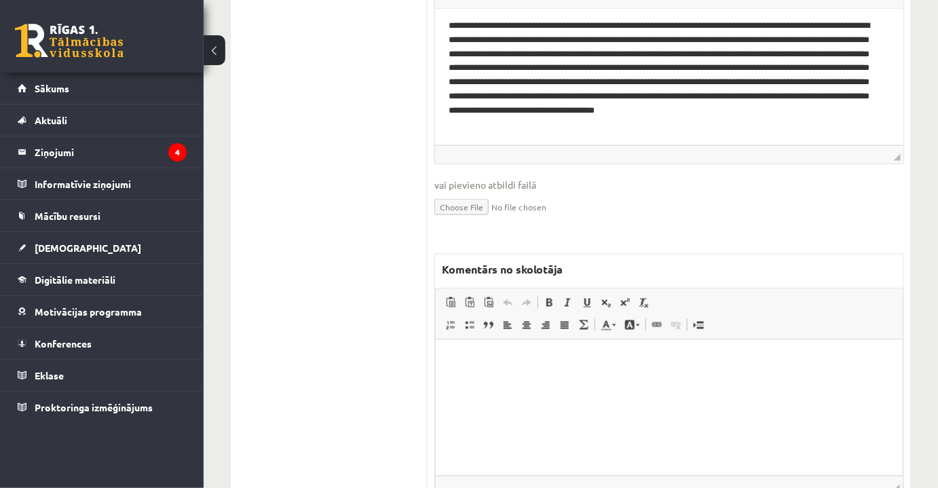
click at [654, 365] on p "Bagātinātā teksta redaktors, wiswyg-editor-47433880561440-1760279991-554" at bounding box center [669, 360] width 440 height 14
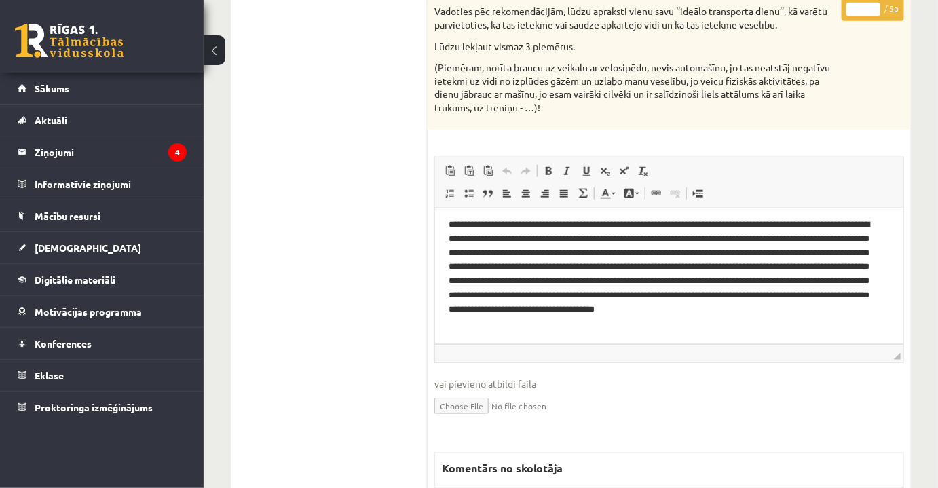
scroll to position [246, 0]
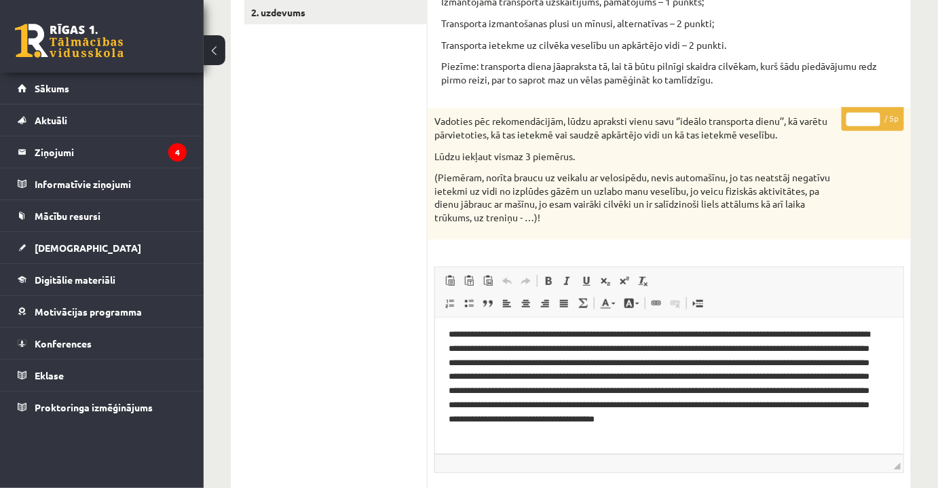
drag, startPoint x: 864, startPoint y: 119, endPoint x: 872, endPoint y: 119, distance: 8.2
click at [876, 119] on input "*" at bounding box center [863, 120] width 34 height 14
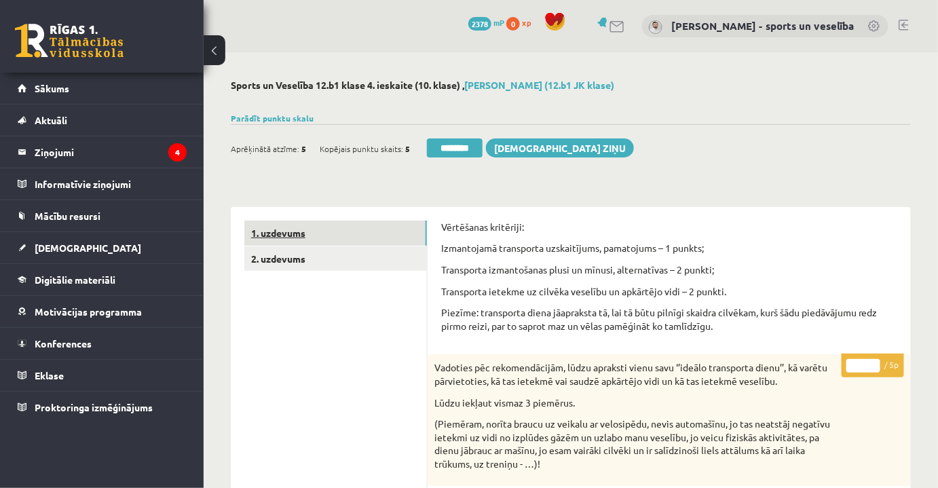
type input "*"
click at [369, 226] on link "1. uzdevums" at bounding box center [335, 233] width 183 height 25
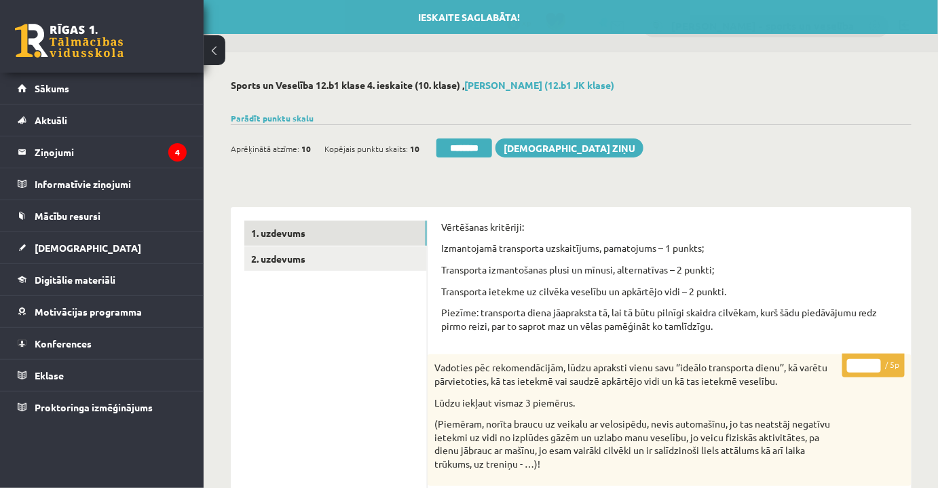
click at [449, 158] on div "Aprēķinātā atzīme: 10 Kopējais punktu skaits: 10 ******** [DEMOGRAPHIC_DATA] zi…" at bounding box center [437, 150] width 413 height 24
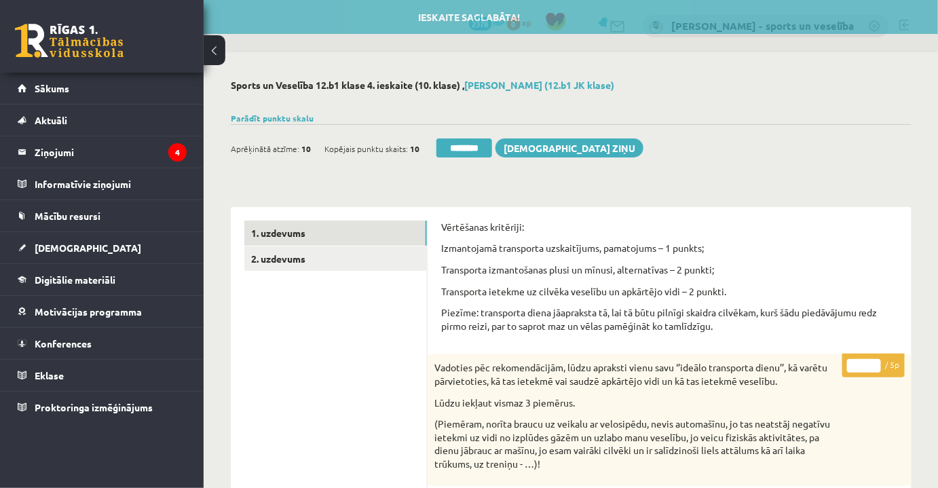
click at [467, 135] on div "Ieskaite saglabāta! Aprēķinātā atzīme: 10 Kopējais punktu skaits: 10 ******** S…" at bounding box center [571, 143] width 681 height 38
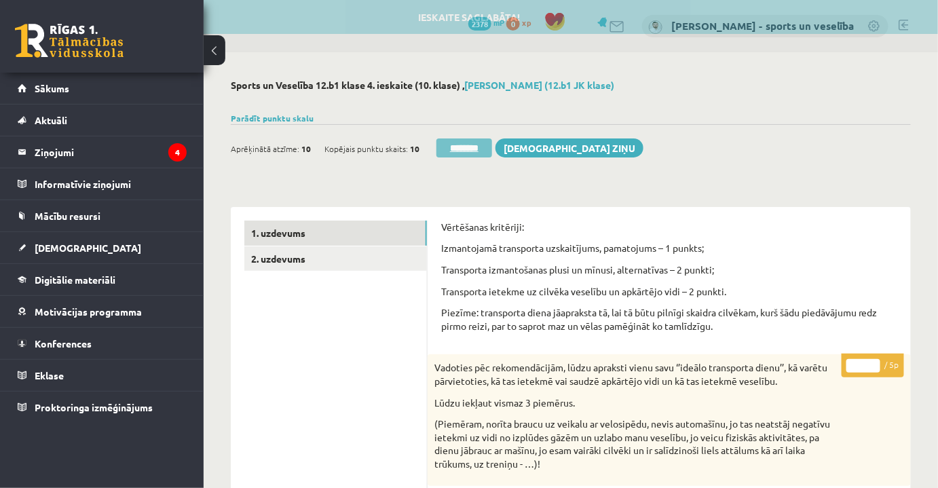
click at [462, 147] on input "********" at bounding box center [464, 147] width 56 height 19
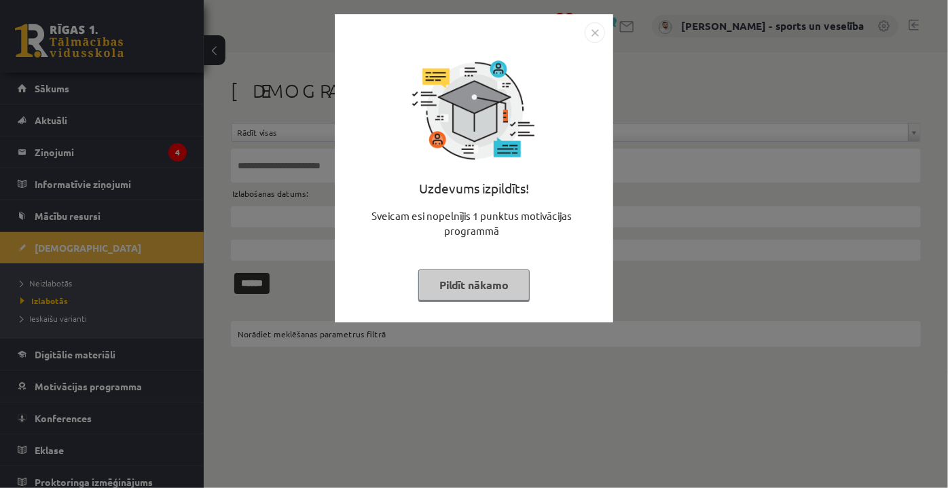
click at [591, 30] on img "Close" at bounding box center [594, 32] width 20 height 20
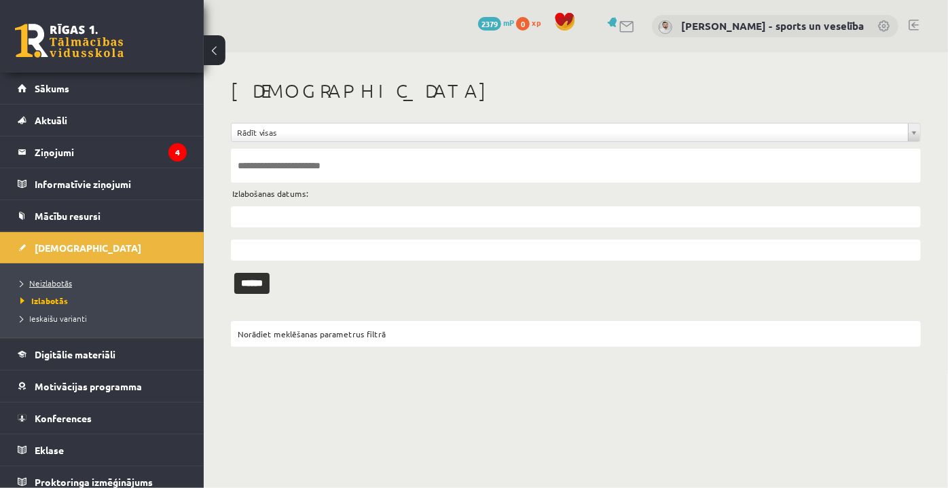
click at [75, 277] on link "Neizlabotās" at bounding box center [105, 283] width 170 height 12
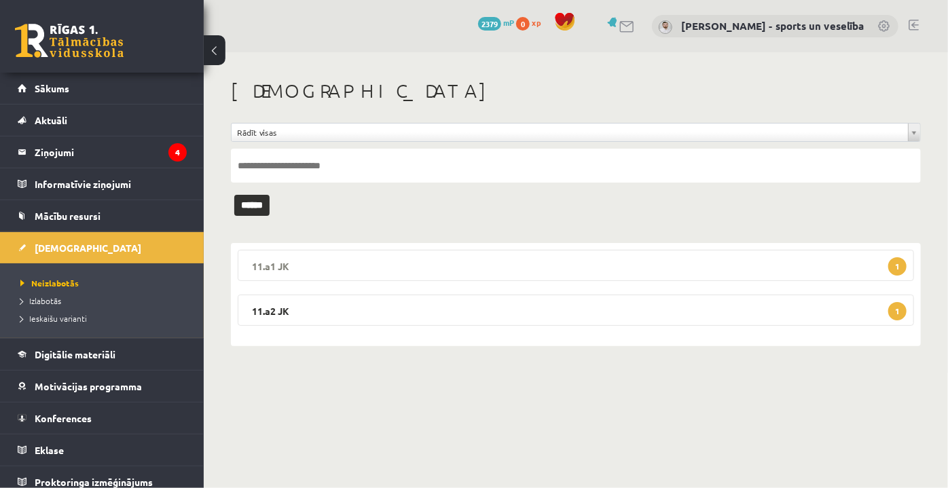
click at [443, 265] on legend "11.a1 JK 1" at bounding box center [576, 265] width 676 height 31
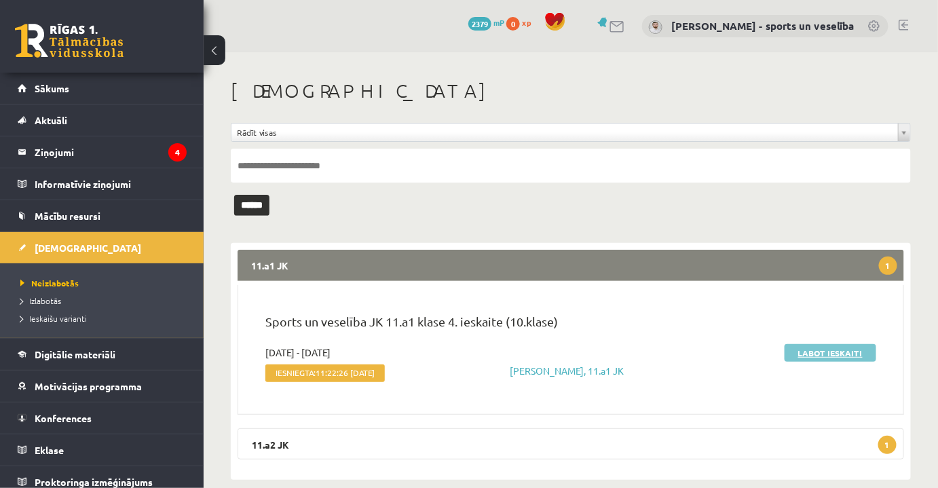
click at [844, 350] on link "Labot ieskaiti" at bounding box center [831, 353] width 92 height 18
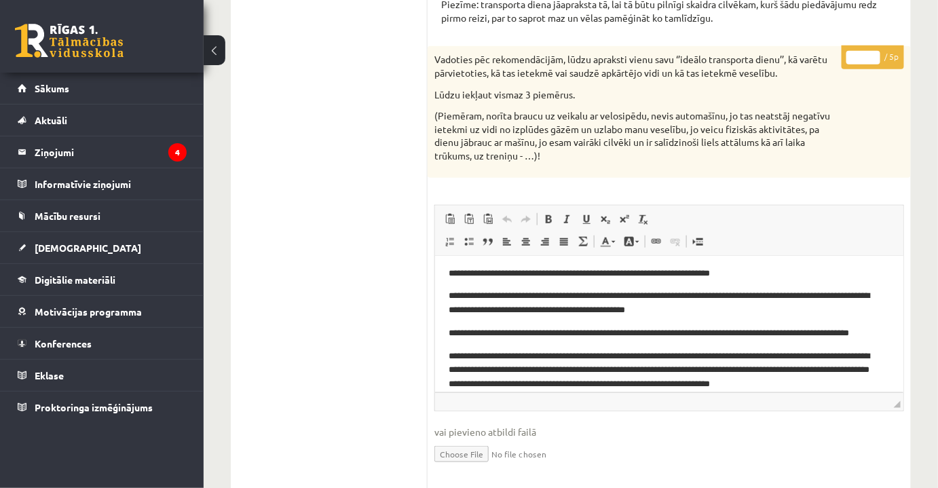
scroll to position [39, 0]
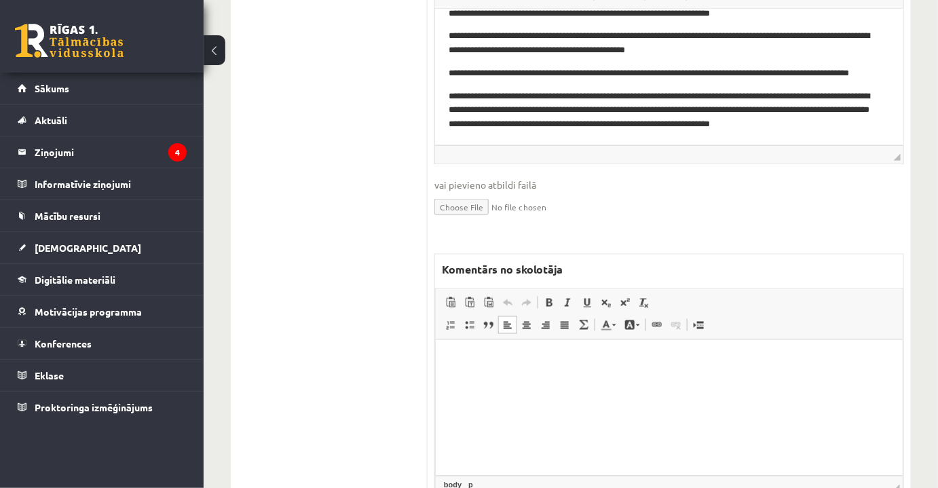
drag, startPoint x: 593, startPoint y: 355, endPoint x: 599, endPoint y: 354, distance: 6.8
click at [593, 356] on p "Bagātinātā teksta redaktors, wiswyg-editor-47433970056180-1760280005-71" at bounding box center [669, 360] width 440 height 14
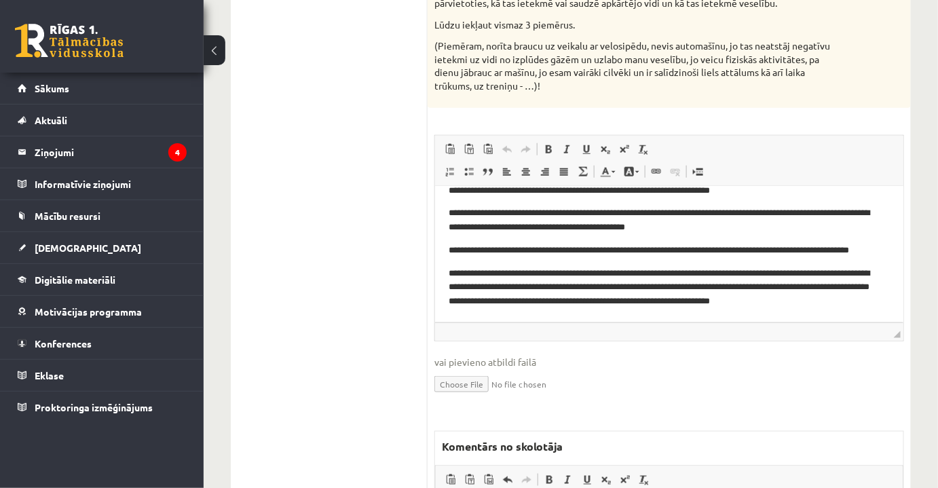
scroll to position [308, 0]
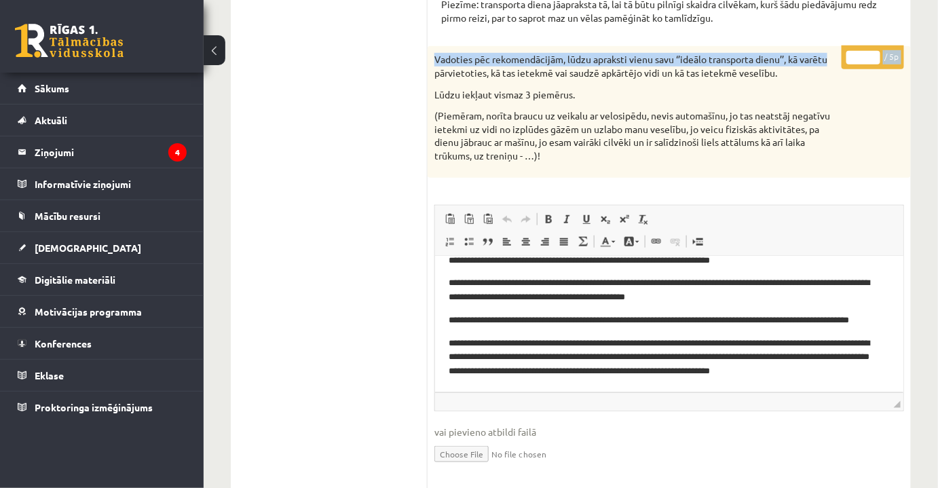
drag, startPoint x: 862, startPoint y: 43, endPoint x: 870, endPoint y: 49, distance: 10.2
click at [870, 49] on form "Vērtēšanas kritēriji: Izmantojamā transporta uzskaitījums, pamatojums – 1 punkt…" at bounding box center [669, 345] width 456 height 867
click at [847, 56] on p "* / 5p" at bounding box center [873, 57] width 62 height 24
click at [854, 60] on input "*" at bounding box center [863, 58] width 34 height 14
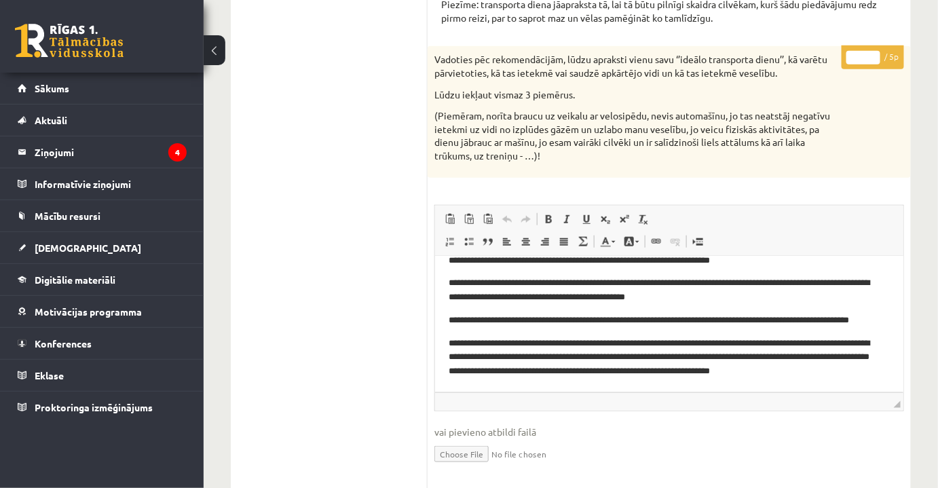
click at [854, 60] on input "*" at bounding box center [863, 58] width 34 height 14
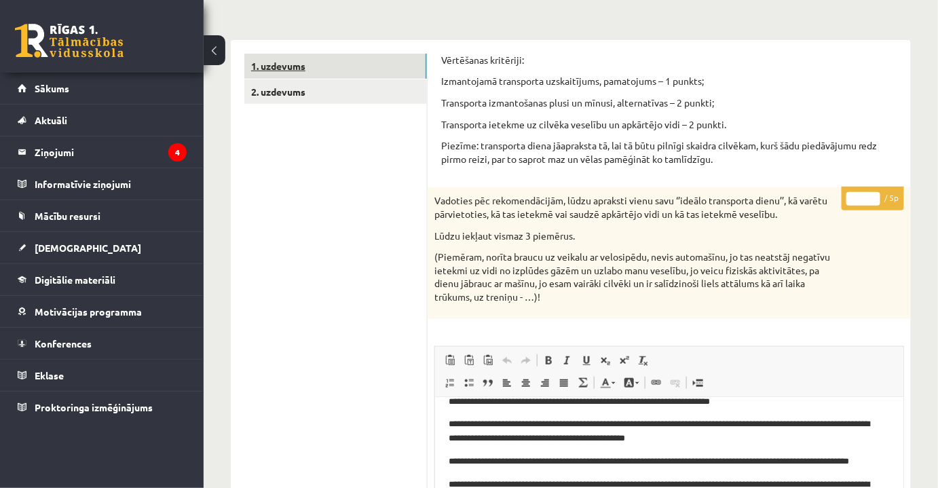
scroll to position [0, 0]
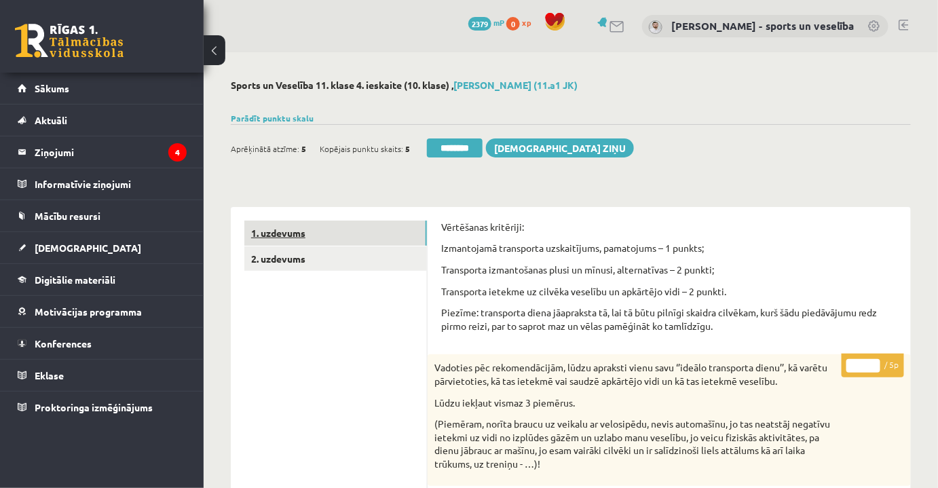
type input "*"
click at [330, 233] on link "1. uzdevums" at bounding box center [335, 233] width 183 height 25
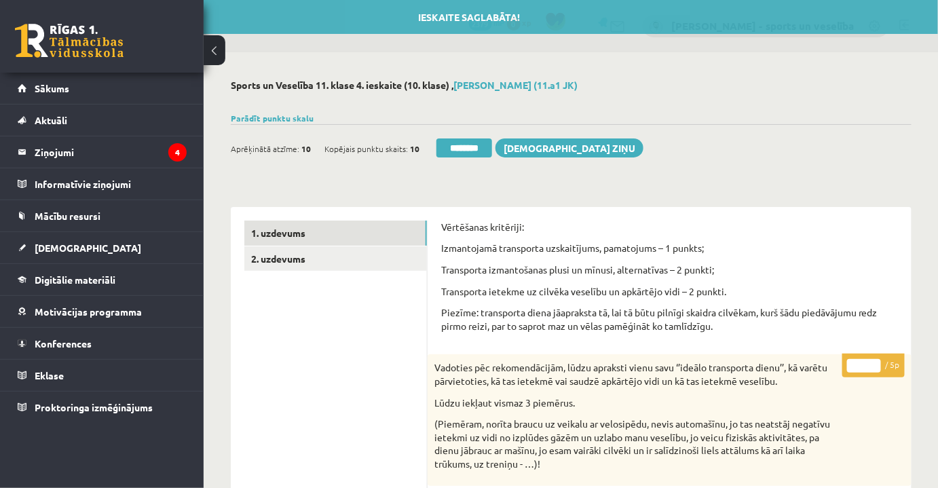
click at [453, 158] on div "Aprēķinātā atzīme: 10 Kopējais punktu skaits: 10 ******** Sūtīt ziņu" at bounding box center [437, 150] width 413 height 24
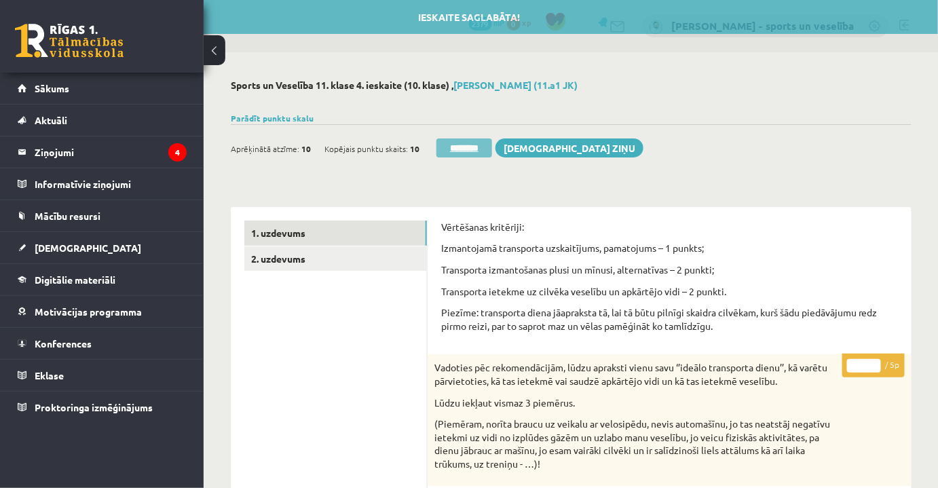
click at [458, 149] on input "********" at bounding box center [464, 147] width 56 height 19
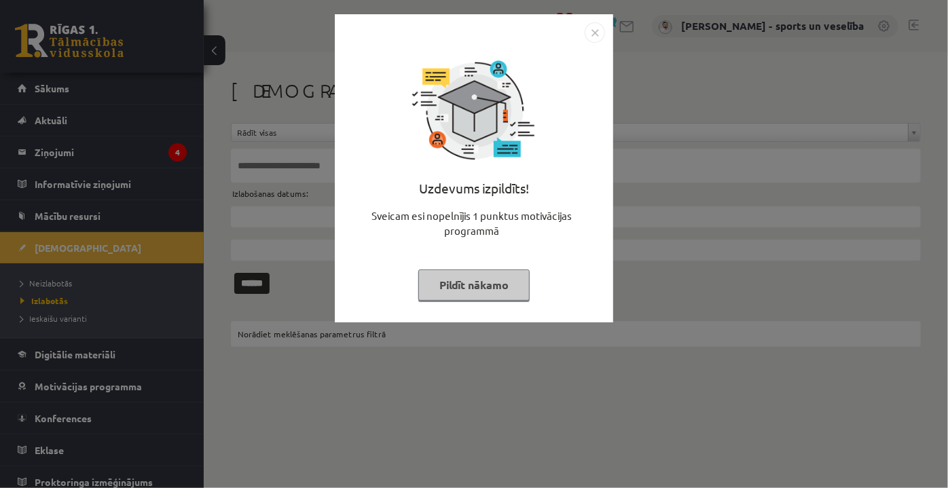
click at [590, 31] on img "Close" at bounding box center [594, 32] width 20 height 20
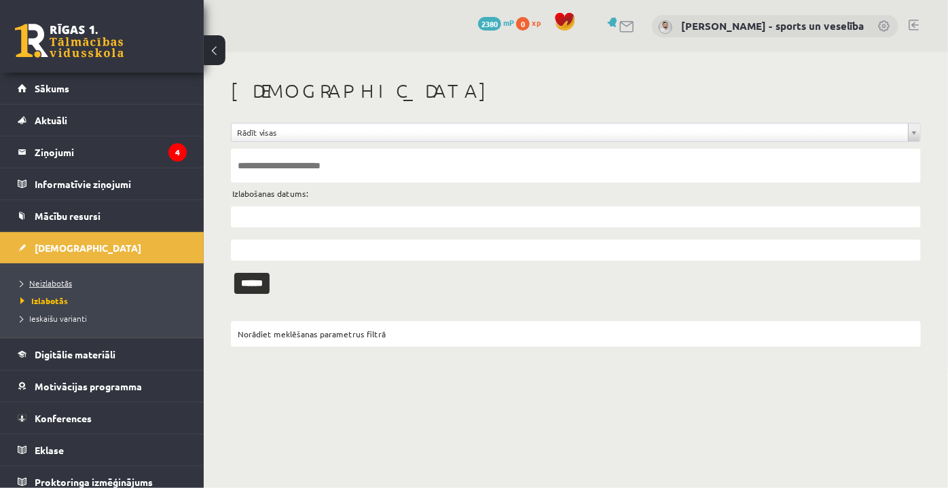
click at [96, 285] on link "Neizlabotās" at bounding box center [105, 283] width 170 height 12
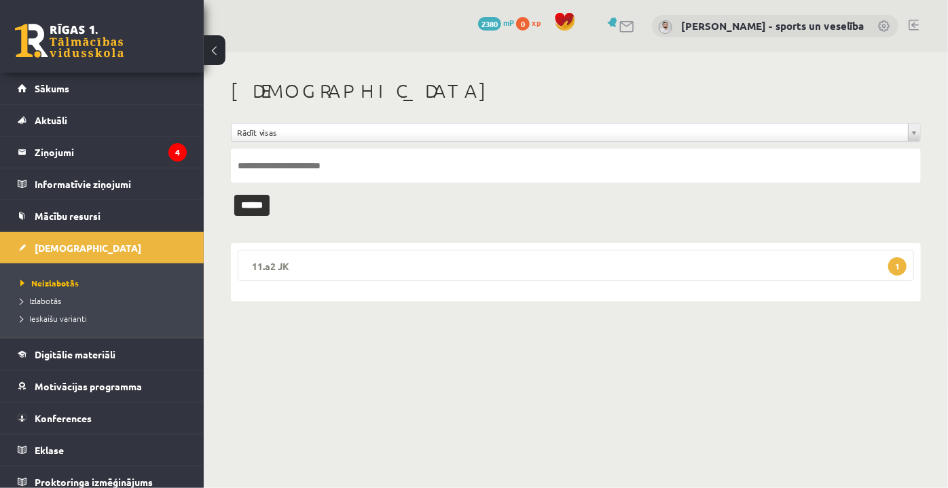
click at [402, 277] on legend "11.a2 JK 1" at bounding box center [576, 265] width 676 height 31
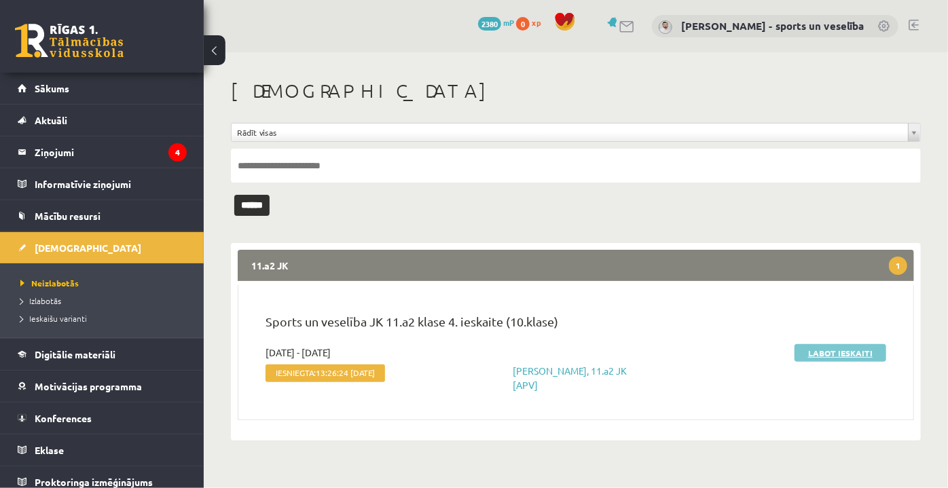
click at [805, 357] on link "Labot ieskaiti" at bounding box center [840, 353] width 92 height 18
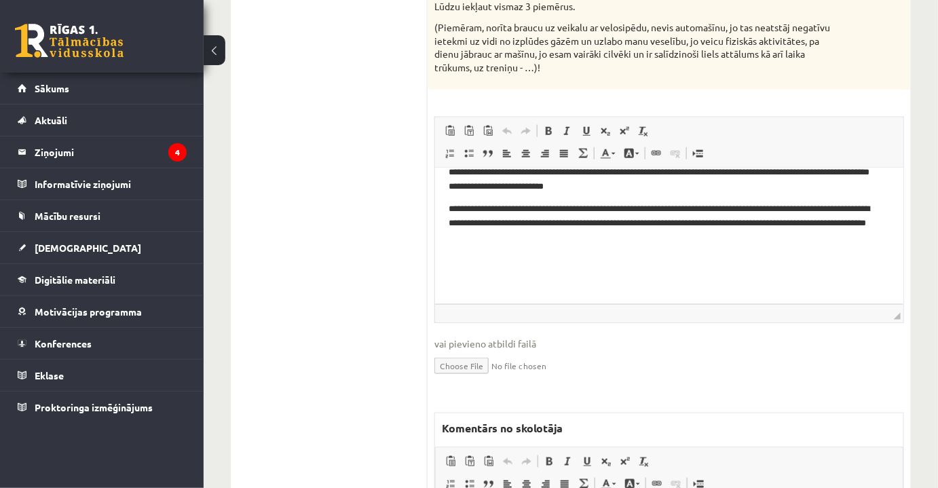
scroll to position [493, 0]
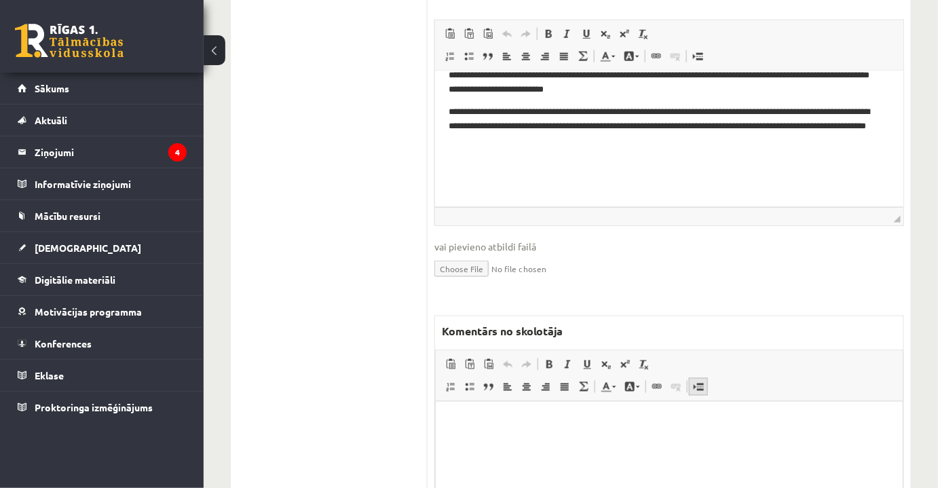
click at [689, 393] on link "Ievietot lapas pārtraukumu drukai" at bounding box center [698, 387] width 19 height 18
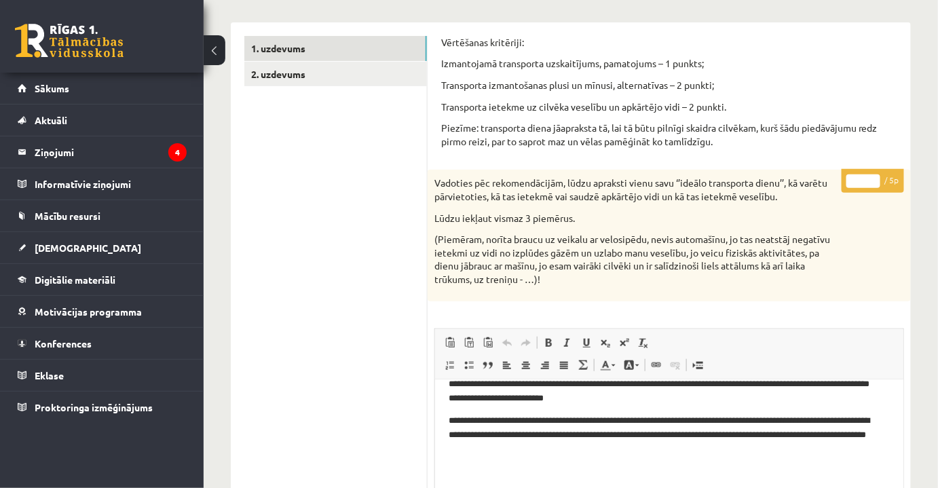
drag, startPoint x: 855, startPoint y: 179, endPoint x: 870, endPoint y: 180, distance: 15.0
click at [870, 180] on input "*" at bounding box center [863, 181] width 34 height 14
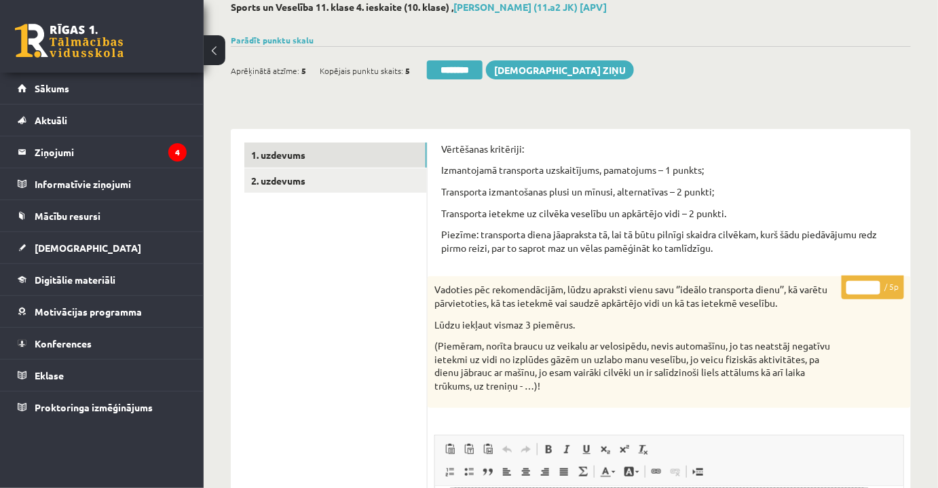
scroll to position [0, 0]
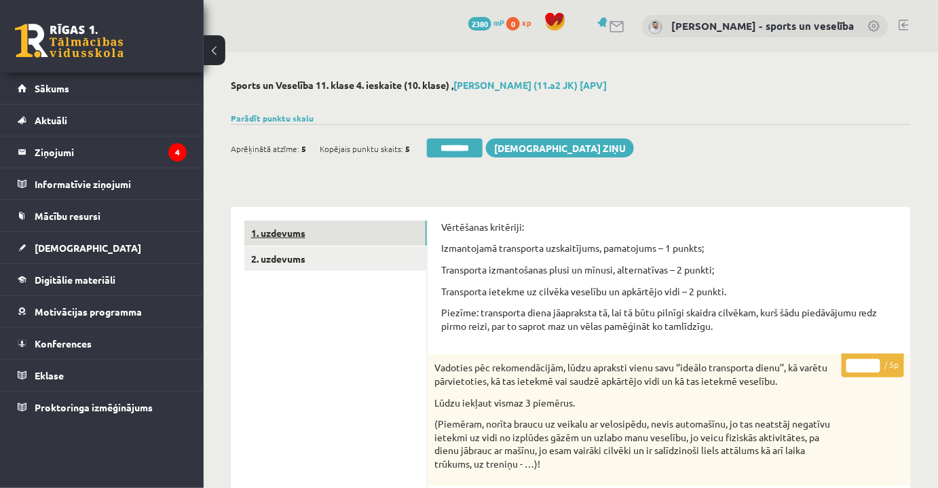
type input "*"
click at [355, 244] on link "1. uzdevums" at bounding box center [335, 233] width 183 height 25
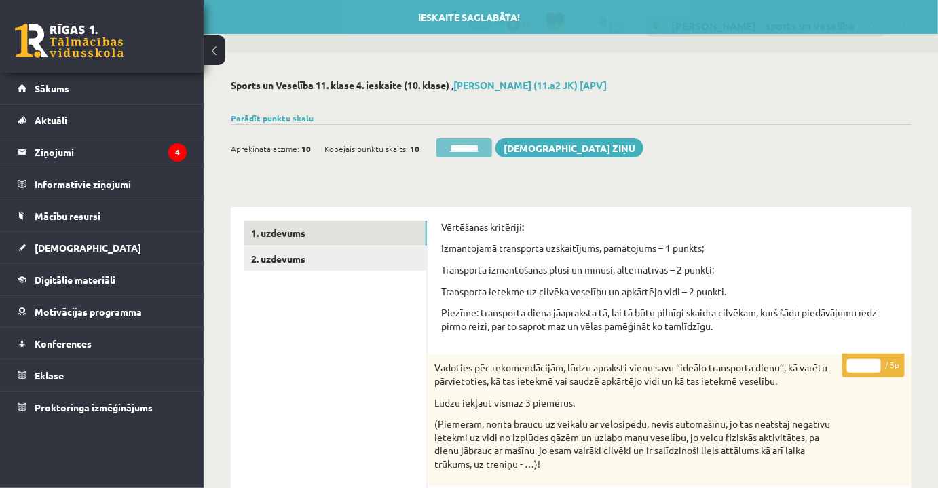
click at [471, 143] on input "********" at bounding box center [464, 147] width 56 height 19
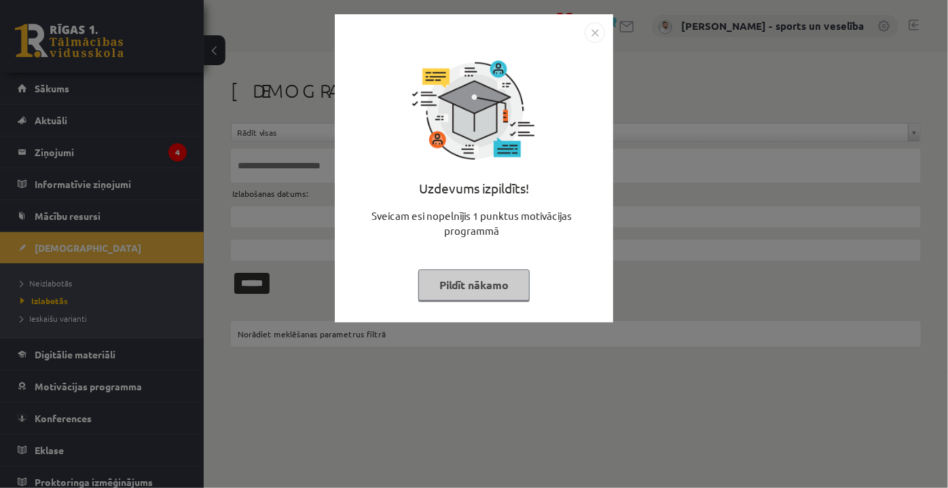
click at [590, 35] on img "Close" at bounding box center [594, 32] width 20 height 20
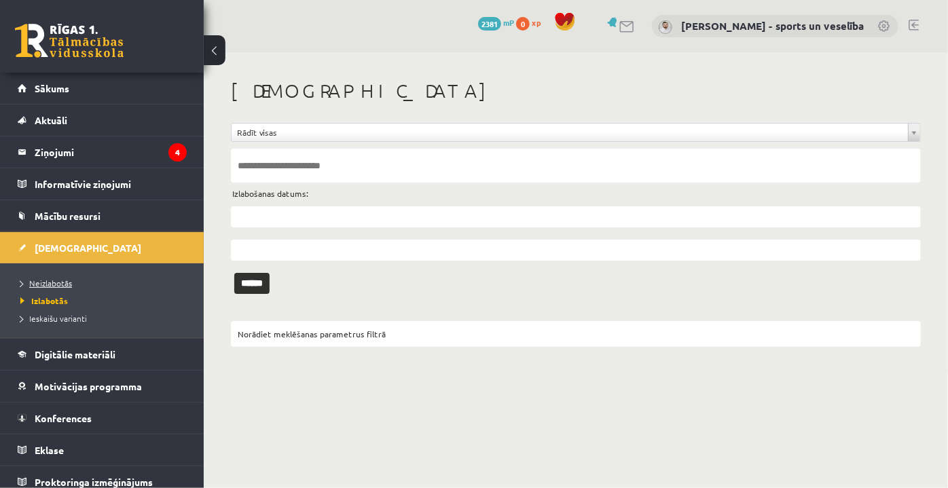
click at [82, 285] on link "Neizlabotās" at bounding box center [105, 283] width 170 height 12
